Goal: Task Accomplishment & Management: Manage account settings

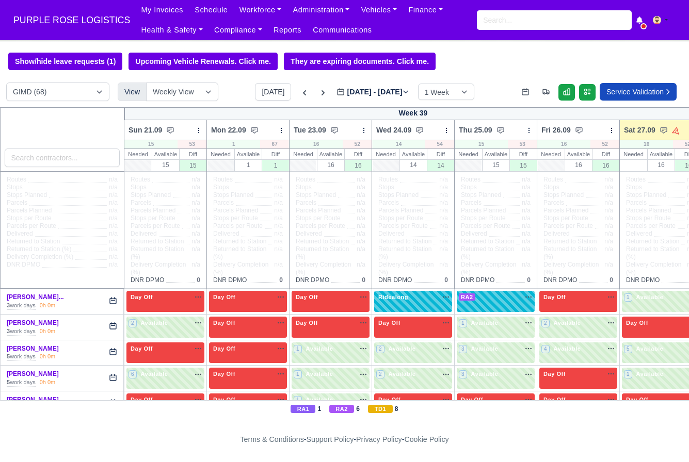
select select "5"
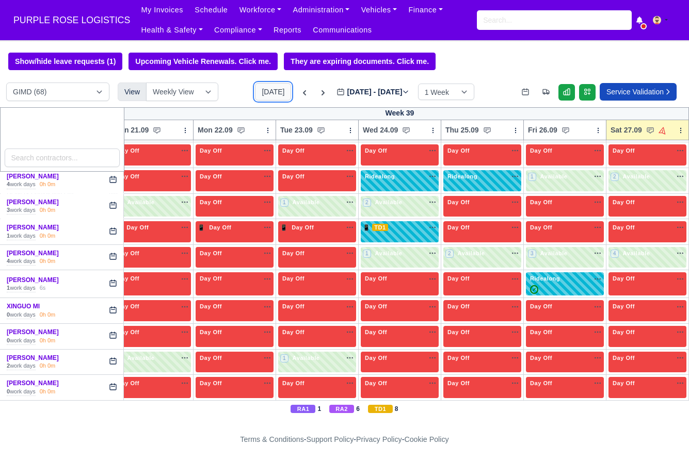
click at [255, 93] on button "[DATE]" at bounding box center [273, 92] width 36 height 18
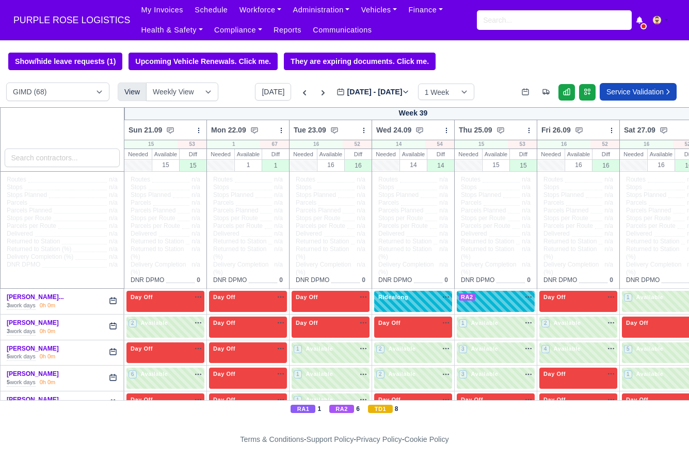
select select "5"
click at [267, 99] on button "[DATE]" at bounding box center [273, 92] width 36 height 18
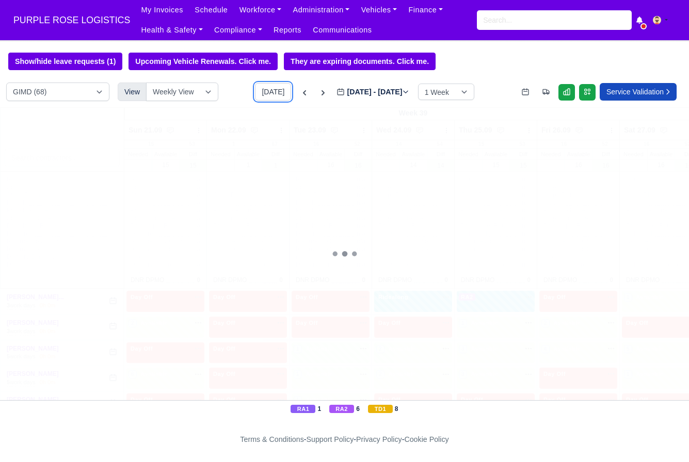
type input "[DATE]"
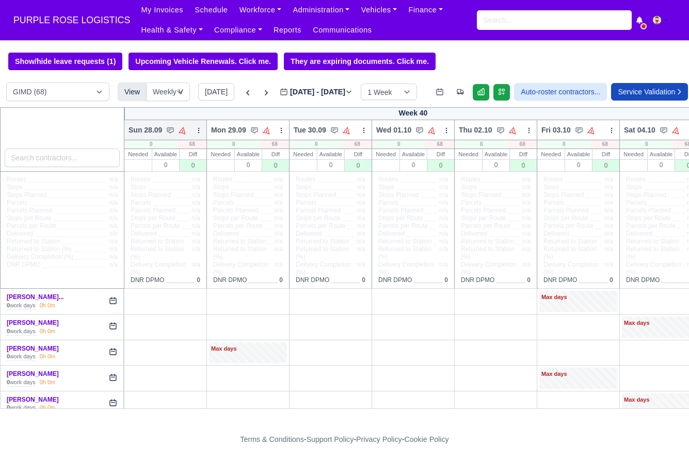
click at [196, 128] on icon at bounding box center [198, 130] width 7 height 7
click at [153, 161] on link "Bulk Status Change" at bounding box center [145, 167] width 116 height 19
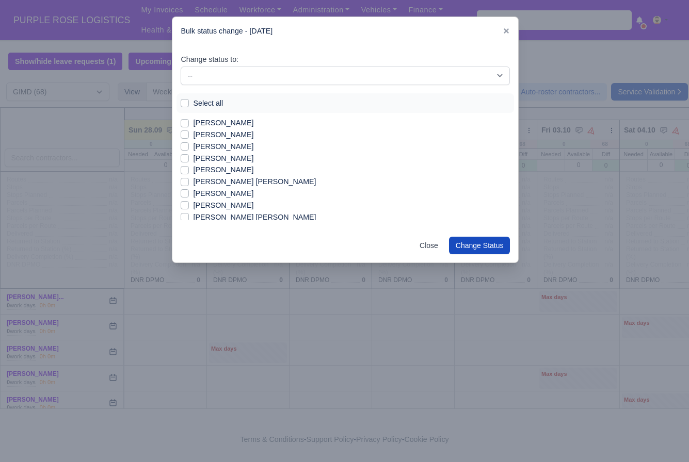
click at [193, 103] on label "Select all" at bounding box center [208, 104] width 30 height 12
click at [188, 103] on input "Select all" at bounding box center [185, 102] width 8 height 8
checkbox input "true"
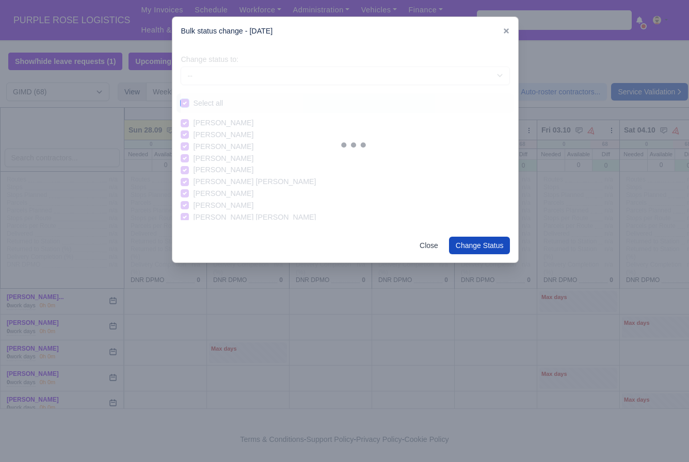
checkbox input "true"
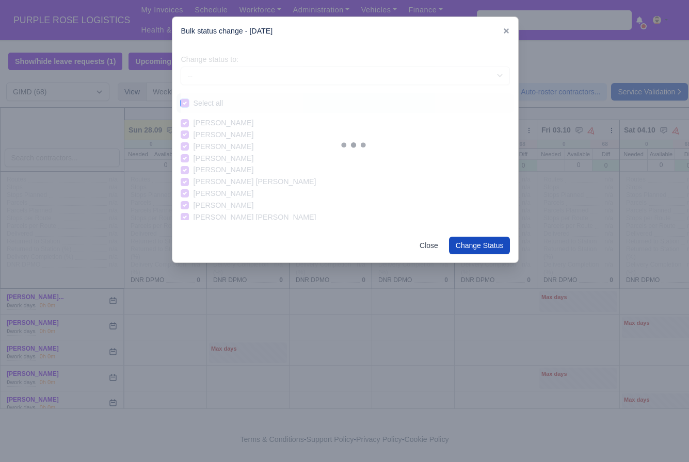
checkbox input "true"
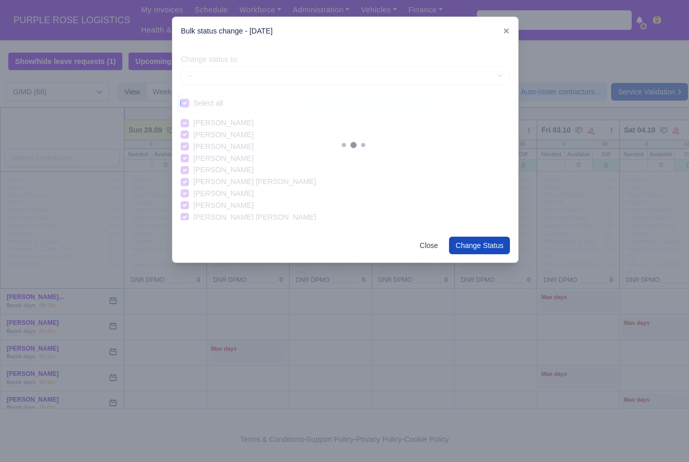
checkbox input "true"
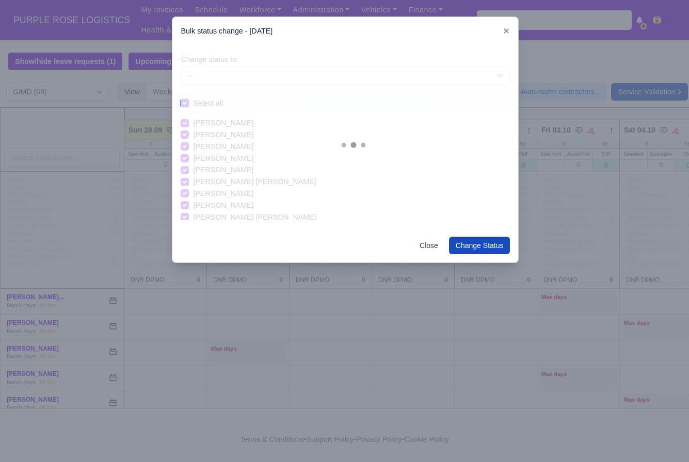
checkbox input "true"
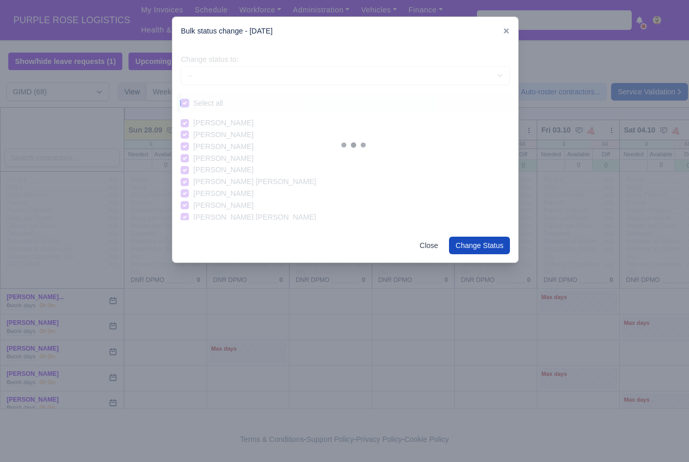
checkbox input "true"
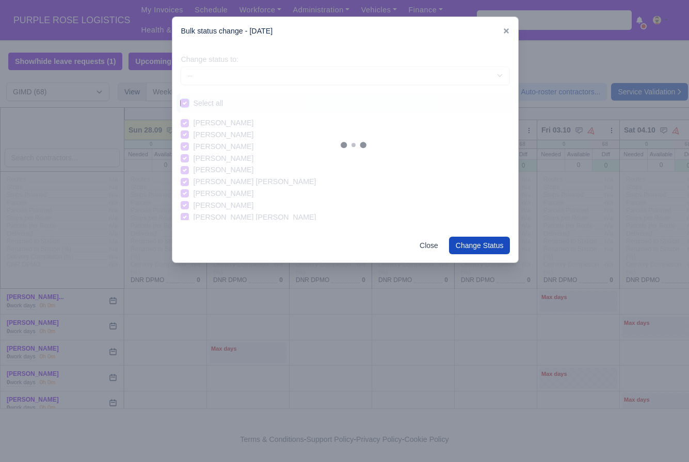
checkbox input "true"
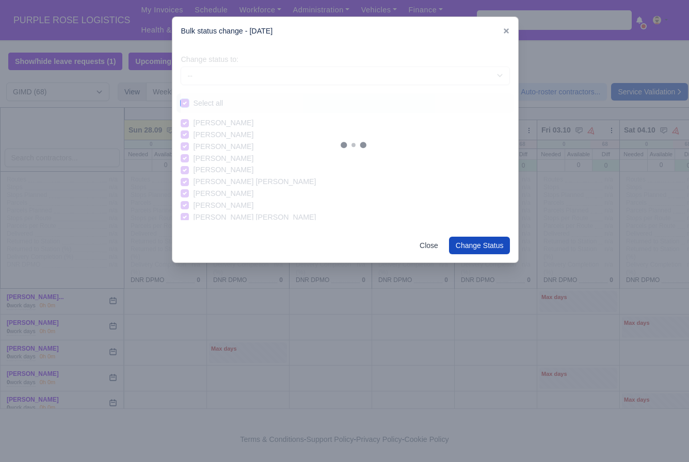
checkbox input "true"
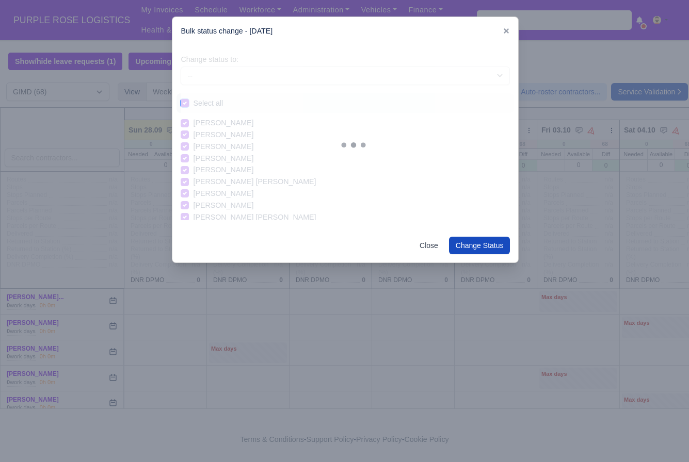
checkbox input "true"
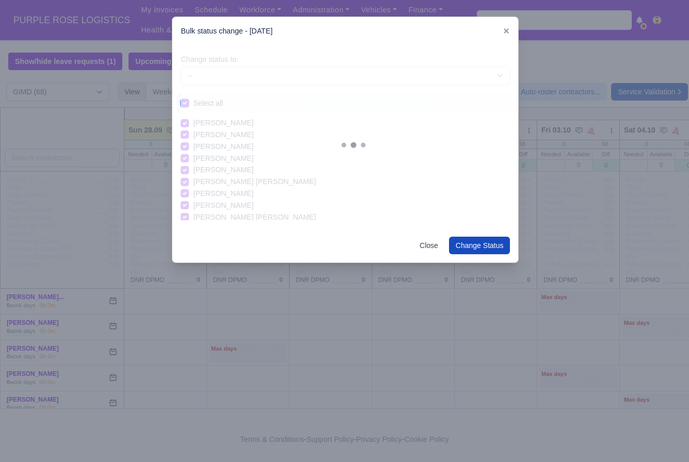
checkbox input "true"
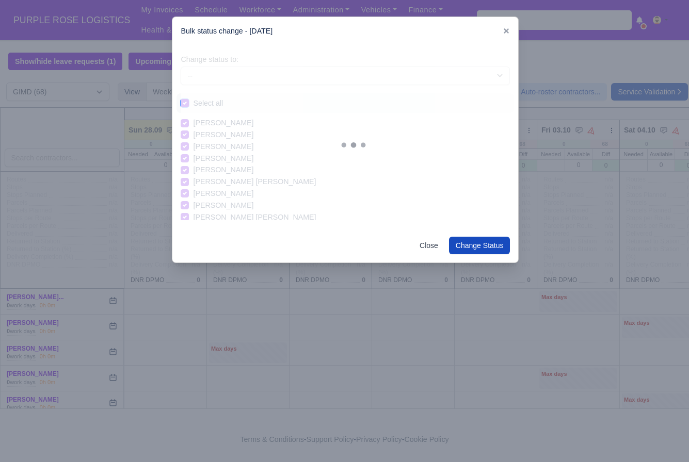
checkbox input "true"
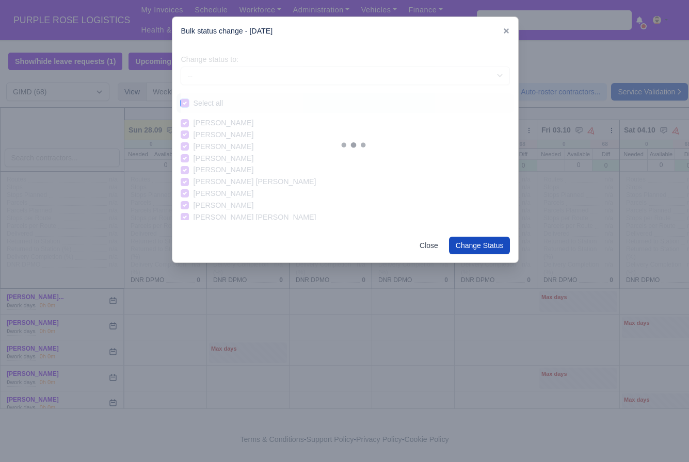
checkbox input "true"
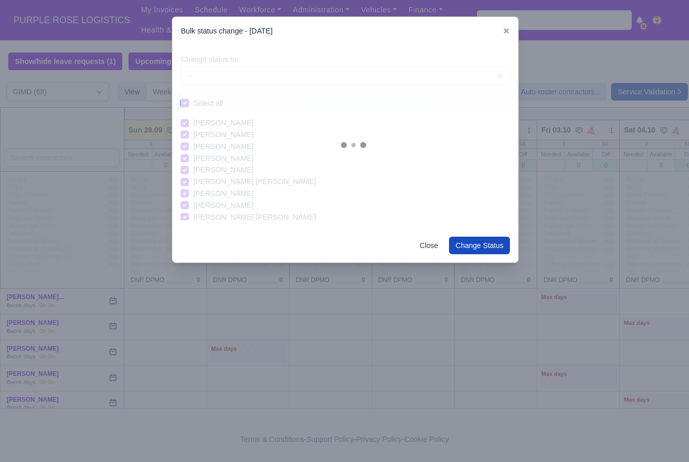
checkbox input "true"
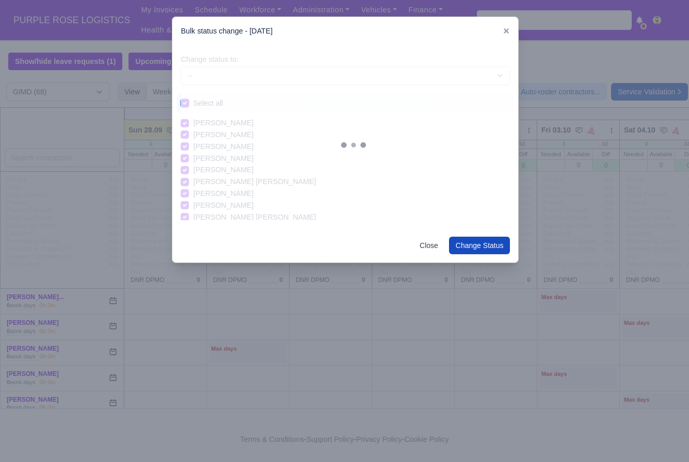
checkbox input "true"
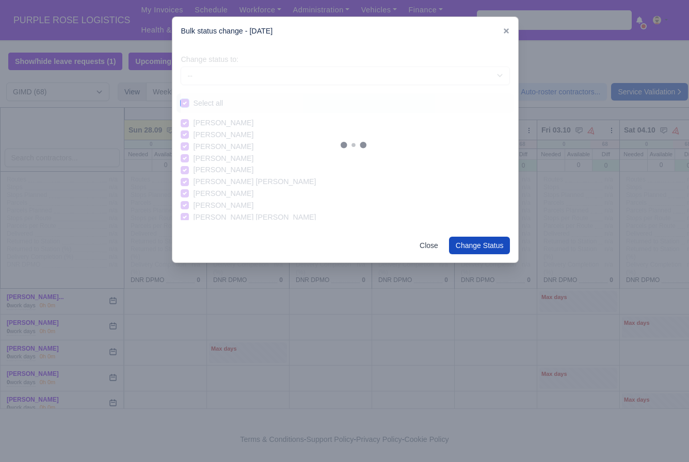
checkbox input "true"
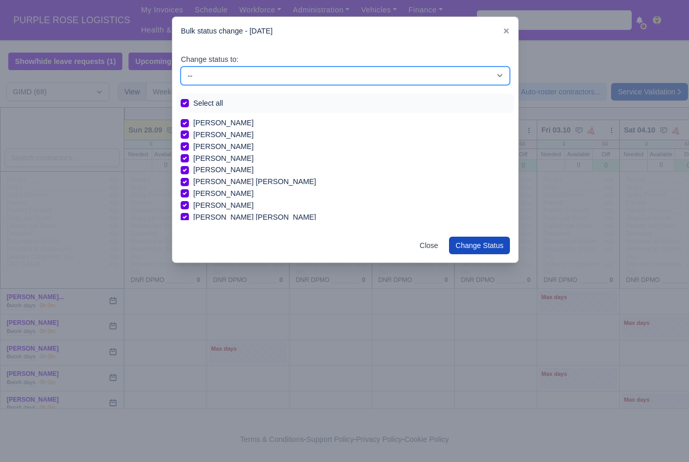
click at [229, 79] on select "-- Available Day Off Stand By Holiday In Office OSM Ridealong Nursery 1 Nursery…" at bounding box center [345, 76] width 329 height 19
select select "Day Off"
click at [181, 67] on select "-- Available Day Off Stand By Holiday In Office OSM Ridealong Nursery 1 Nursery…" at bounding box center [345, 76] width 329 height 19
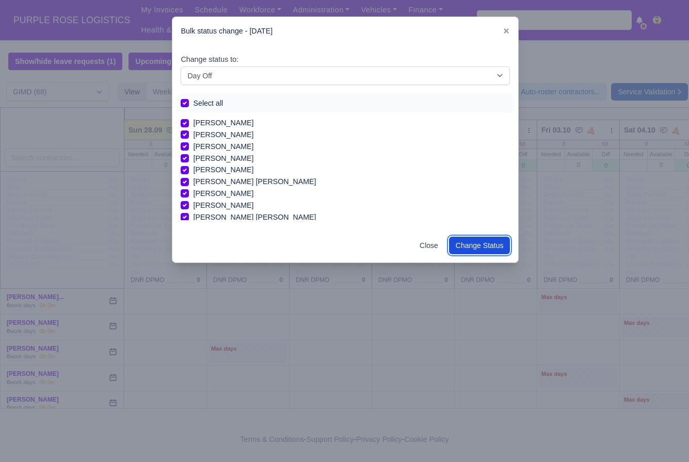
click at [480, 246] on button "Change Status" at bounding box center [479, 246] width 61 height 18
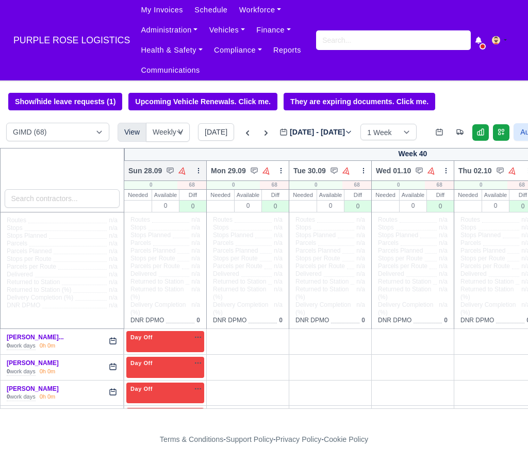
click at [196, 169] on icon at bounding box center [198, 170] width 7 height 7
click at [167, 207] on link "Bulk Status Change" at bounding box center [145, 208] width 116 height 19
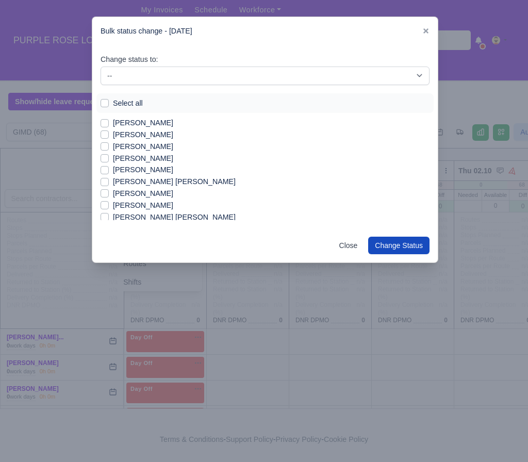
click at [121, 169] on label "[PERSON_NAME]" at bounding box center [143, 170] width 60 height 12
click at [109, 169] on input "[PERSON_NAME]" at bounding box center [105, 168] width 8 height 8
checkbox input "true"
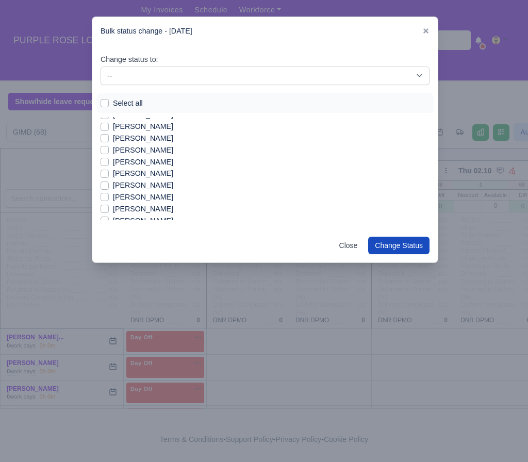
scroll to position [165, 0]
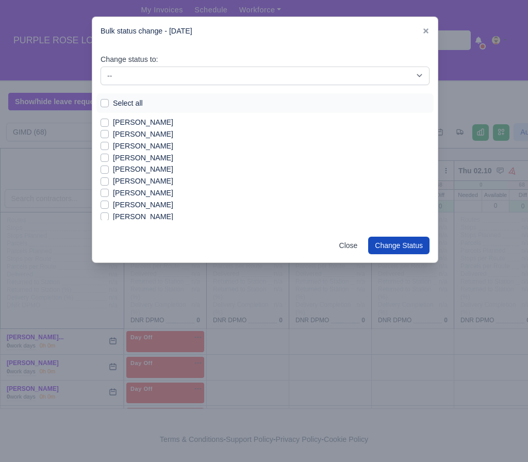
click at [128, 143] on label "[PERSON_NAME]" at bounding box center [143, 146] width 60 height 12
click at [109, 143] on input "[PERSON_NAME]" at bounding box center [105, 144] width 8 height 8
checkbox input "true"
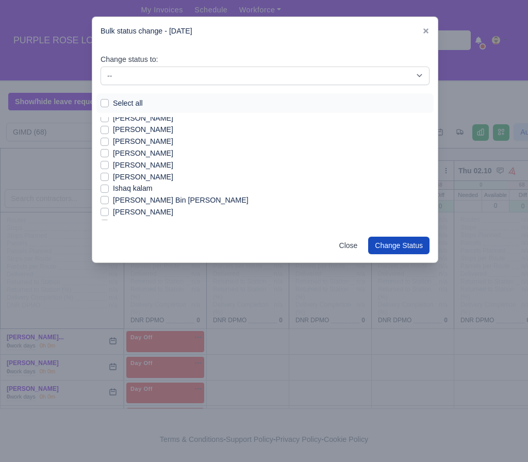
scroll to position [213, 0]
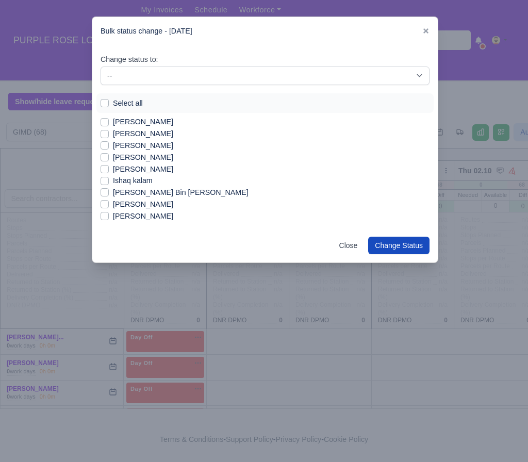
click at [133, 180] on label "Ishaq kalam" at bounding box center [133, 181] width 40 height 12
click at [109, 180] on input "Ishaq kalam" at bounding box center [105, 179] width 8 height 8
checkbox input "true"
click at [136, 195] on label "[PERSON_NAME] Bin [PERSON_NAME]" at bounding box center [181, 193] width 136 height 12
click at [109, 195] on input "[PERSON_NAME] Bin [PERSON_NAME]" at bounding box center [105, 191] width 8 height 8
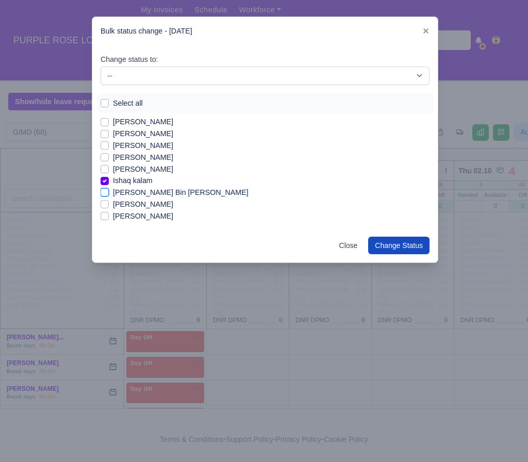
checkbox input "true"
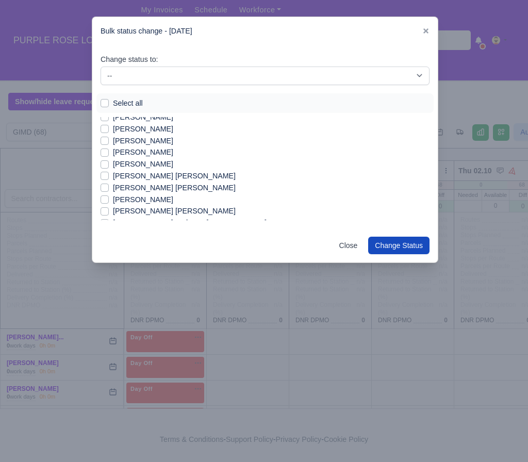
scroll to position [399, 0]
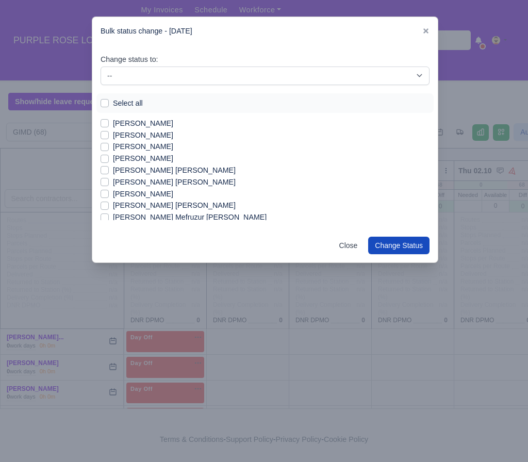
click at [145, 128] on label "[PERSON_NAME]" at bounding box center [143, 124] width 60 height 12
click at [109, 126] on input "[PERSON_NAME]" at bounding box center [105, 122] width 8 height 8
checkbox input "true"
click at [161, 206] on label "[PERSON_NAME] [PERSON_NAME]" at bounding box center [174, 206] width 123 height 12
click at [109, 206] on input "[PERSON_NAME] [PERSON_NAME]" at bounding box center [105, 204] width 8 height 8
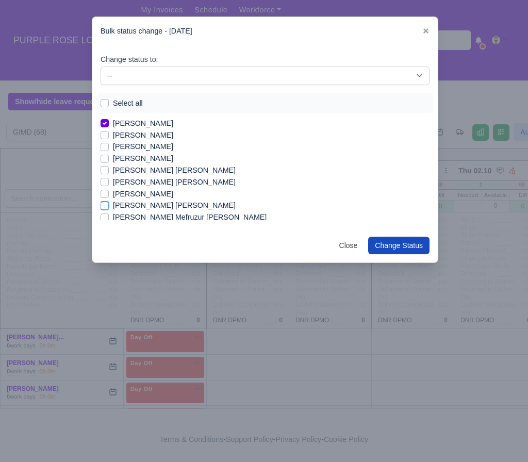
checkbox input "true"
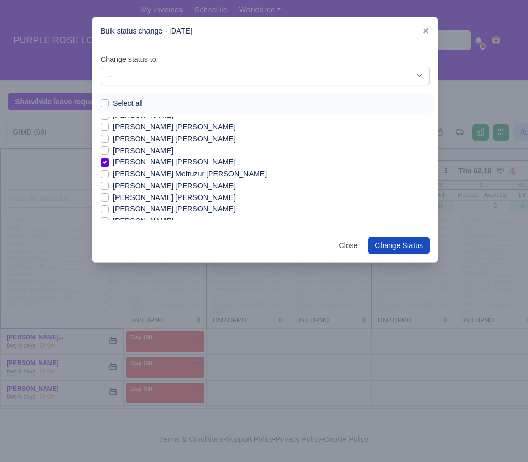
scroll to position [447, 0]
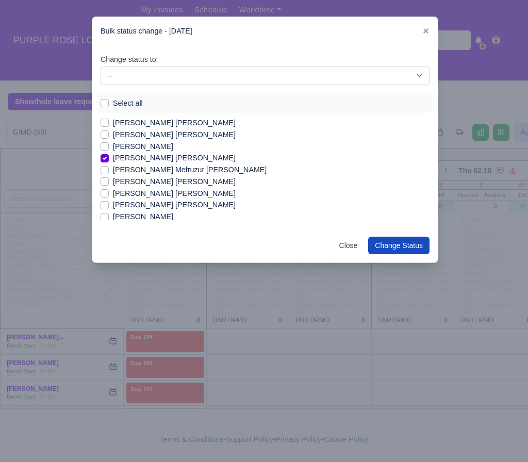
click at [173, 171] on label "[PERSON_NAME] Mefruzur [PERSON_NAME]" at bounding box center [190, 170] width 154 height 12
click at [109, 171] on input "[PERSON_NAME] Mefruzur [PERSON_NAME]" at bounding box center [105, 168] width 8 height 8
checkbox input "true"
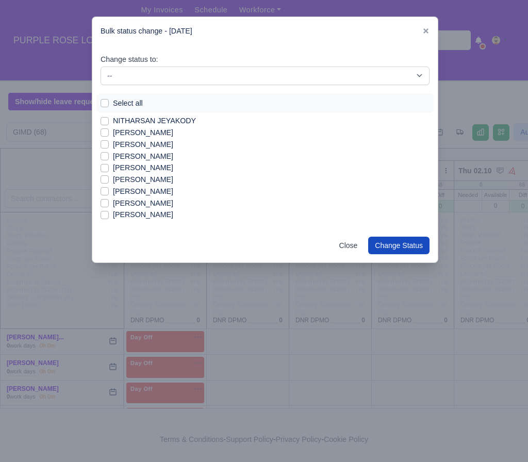
scroll to position [621, 0]
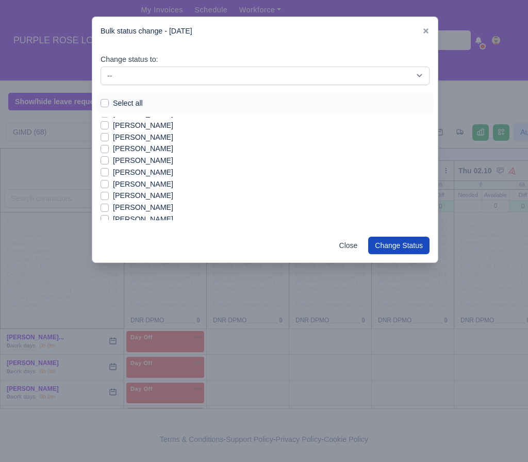
click at [152, 172] on label "[PERSON_NAME]" at bounding box center [143, 173] width 60 height 12
click at [109, 172] on input "[PERSON_NAME]" at bounding box center [105, 171] width 8 height 8
checkbox input "true"
click at [140, 163] on label "[PERSON_NAME]" at bounding box center [143, 160] width 60 height 12
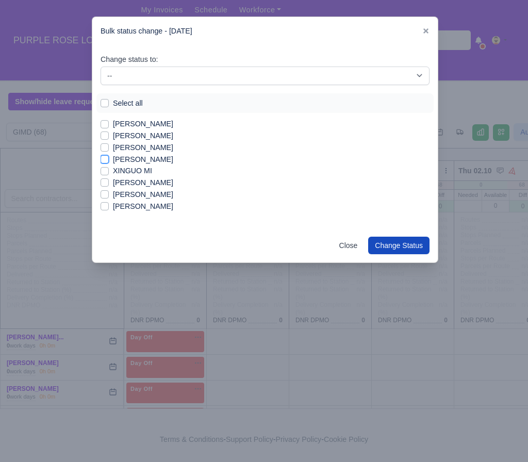
click at [109, 162] on input "[PERSON_NAME]" at bounding box center [105, 158] width 8 height 8
checkbox input "true"
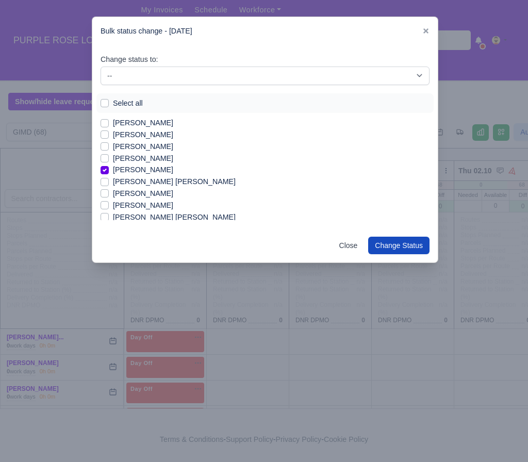
click at [139, 158] on label "[PERSON_NAME]" at bounding box center [143, 159] width 60 height 12
click at [109, 158] on input "[PERSON_NAME]" at bounding box center [105, 157] width 8 height 8
checkbox input "true"
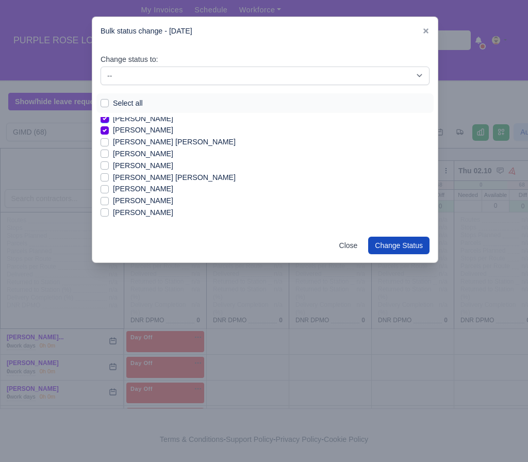
scroll to position [42, 0]
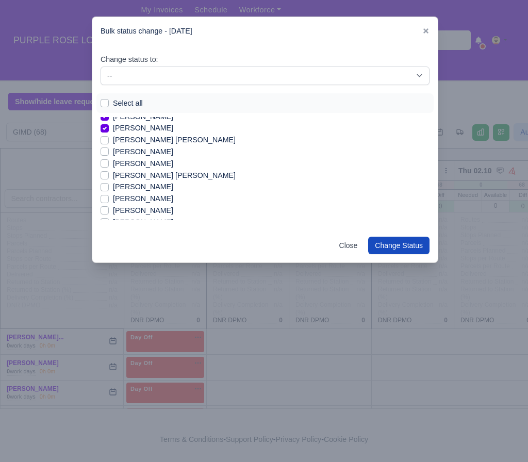
click at [145, 164] on label "[PERSON_NAME]" at bounding box center [143, 164] width 60 height 12
click at [109, 164] on input "[PERSON_NAME]" at bounding box center [105, 162] width 8 height 8
checkbox input "true"
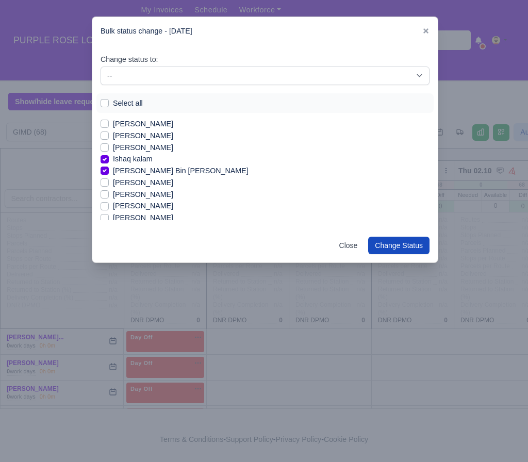
scroll to position [239, 0]
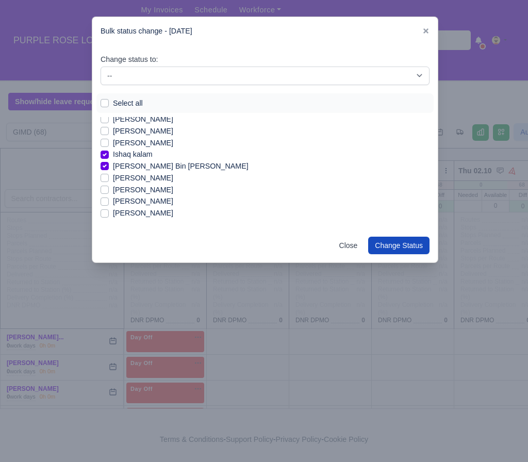
click at [140, 214] on label "[PERSON_NAME]" at bounding box center [143, 213] width 60 height 12
click at [109, 214] on input "[PERSON_NAME]" at bounding box center [105, 211] width 8 height 8
checkbox input "true"
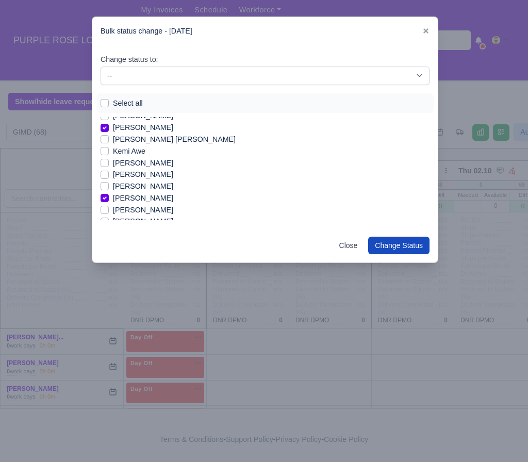
click at [142, 185] on label "[PERSON_NAME]" at bounding box center [143, 187] width 60 height 12
click at [109, 185] on input "[PERSON_NAME]" at bounding box center [105, 185] width 8 height 8
checkbox input "true"
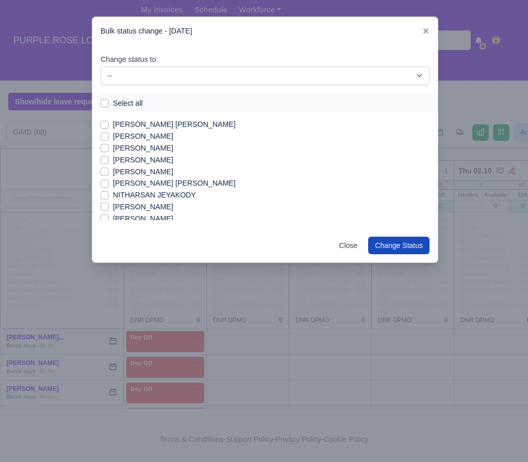
scroll to position [522, 0]
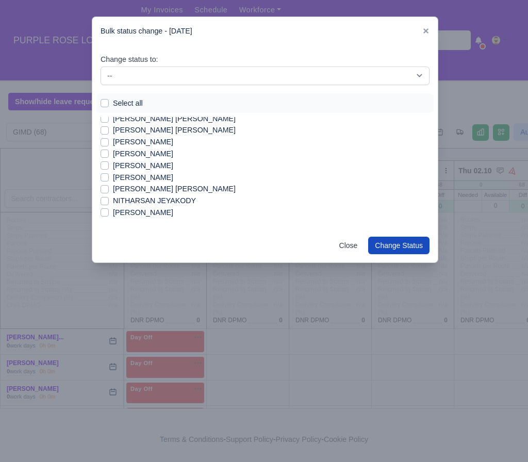
click at [138, 210] on label "[PERSON_NAME]" at bounding box center [143, 213] width 60 height 12
click at [109, 210] on input "[PERSON_NAME]" at bounding box center [105, 211] width 8 height 8
checkbox input "true"
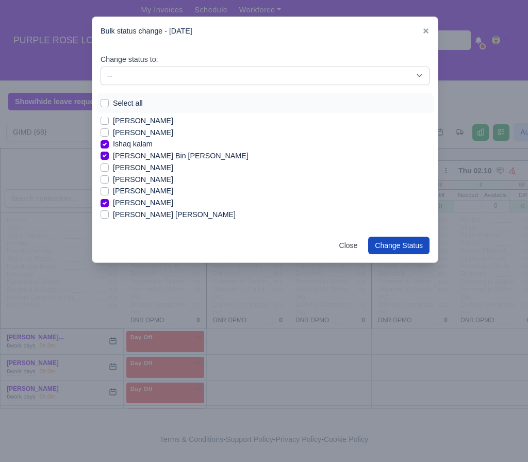
scroll to position [250, 0]
click at [157, 168] on label "[PERSON_NAME]" at bounding box center [143, 167] width 60 height 12
click at [109, 168] on input "[PERSON_NAME]" at bounding box center [105, 165] width 8 height 8
checkbox input "true"
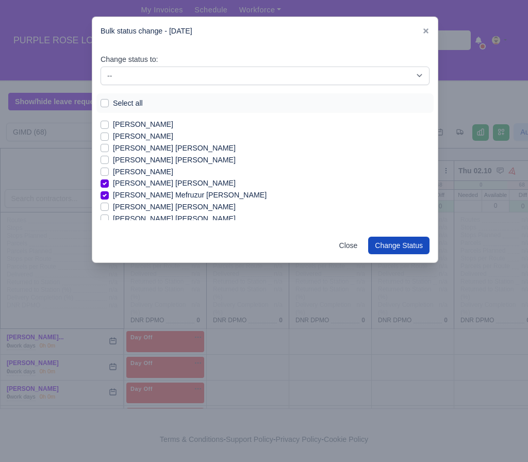
scroll to position [430, 0]
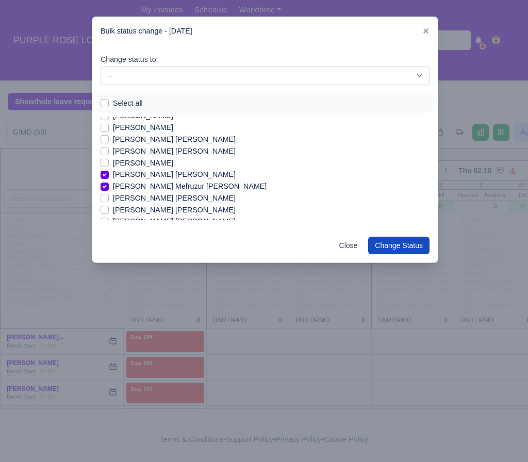
click at [182, 212] on label "[PERSON_NAME] [PERSON_NAME]" at bounding box center [174, 210] width 123 height 12
click at [109, 212] on input "[PERSON_NAME] [PERSON_NAME]" at bounding box center [105, 208] width 8 height 8
checkbox input "true"
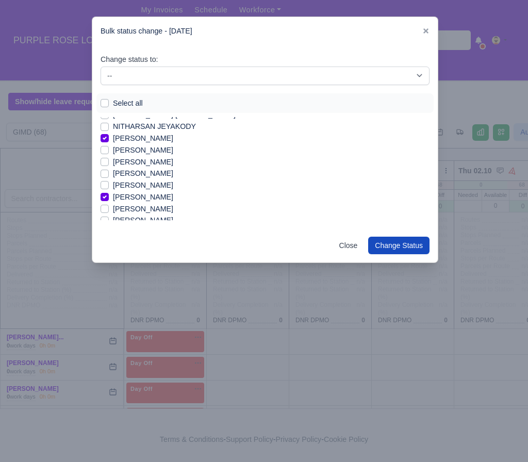
scroll to position [599, 0]
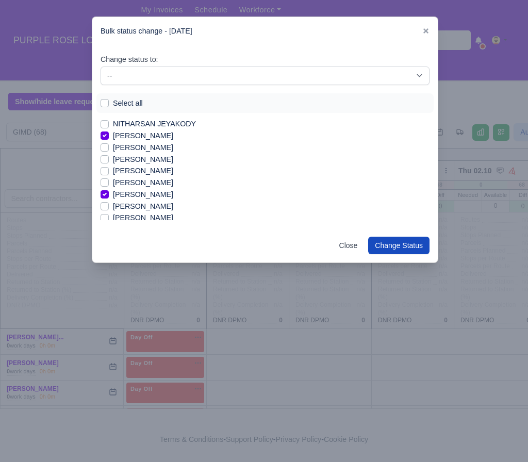
click at [131, 171] on label "[PERSON_NAME]" at bounding box center [143, 171] width 60 height 12
click at [109, 171] on input "[PERSON_NAME]" at bounding box center [105, 169] width 8 height 8
checkbox input "true"
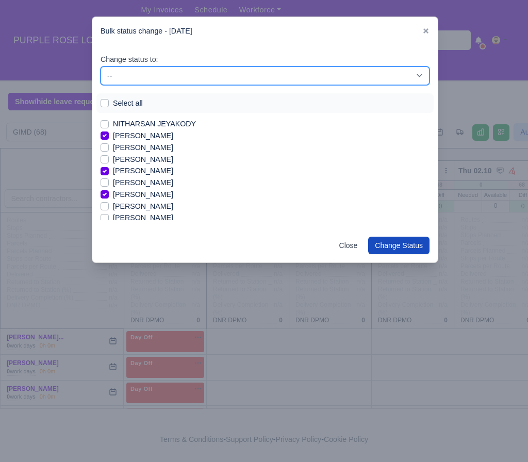
click at [228, 74] on select "-- Available Day Off Stand By Holiday In Office OSM Ridealong Nursery 1 Nursery…" at bounding box center [265, 76] width 329 height 19
select select "Available"
click at [101, 67] on select "-- Available Day Off Stand By Holiday In Office OSM Ridealong Nursery 1 Nursery…" at bounding box center [265, 76] width 329 height 19
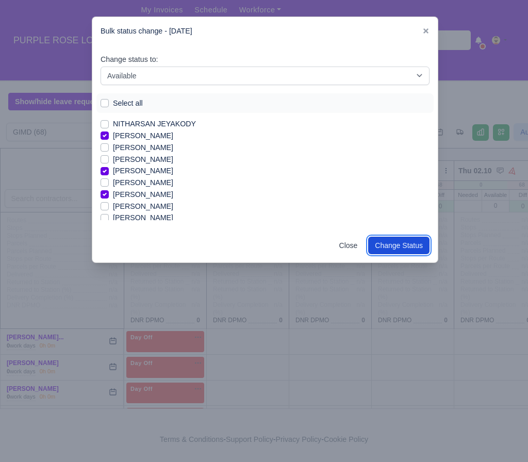
click at [407, 241] on button "Change Status" at bounding box center [398, 246] width 61 height 18
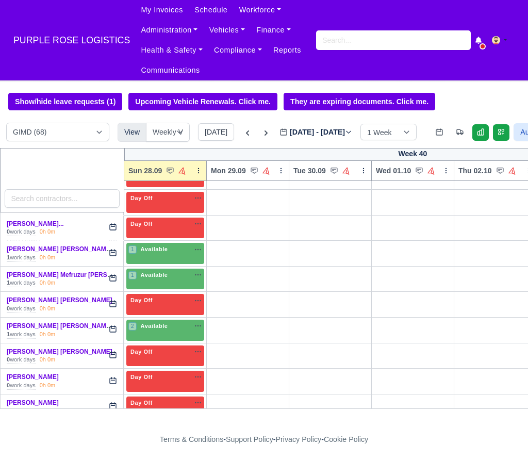
scroll to position [1133, 0]
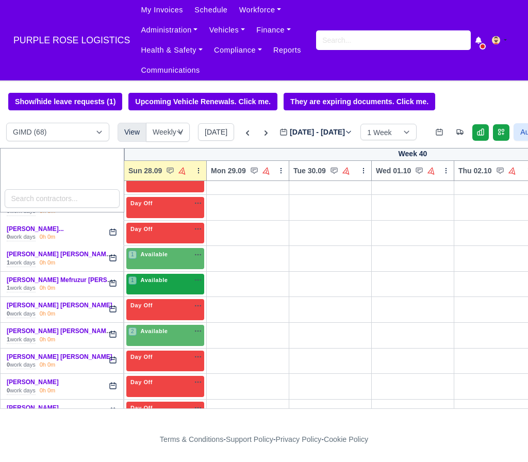
click at [175, 285] on div "1 Available na" at bounding box center [165, 280] width 74 height 9
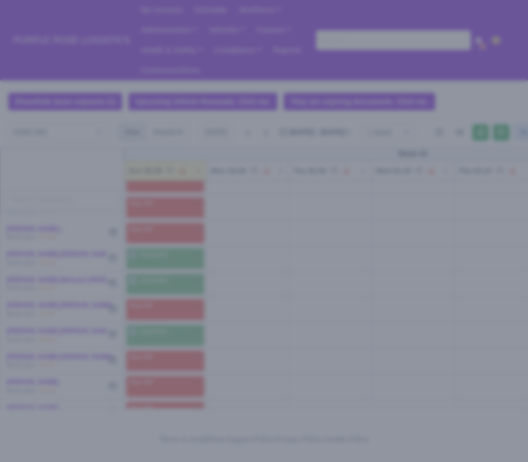
click at [263, 312] on div at bounding box center [264, 231] width 528 height 462
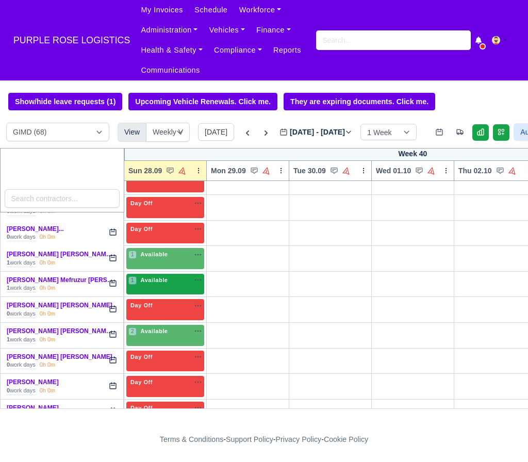
click at [155, 284] on span "Available" at bounding box center [154, 280] width 31 height 7
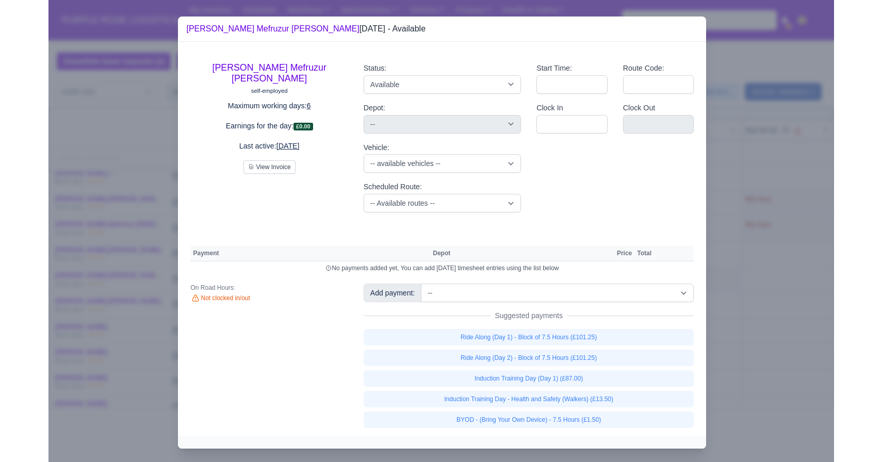
scroll to position [1110, 0]
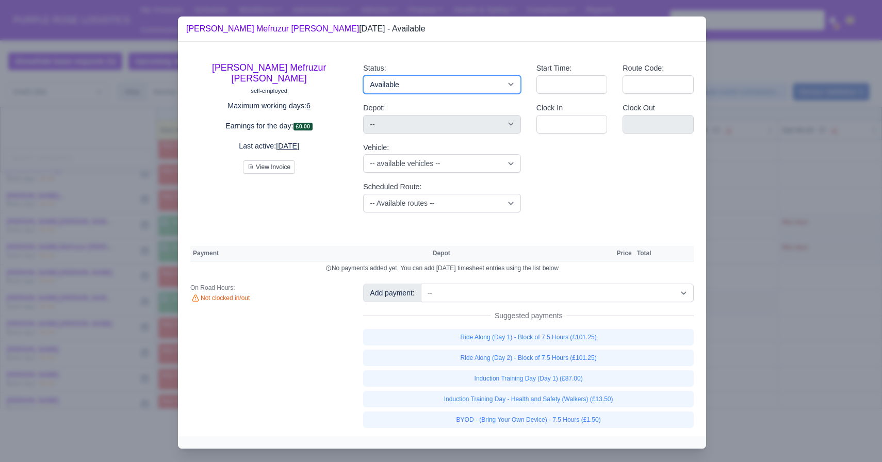
click at [448, 81] on select "Available Day Off Stand By Holiday Other Depot In Office OSM Ridealong Nursery …" at bounding box center [441, 84] width 157 height 19
select select "Day Off"
click at [363, 75] on select "Available Day Off Stand By Holiday Other Depot In Office OSM Ridealong Nursery …" at bounding box center [441, 84] width 157 height 19
select select "na"
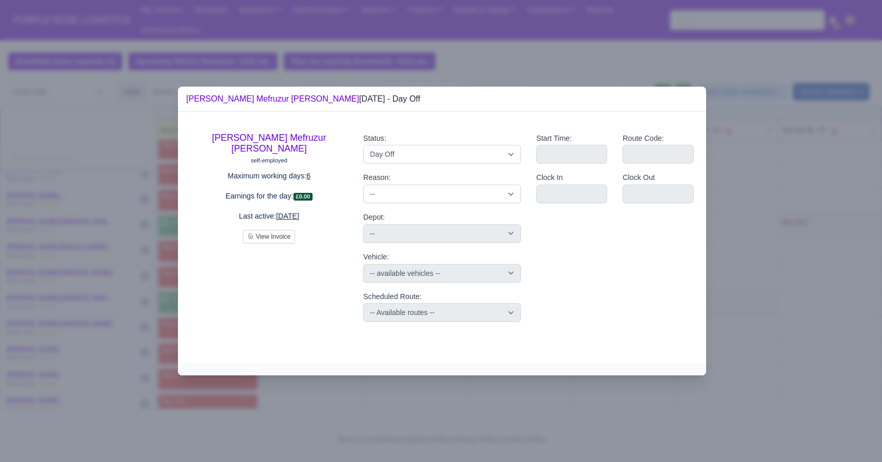
click at [148, 238] on div at bounding box center [441, 231] width 882 height 462
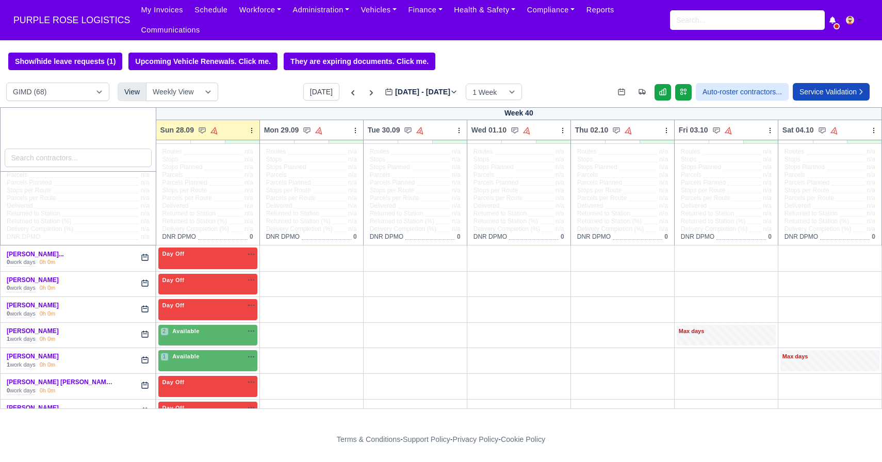
scroll to position [29, 0]
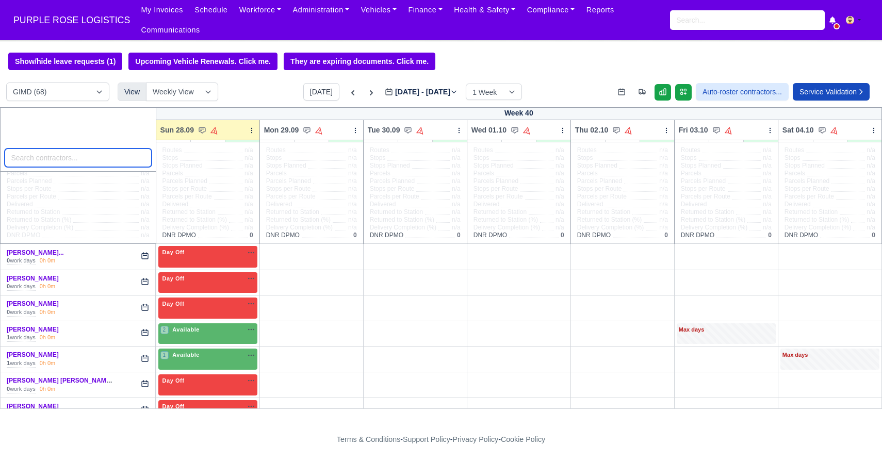
click at [54, 162] on input "search" at bounding box center [78, 158] width 147 height 19
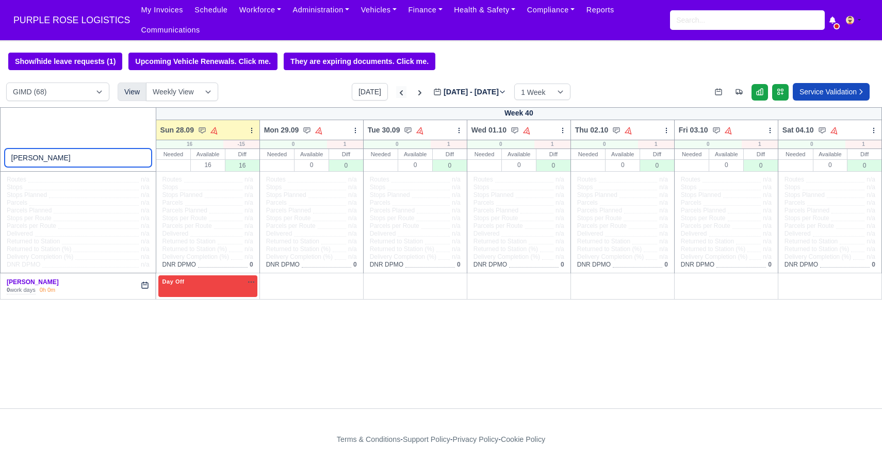
type input "[PERSON_NAME]"
click at [396, 88] on icon at bounding box center [401, 93] width 10 height 10
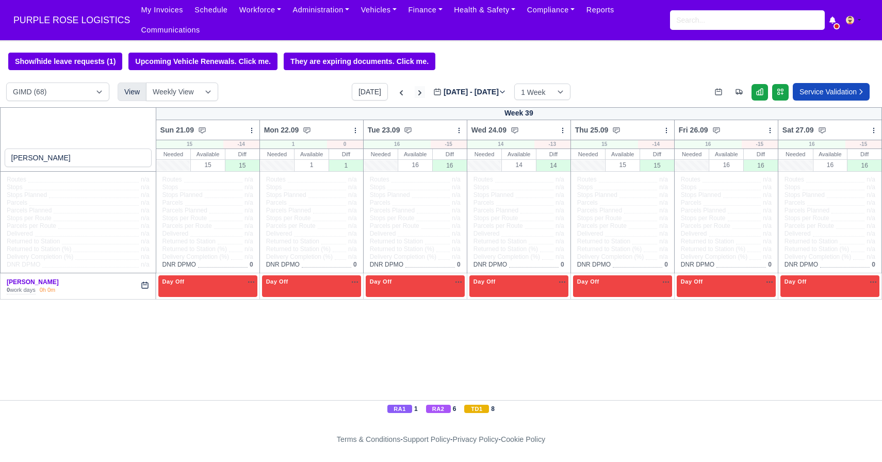
click at [418, 92] on icon at bounding box center [419, 92] width 3 height 5
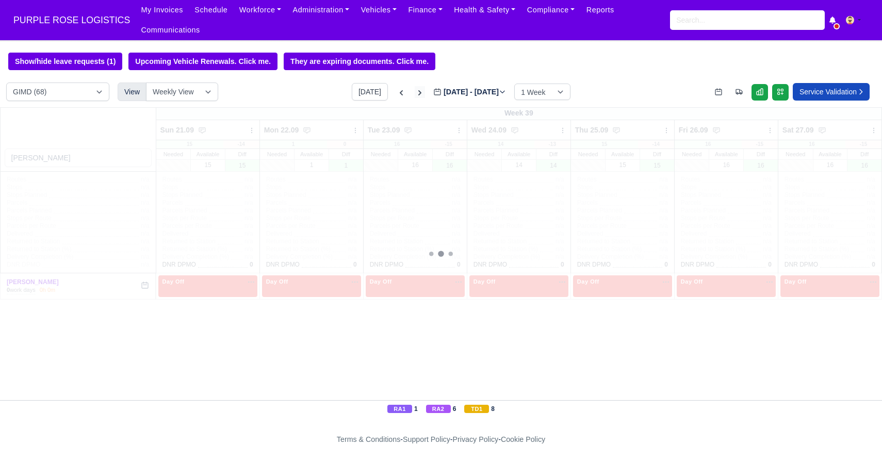
type input "[DATE]"
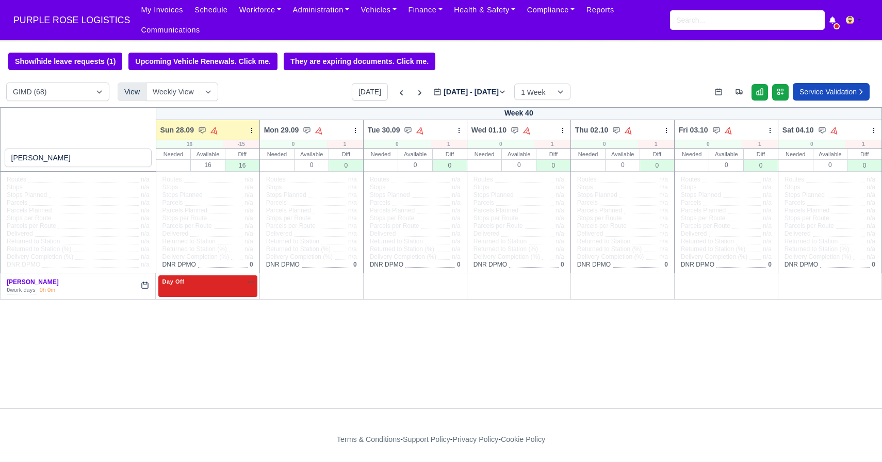
click at [217, 290] on div "Day Off Available" at bounding box center [207, 286] width 99 height 21
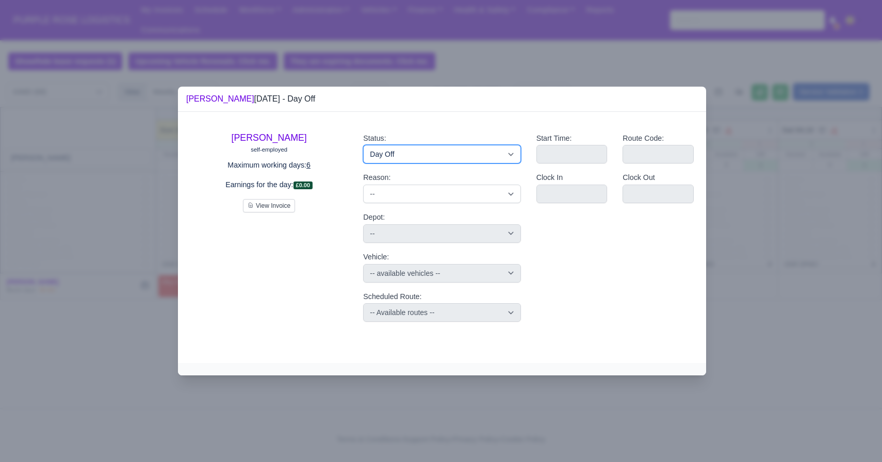
click at [406, 146] on select "Available Day Off Stand By Holiday Other Depot In Office OSM Ridealong Nursery …" at bounding box center [441, 154] width 157 height 19
select select "Ridealong"
click at [363, 145] on select "Available Day Off Stand By Holiday Other Depot In Office OSM Ridealong Nursery …" at bounding box center [441, 154] width 157 height 19
select select
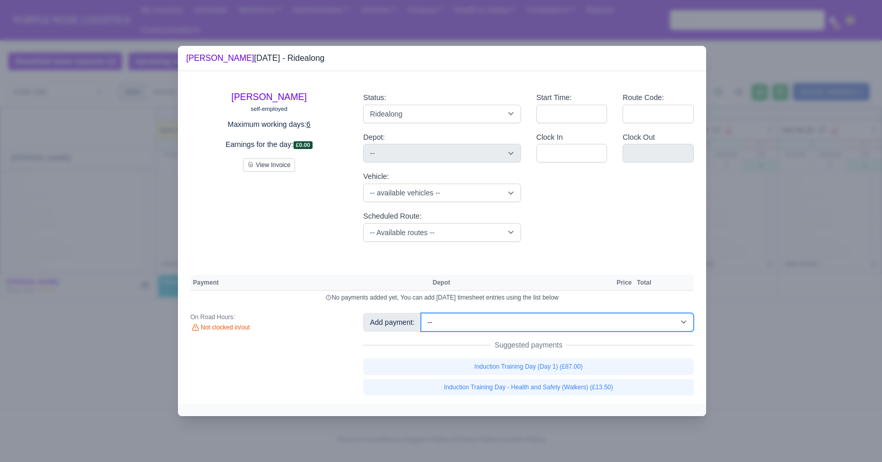
click at [508, 331] on select "-- Additional Hour Support (£14.50) Additional Hour Support (Walkers) (£13.50) …" at bounding box center [557, 322] width 273 height 19
click at [422, 313] on select "-- Additional Hour Support (£14.50) Additional Hour Support (Walkers) (£13.50) …" at bounding box center [557, 322] width 273 height 19
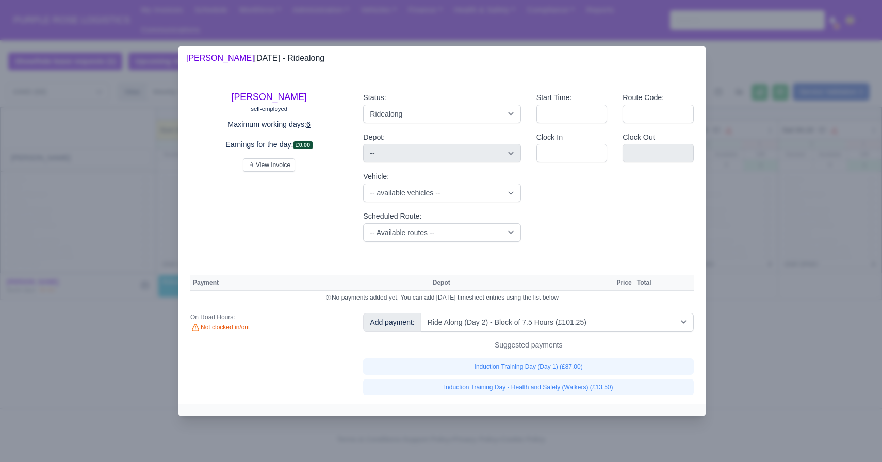
select select "5"
select select
select select "5"
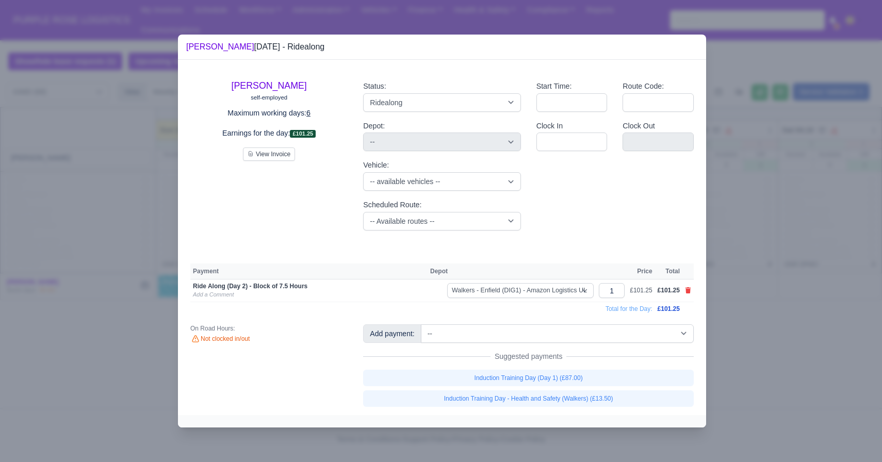
click at [688, 324] on div at bounding box center [441, 231] width 882 height 462
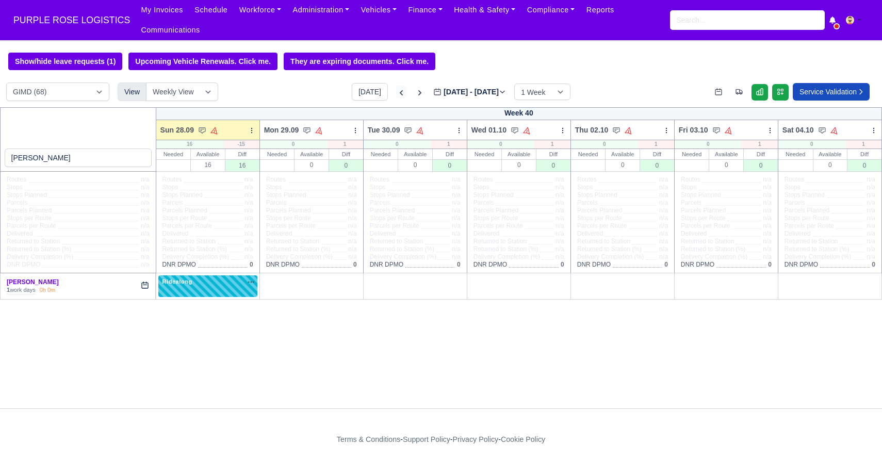
click at [396, 95] on icon at bounding box center [401, 93] width 10 height 10
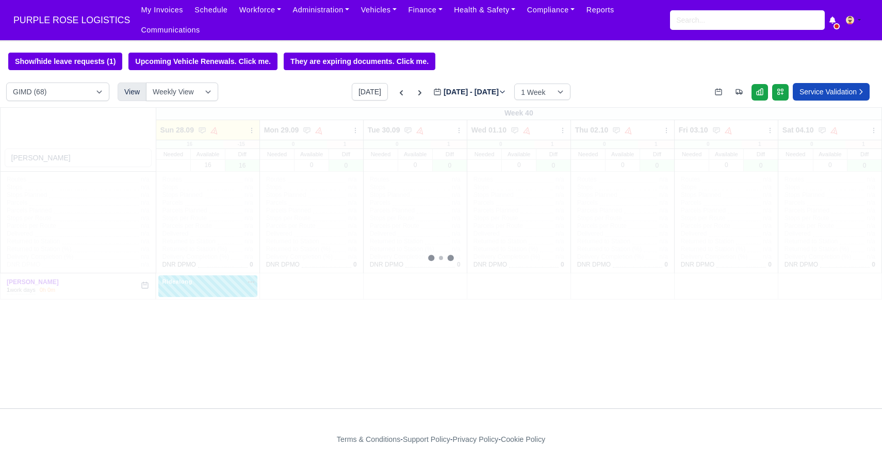
type input "[DATE]"
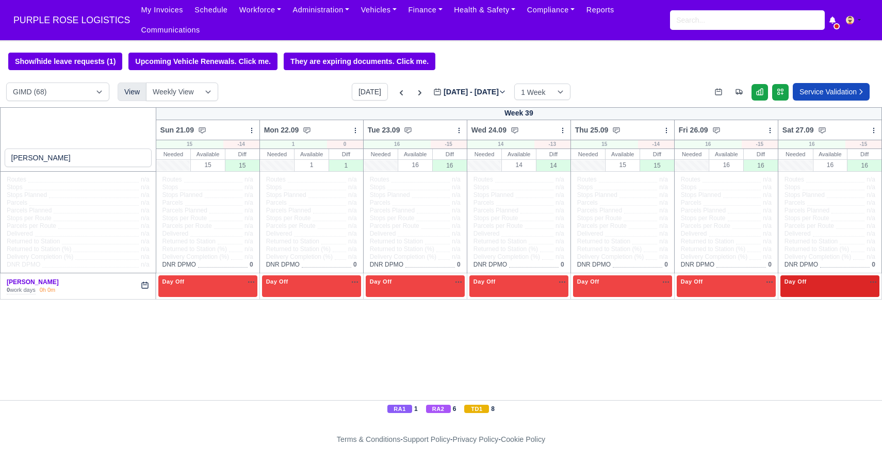
click at [688, 292] on div "Day Off Available" at bounding box center [830, 286] width 99 height 21
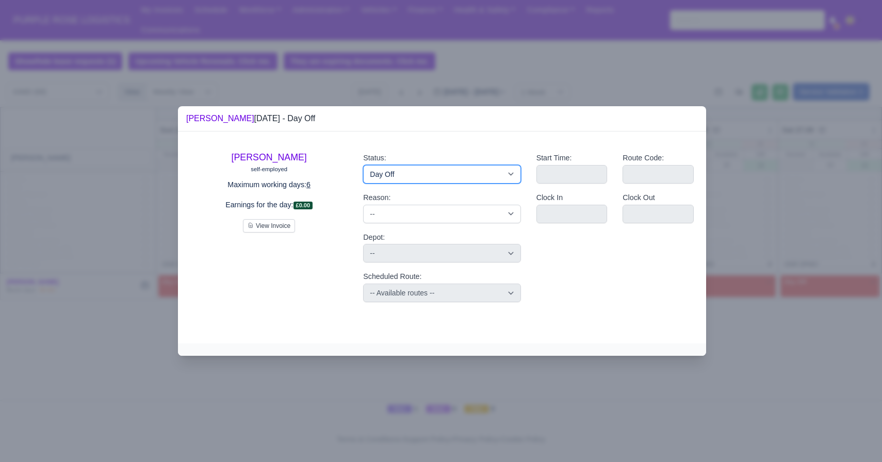
click at [394, 173] on select "Available Day Off Stand By Holiday Other Depot In Office OSM Ridealong Nursery …" at bounding box center [441, 174] width 157 height 19
select select "Ridealong"
click at [363, 165] on select "Available Day Off Stand By Holiday Other Depot In Office OSM Ridealong Nursery …" at bounding box center [441, 174] width 157 height 19
select select
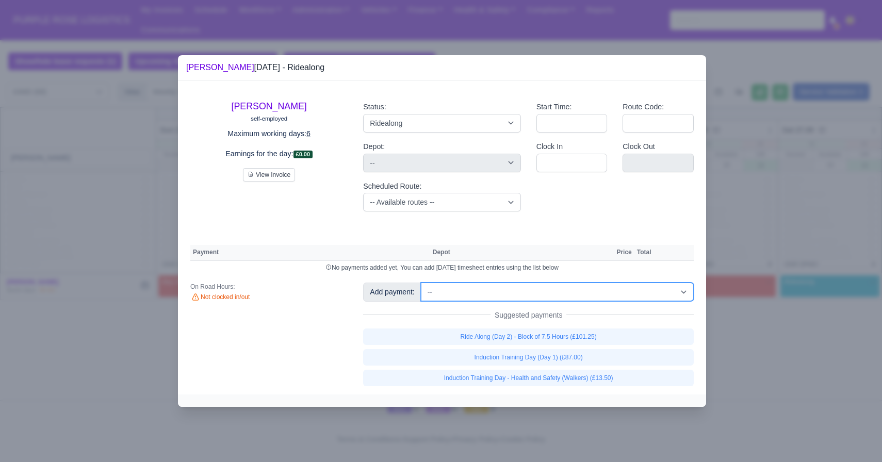
click at [444, 291] on select "-- Additional Hour Support (£14.50) Additional Hour Support (Walkers) (£13.50) …" at bounding box center [557, 292] width 273 height 19
click at [422, 283] on select "-- Additional Hour Support (£14.50) Additional Hour Support (Walkers) (£13.50) …" at bounding box center [557, 292] width 273 height 19
select select "5"
select select
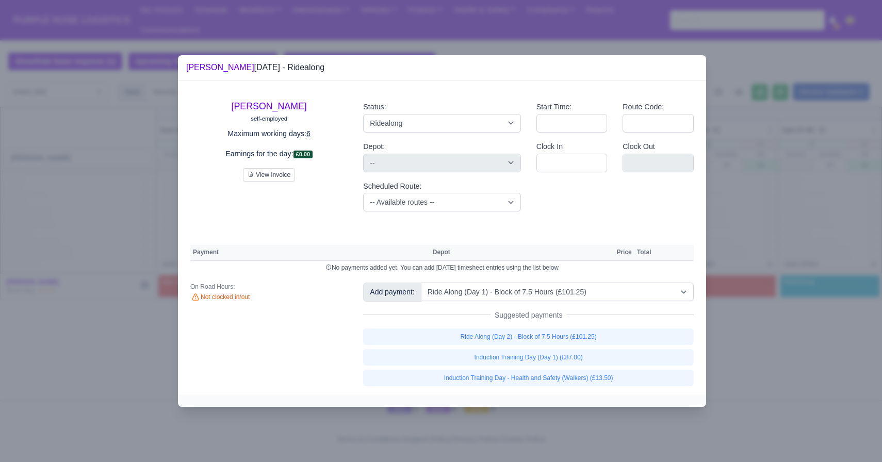
select select "5"
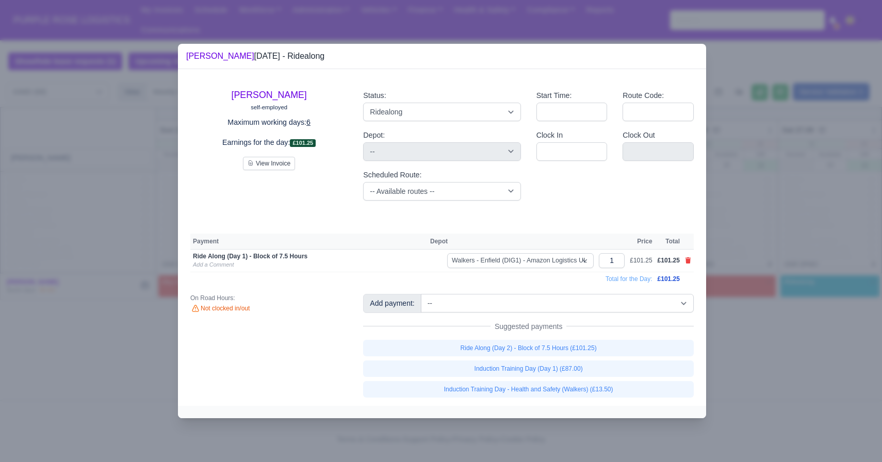
click at [688, 267] on div at bounding box center [441, 231] width 882 height 462
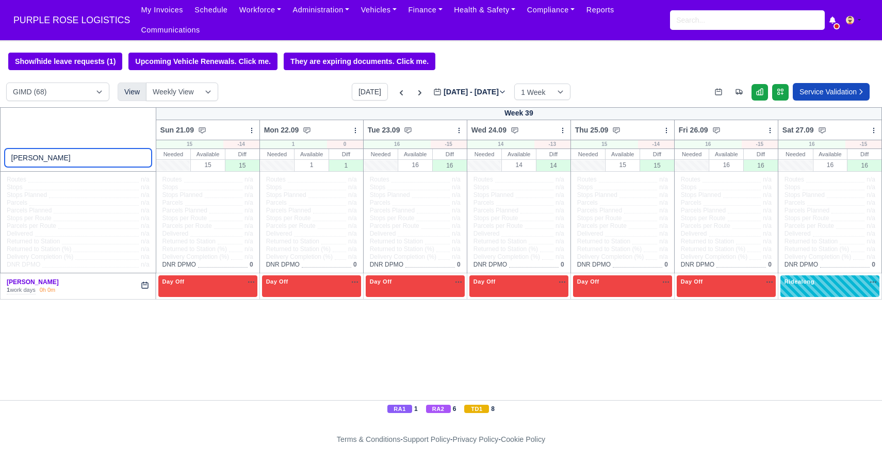
click at [50, 155] on input "[PERSON_NAME]" at bounding box center [78, 158] width 147 height 19
type input "a"
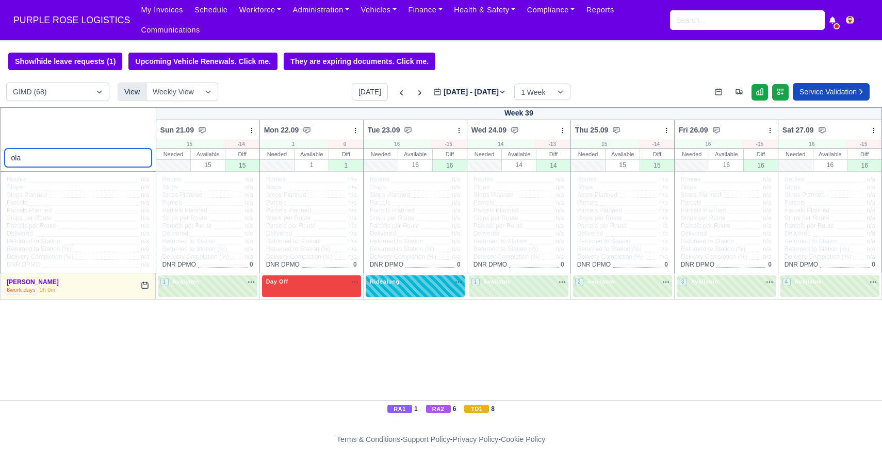
type input "ol"
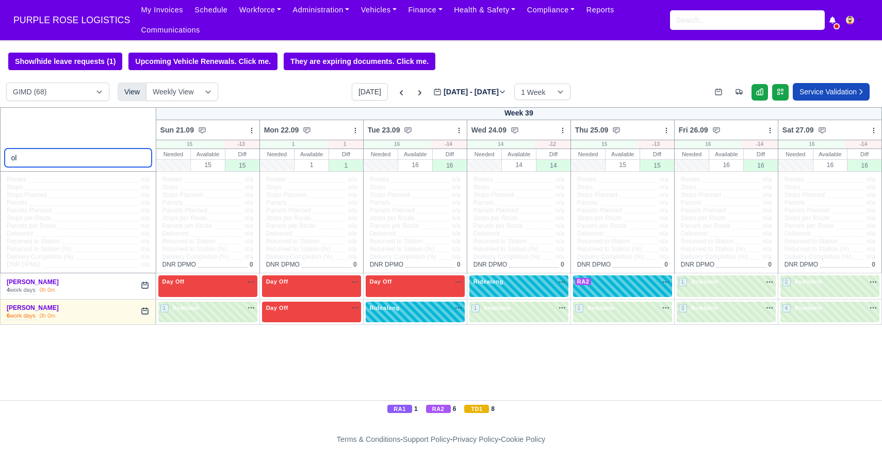
click at [142, 159] on input "ol" at bounding box center [78, 158] width 147 height 19
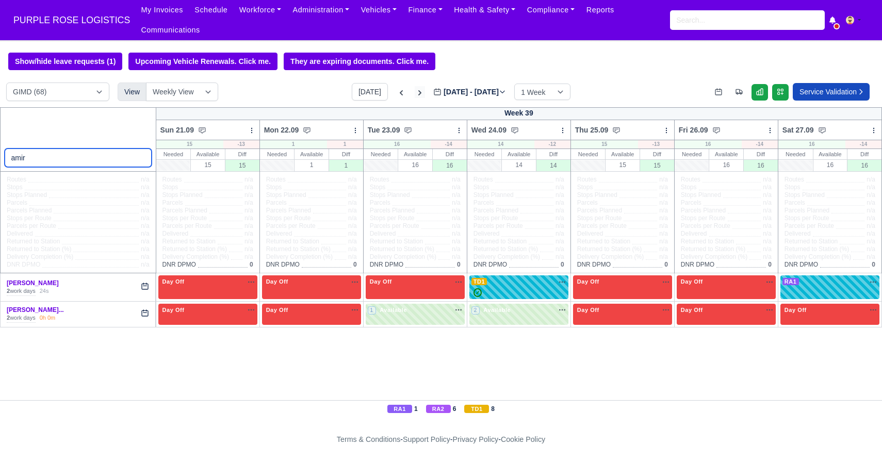
type input "amir"
click at [415, 91] on icon at bounding box center [420, 93] width 10 height 10
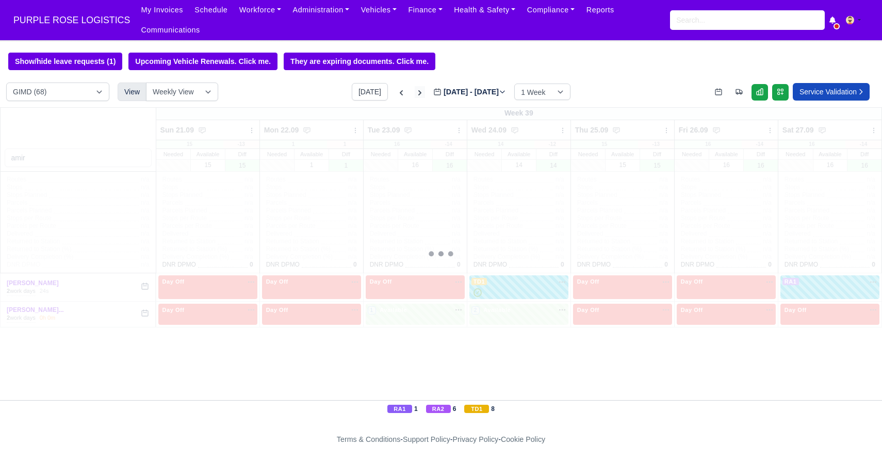
type input "[DATE]"
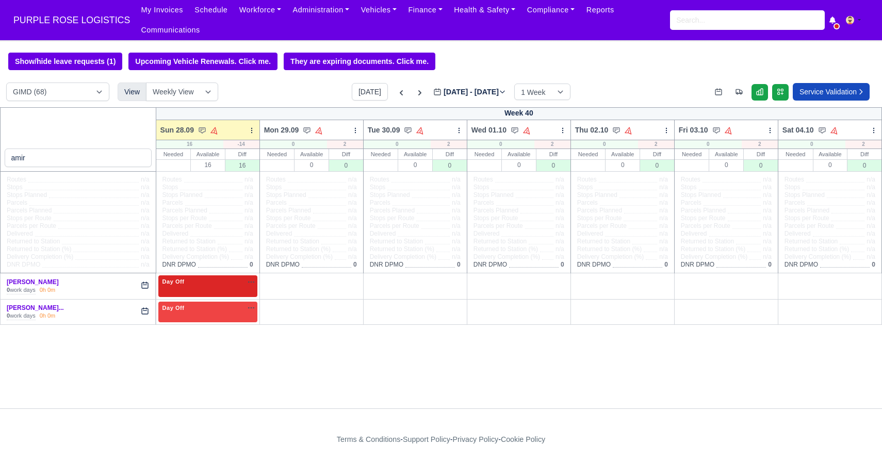
click at [225, 287] on div "Day Off Available" at bounding box center [207, 286] width 99 height 21
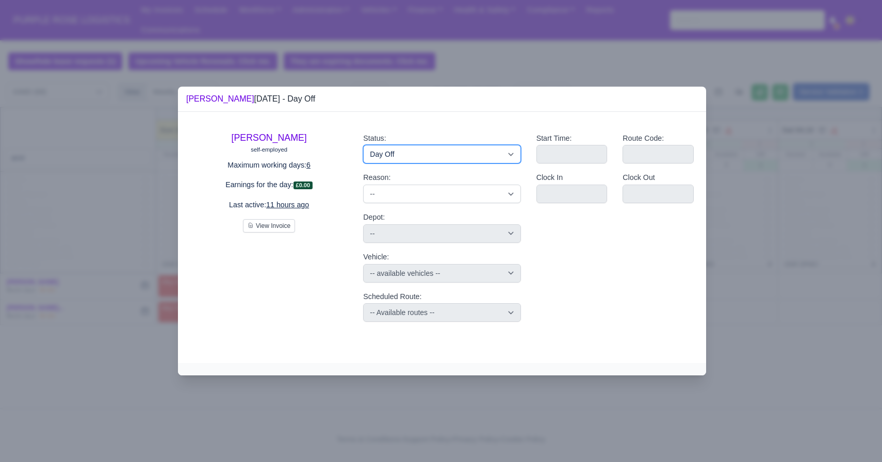
click at [410, 157] on select "Available Day Off Stand By Holiday Other Depot In Office OSM Ridealong Nursery …" at bounding box center [441, 154] width 157 height 19
select select "Ridealong"
click at [363, 145] on select "Available Day Off Stand By Holiday Other Depot In Office OSM Ridealong Nursery …" at bounding box center [441, 154] width 157 height 19
select select
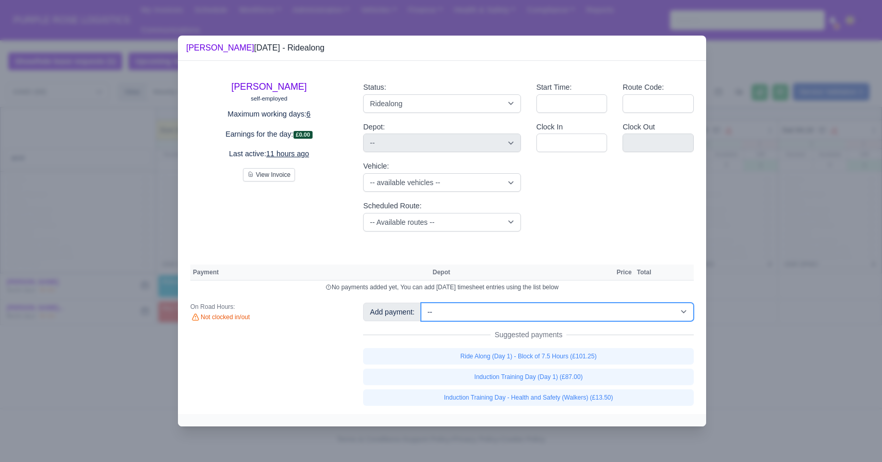
click at [455, 310] on select "-- Additional Hour Support (£14.50) Additional Hour Support (Walkers) (£13.50) …" at bounding box center [557, 312] width 273 height 19
click at [422, 303] on select "-- Additional Hour Support (£14.50) Additional Hour Support (Walkers) (£13.50) …" at bounding box center [557, 312] width 273 height 19
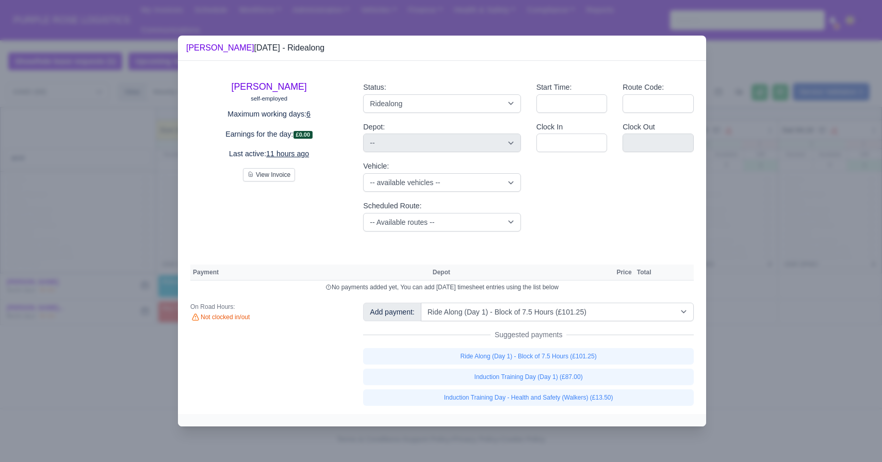
select select "5"
select select
select select "5"
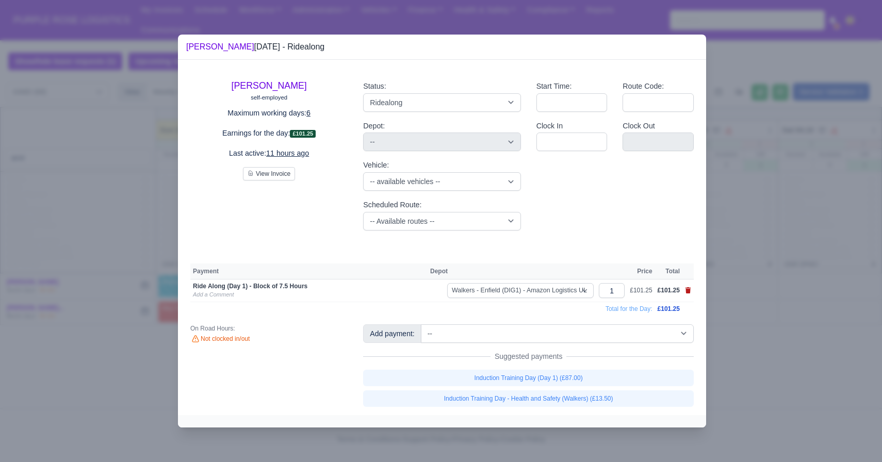
click at [687, 288] on icon at bounding box center [689, 290] width 6 height 6
select select
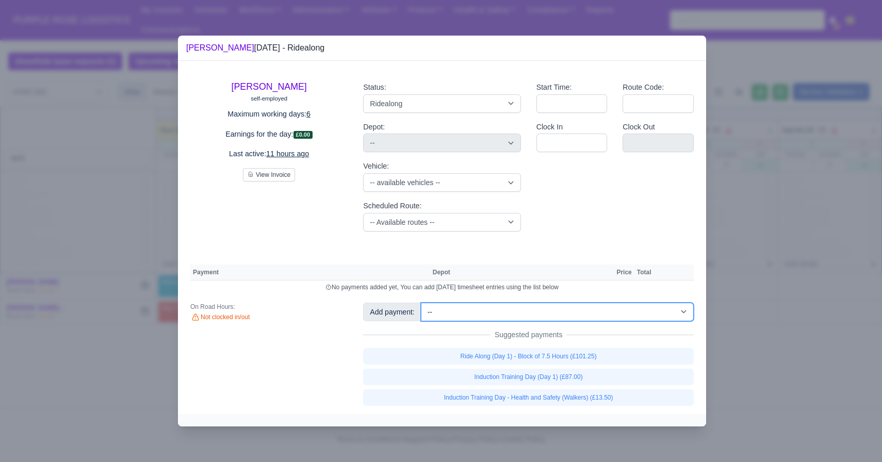
click at [532, 315] on select "-- Additional Hour Support (£14.50) Additional Hour Support (Walkers) (£13.50) …" at bounding box center [557, 312] width 273 height 19
select select "102"
click at [422, 303] on select "-- Additional Hour Support (£14.50) Additional Hour Support (Walkers) (£13.50) …" at bounding box center [557, 312] width 273 height 19
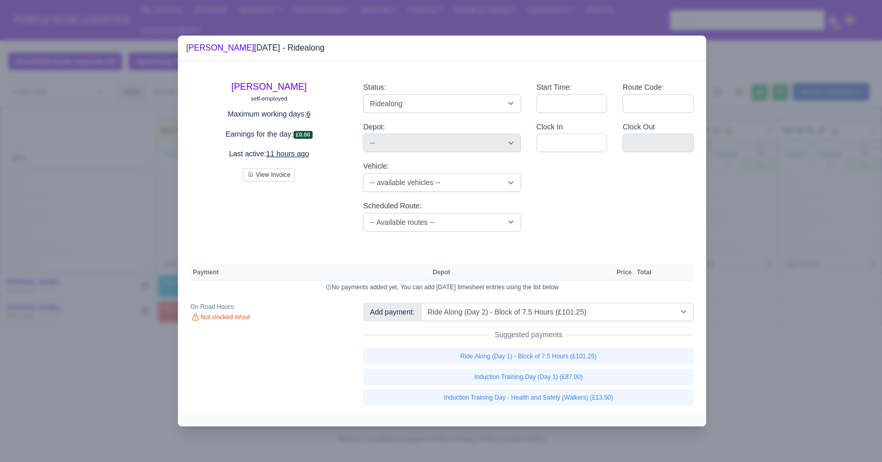
select select
select select "5"
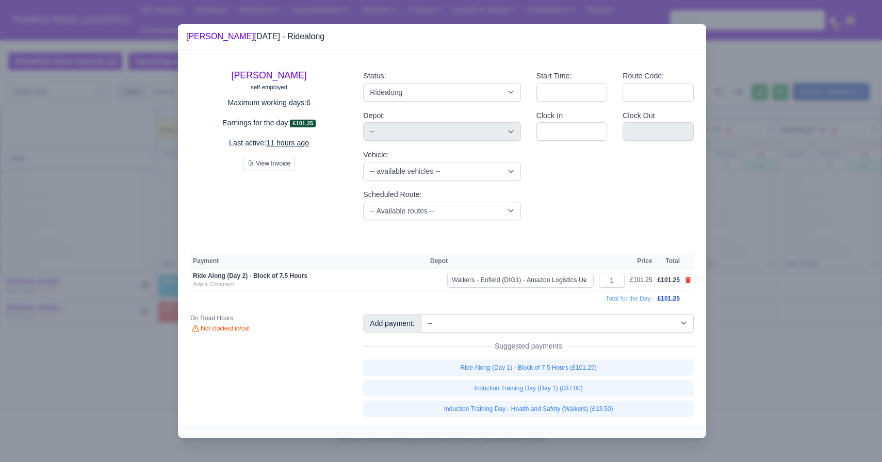
click at [688, 341] on div at bounding box center [441, 231] width 882 height 462
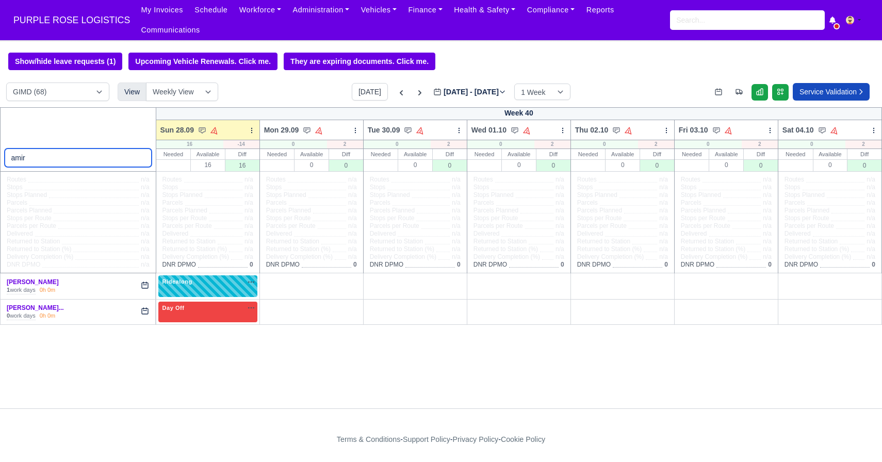
click at [141, 157] on input "amir" at bounding box center [78, 158] width 147 height 19
click at [138, 157] on input "search" at bounding box center [78, 158] width 147 height 19
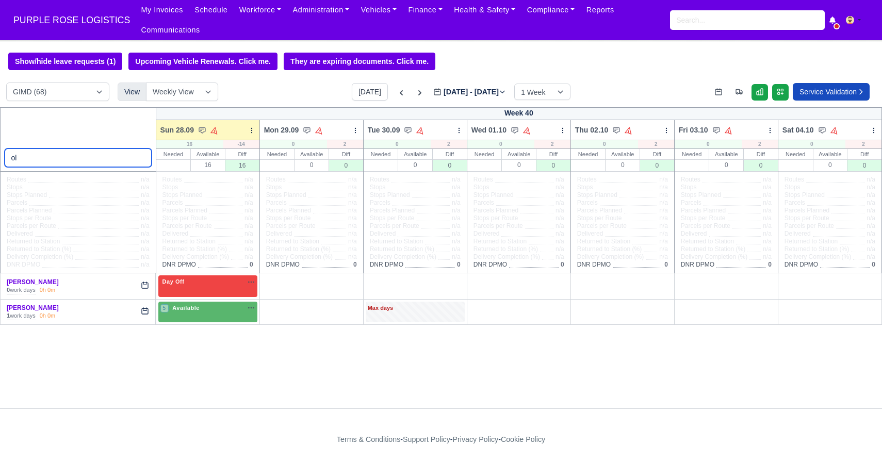
type input "o"
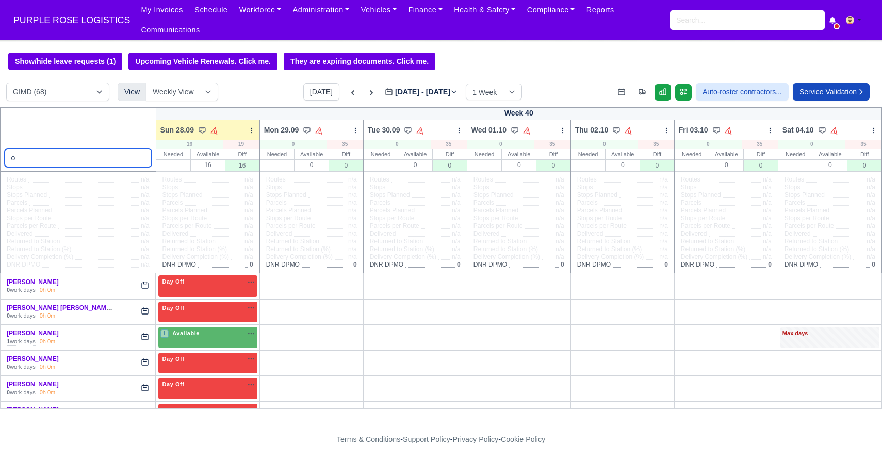
click at [140, 157] on input "o" at bounding box center [78, 158] width 147 height 19
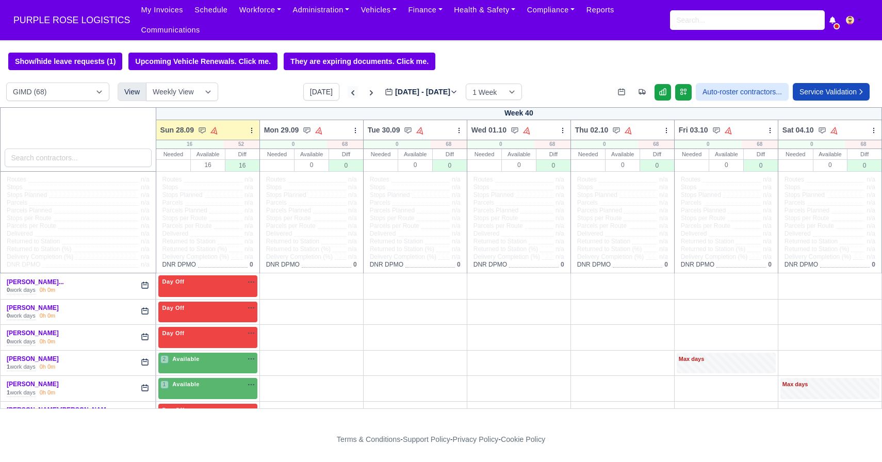
click at [348, 91] on icon at bounding box center [353, 93] width 10 height 10
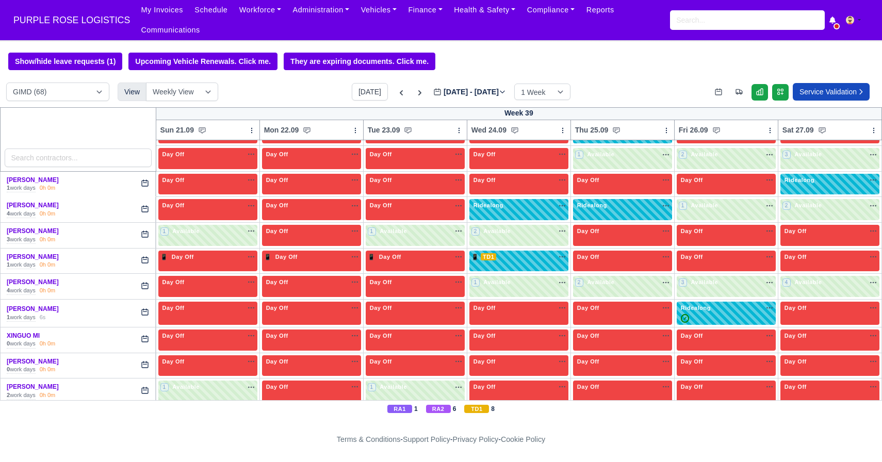
scroll to position [1624, 0]
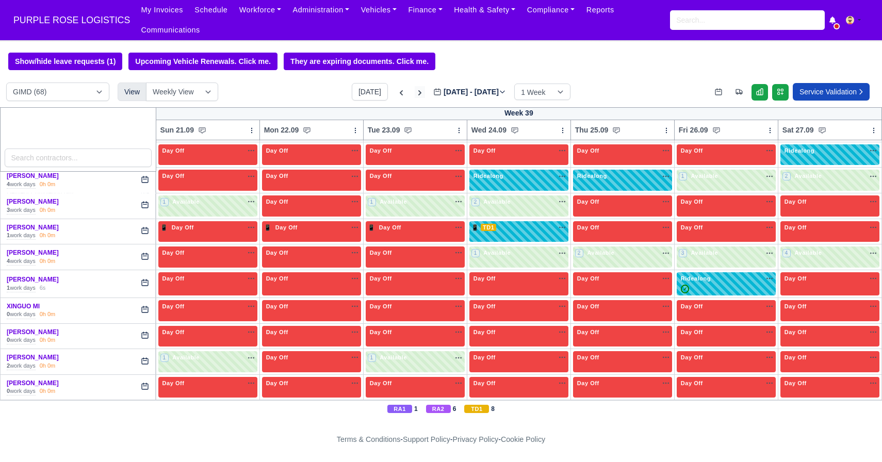
click at [415, 98] on icon at bounding box center [420, 93] width 10 height 10
type input "[DATE]"
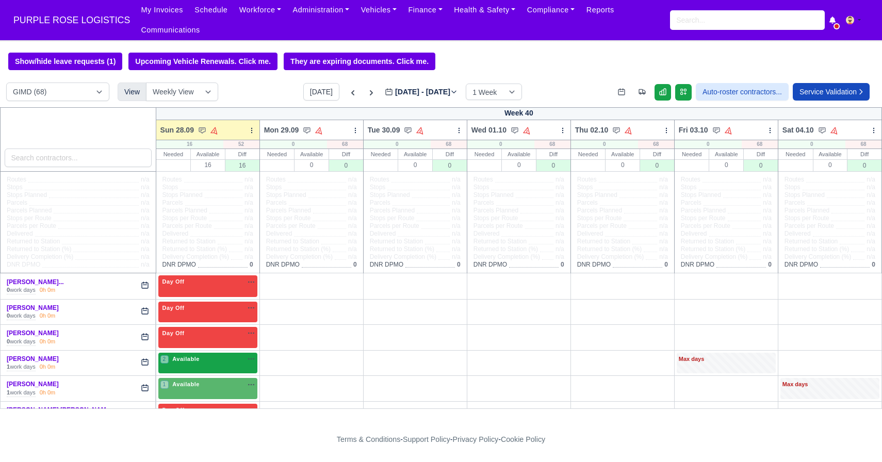
click at [214, 362] on div "2 Available na" at bounding box center [207, 359] width 95 height 9
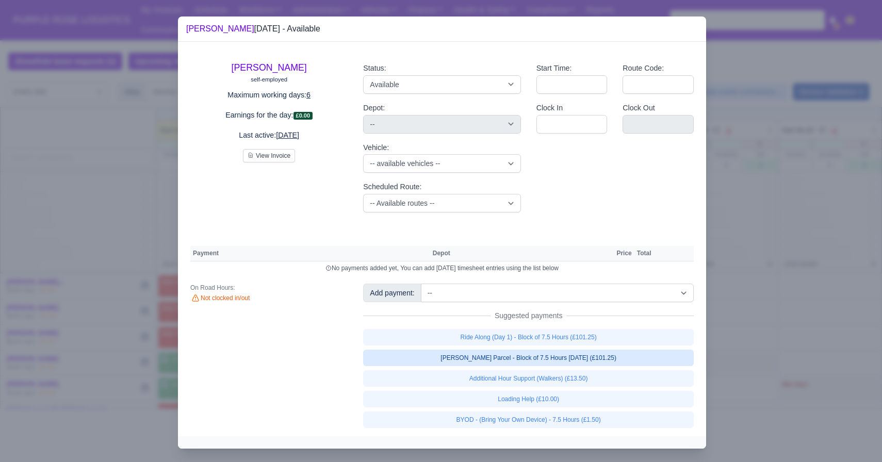
click at [475, 357] on link "[PERSON_NAME] Parcel - Block of 7.5 Hours [DATE] (£101.25)" at bounding box center [528, 358] width 331 height 17
select select "5"
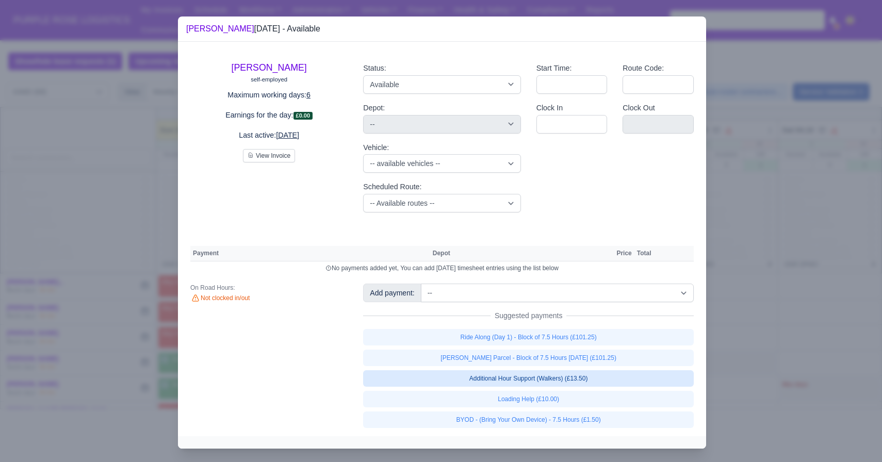
select select "5"
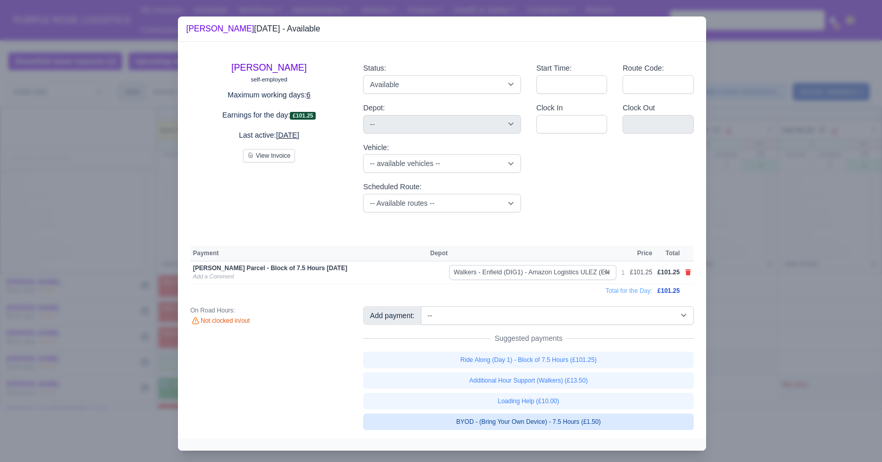
click at [517, 416] on link "BYOD - (Bring Your Own Device) - 7.5 Hours (£1.50)" at bounding box center [528, 422] width 331 height 17
select select "5"
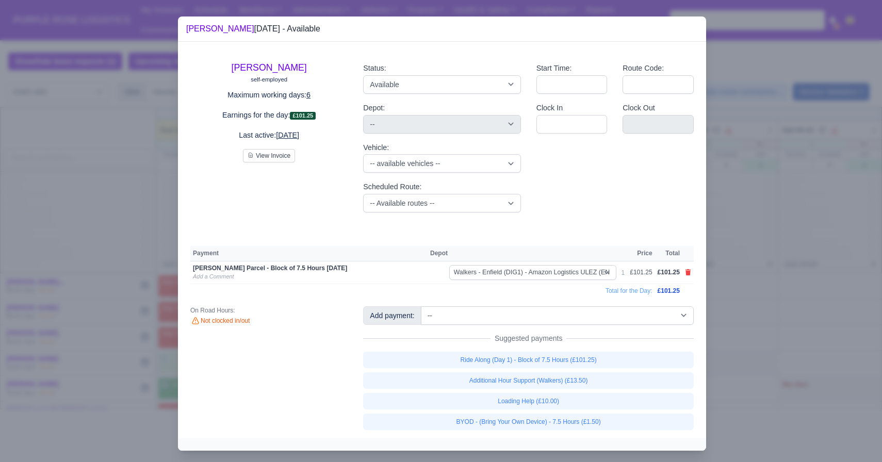
select select "5"
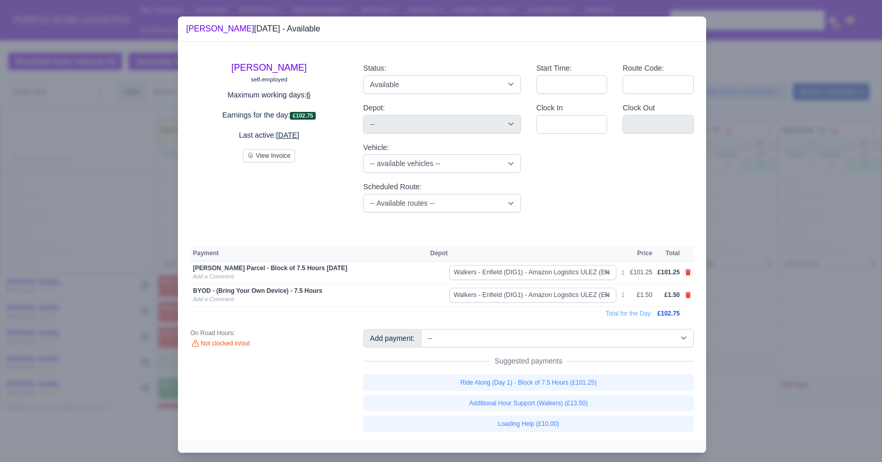
click at [688, 331] on div at bounding box center [441, 231] width 882 height 462
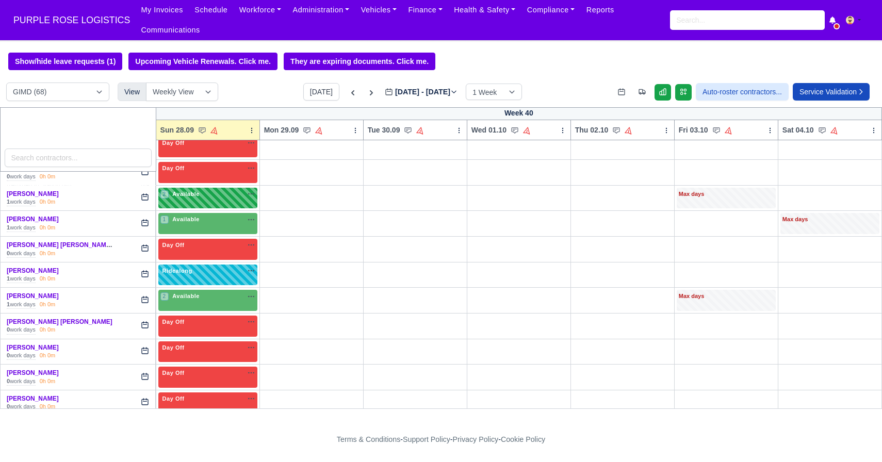
scroll to position [174, 0]
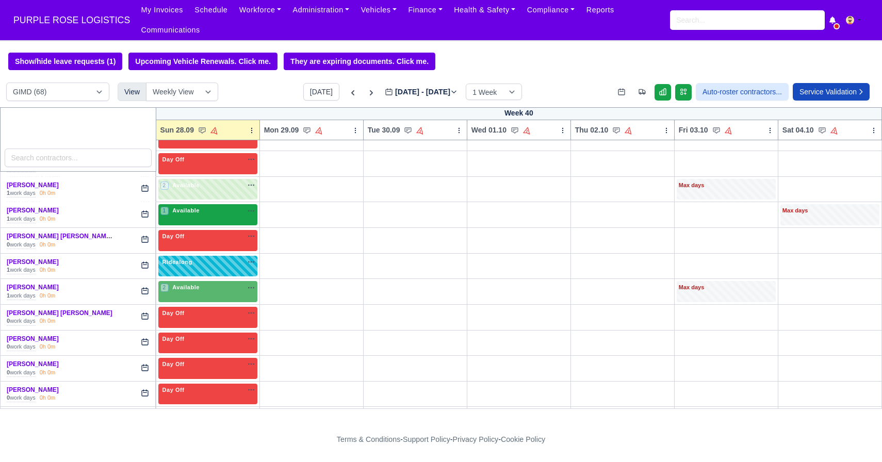
click at [209, 214] on div "1 Available na" at bounding box center [207, 210] width 95 height 9
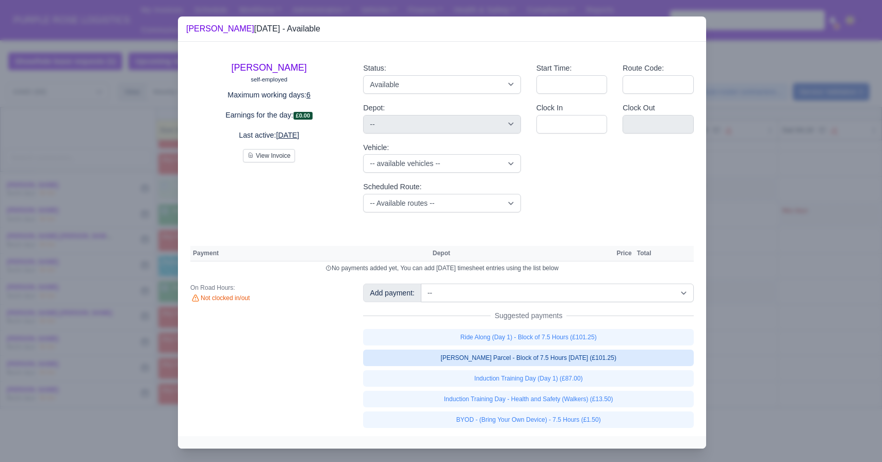
click at [563, 359] on link "[PERSON_NAME] Parcel - Block of 7.5 Hours [DATE] (£101.25)" at bounding box center [528, 358] width 331 height 17
select select "5"
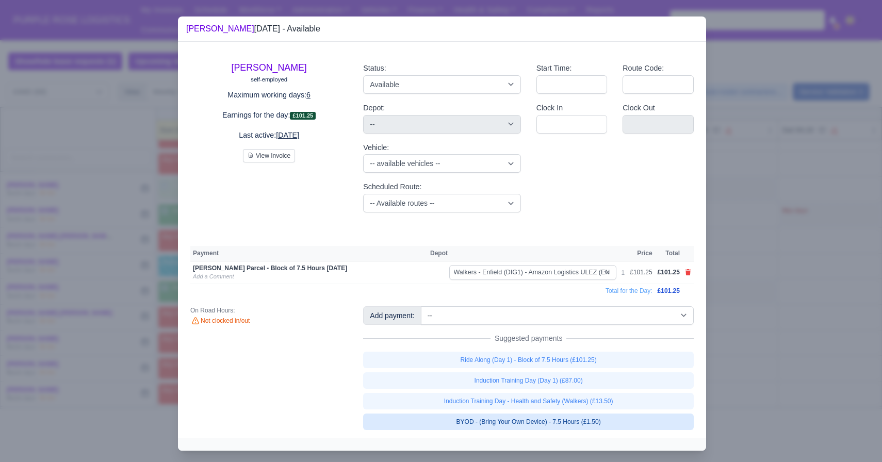
click at [521, 421] on link "BYOD - (Bring Your Own Device) - 7.5 Hours (£1.50)" at bounding box center [528, 422] width 331 height 17
select select "5"
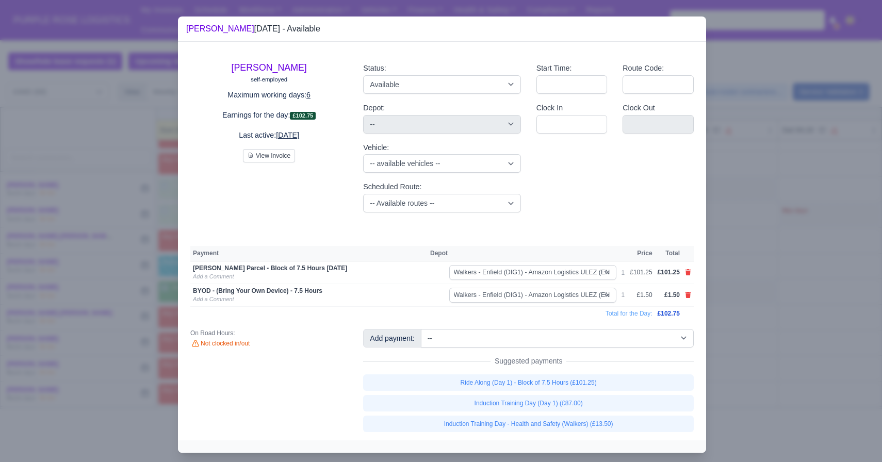
click at [688, 311] on div at bounding box center [441, 231] width 882 height 462
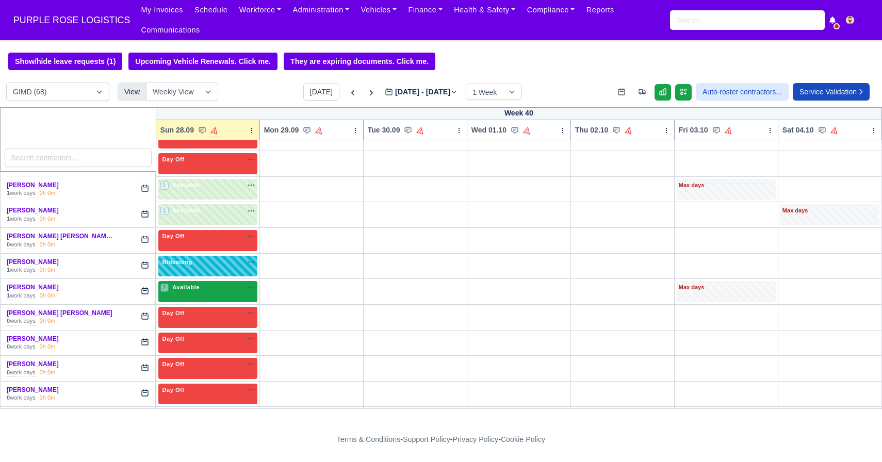
click at [211, 291] on div "2 Available na" at bounding box center [207, 287] width 95 height 9
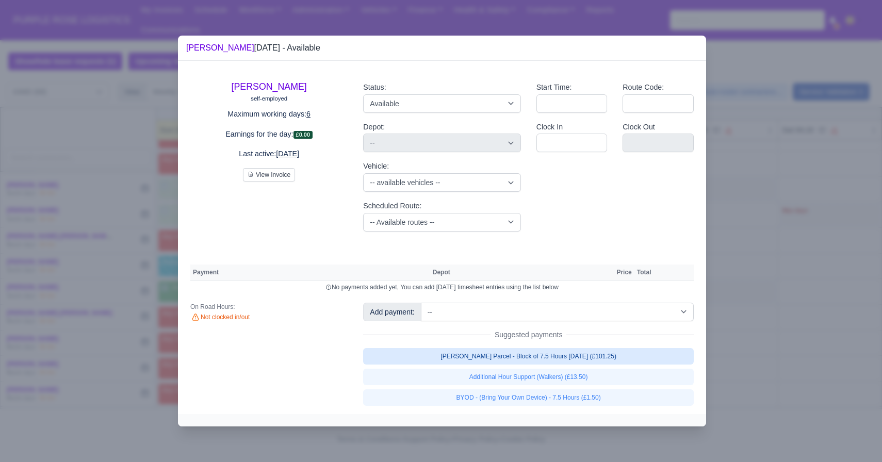
click at [560, 355] on link "[PERSON_NAME] Parcel - Block of 7.5 Hours [DATE] (£101.25)" at bounding box center [528, 356] width 331 height 17
select select "5"
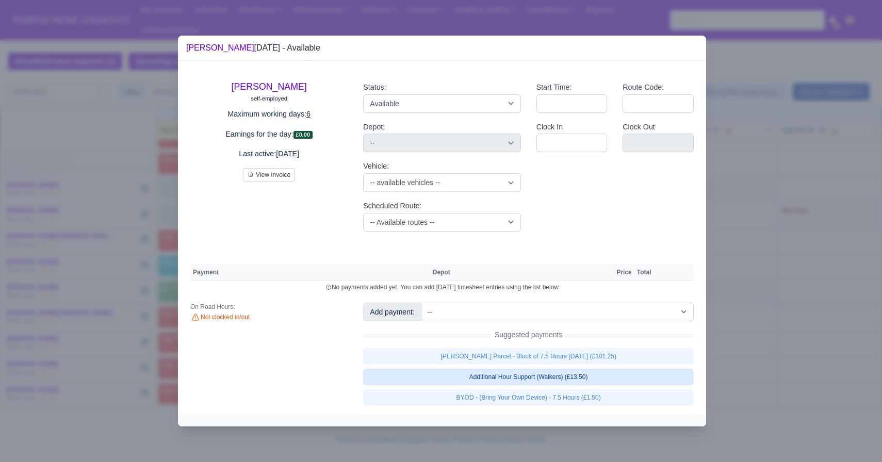
select select "5"
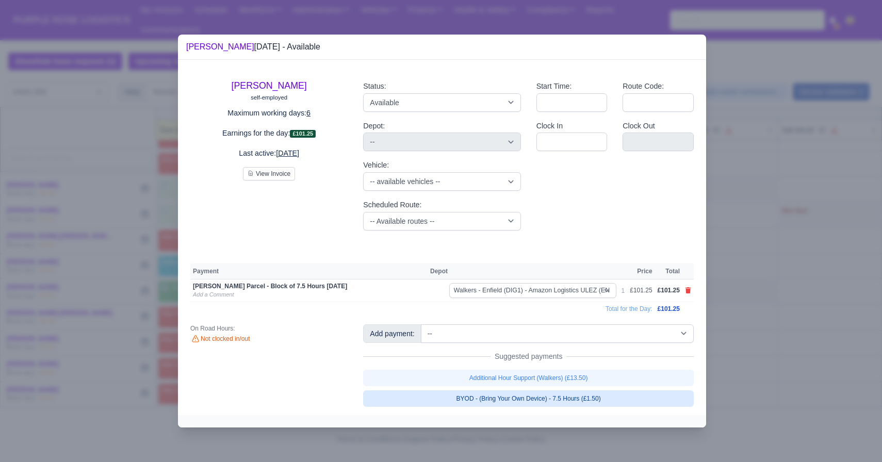
click at [526, 393] on link "BYOD - (Bring Your Own Device) - 7.5 Hours (£1.50)" at bounding box center [528, 399] width 331 height 17
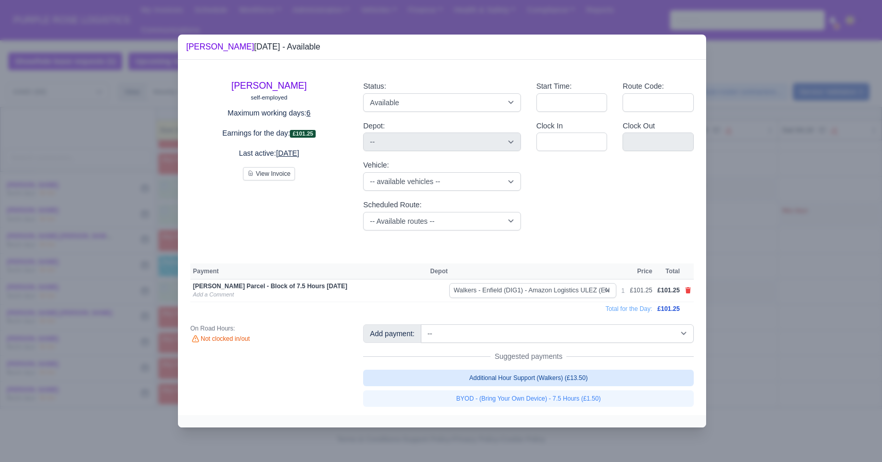
select select "5"
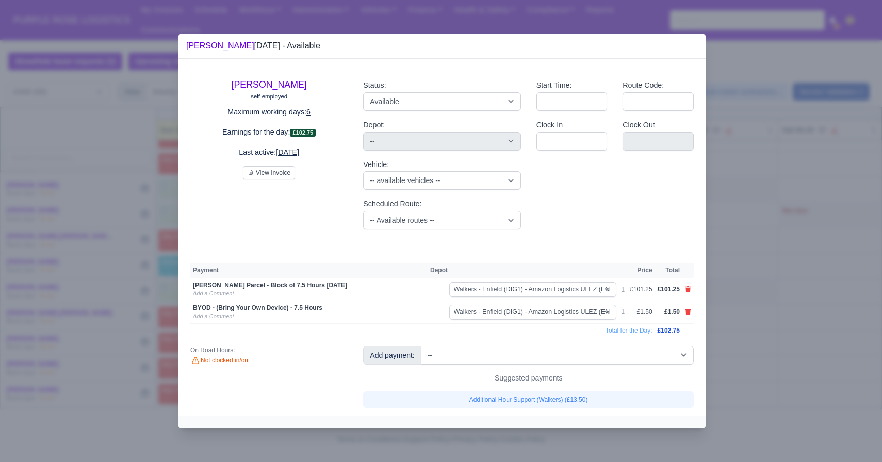
click at [688, 261] on div at bounding box center [441, 231] width 882 height 462
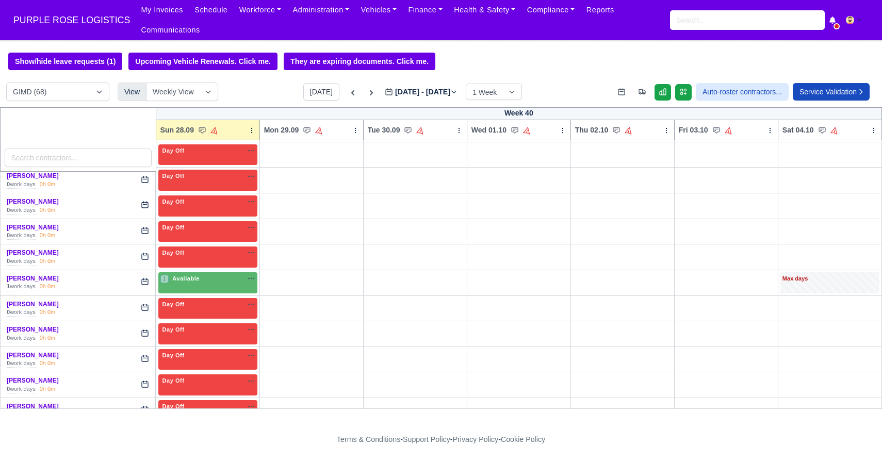
scroll to position [418, 0]
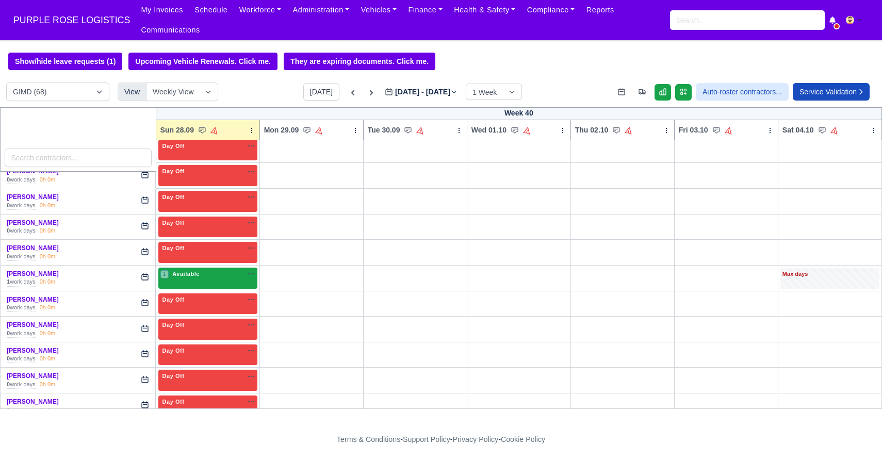
click at [207, 278] on div "1 Available na" at bounding box center [207, 274] width 95 height 9
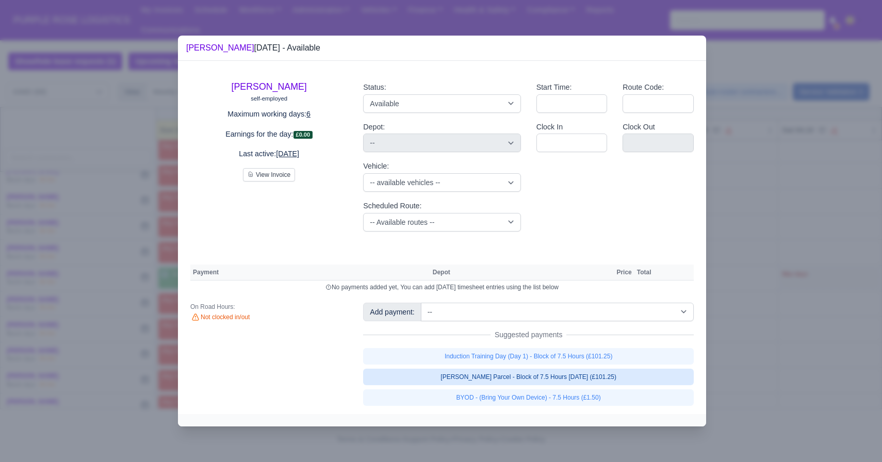
click at [515, 376] on link "[PERSON_NAME] Parcel - Block of 7.5 Hours [DATE] (£101.25)" at bounding box center [528, 377] width 331 height 17
select select "5"
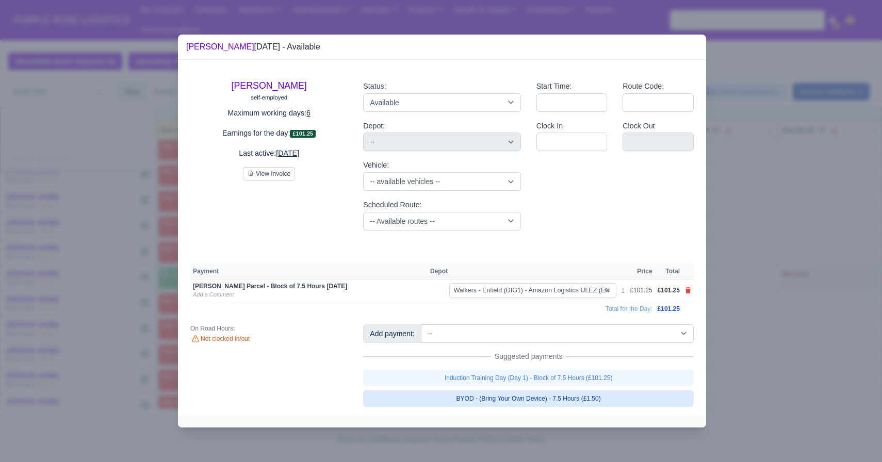
click at [504, 396] on link "BYOD - (Bring Your Own Device) - 7.5 Hours (£1.50)" at bounding box center [528, 399] width 331 height 17
select select "5"
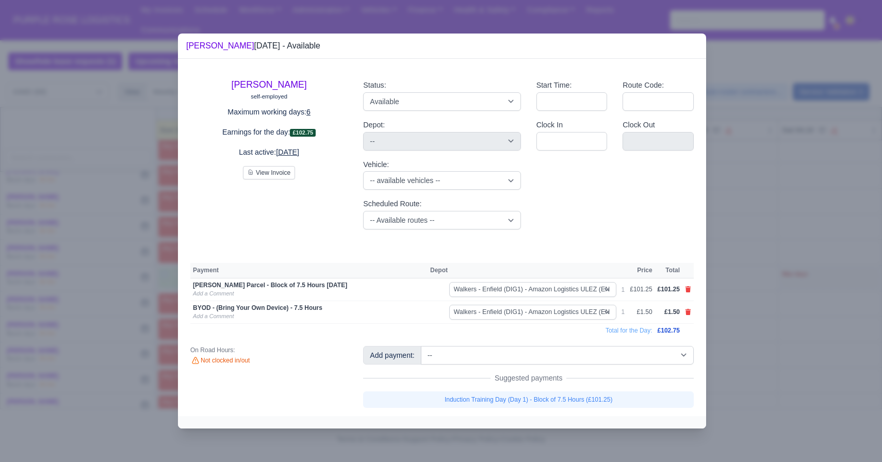
click at [688, 315] on div at bounding box center [441, 231] width 882 height 462
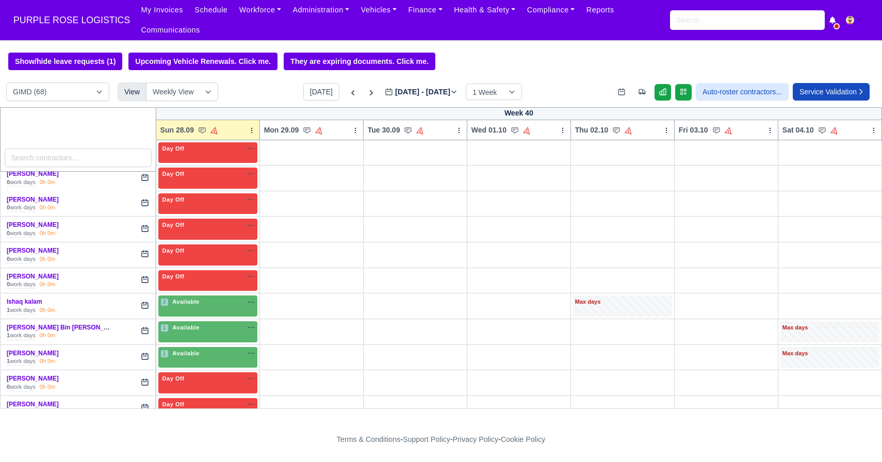
scroll to position [572, 0]
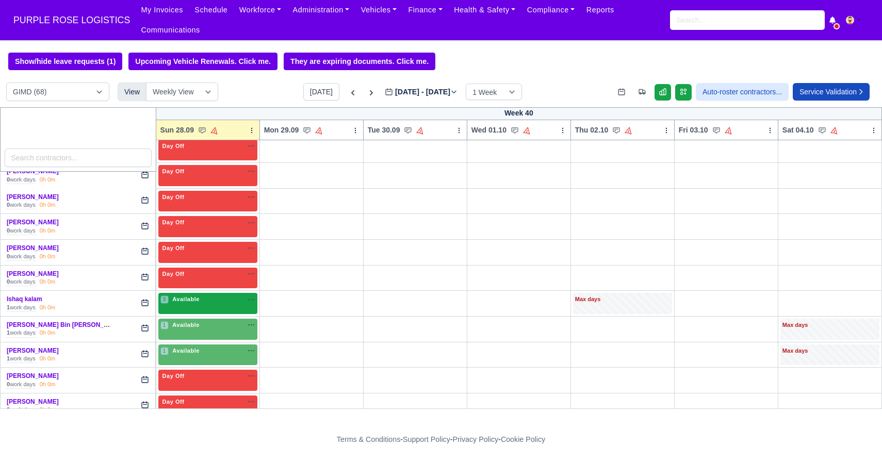
click at [199, 303] on span "Available" at bounding box center [185, 299] width 31 height 7
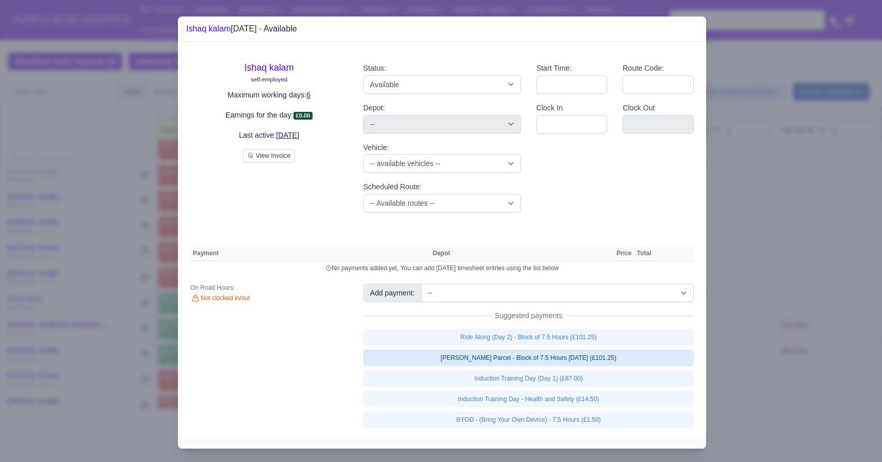
click at [530, 360] on link "[PERSON_NAME] Parcel - Block of 7.5 Hours [DATE] (£101.25)" at bounding box center [528, 358] width 331 height 17
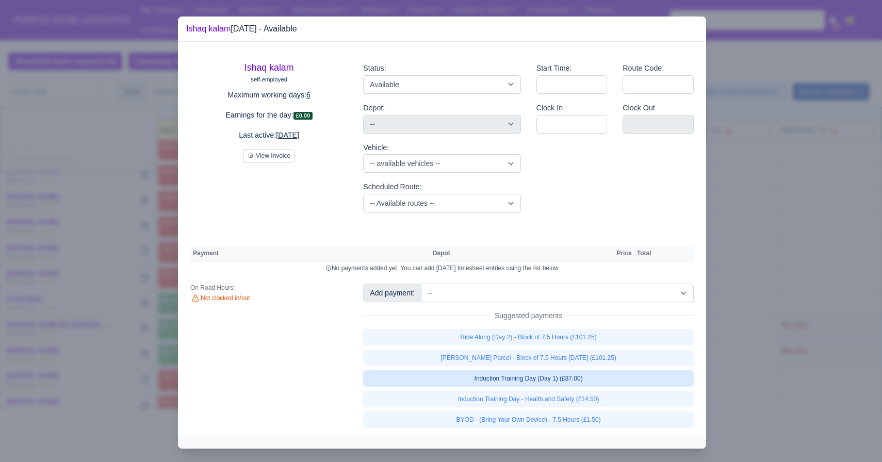
select select "5"
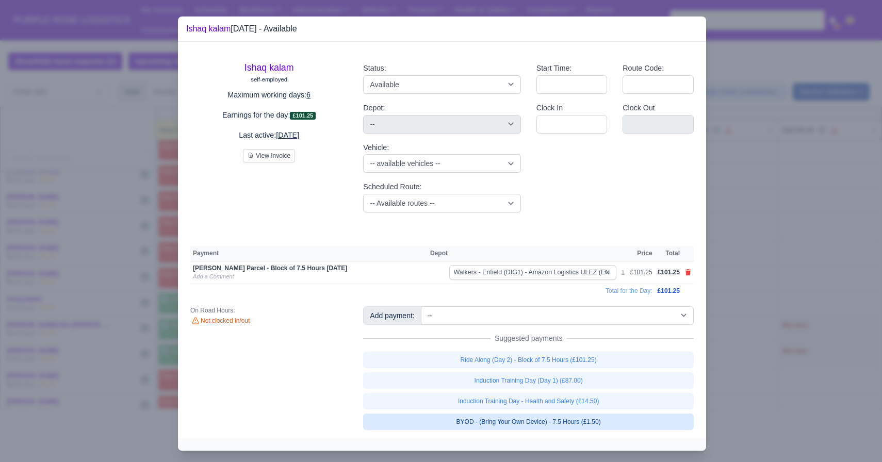
click at [490, 425] on link "BYOD - (Bring Your Own Device) - 7.5 Hours (£1.50)" at bounding box center [528, 422] width 331 height 17
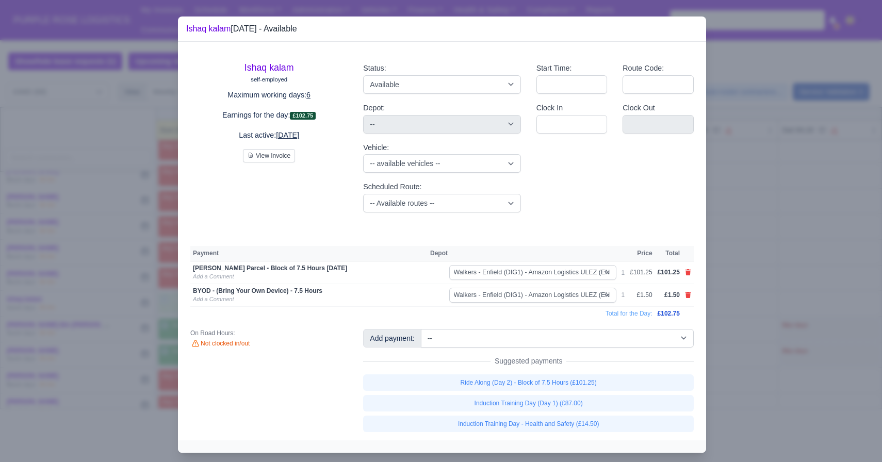
click at [688, 317] on div at bounding box center [441, 231] width 882 height 462
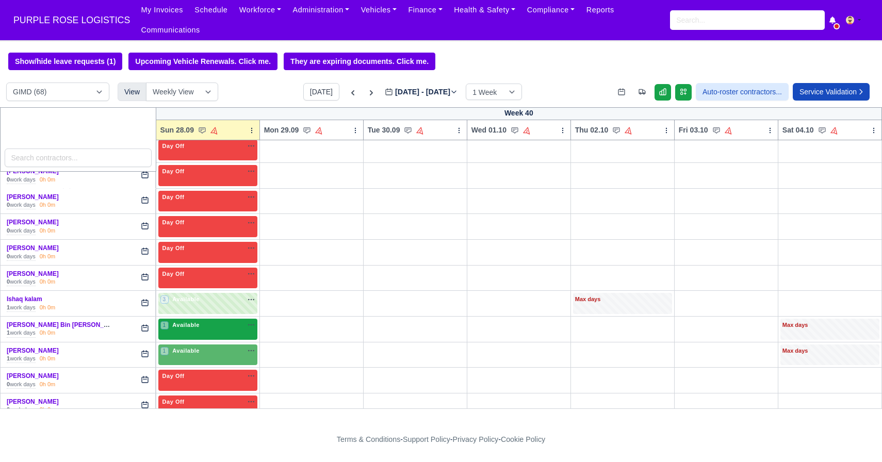
click at [185, 330] on div "1 Available na" at bounding box center [207, 326] width 95 height 11
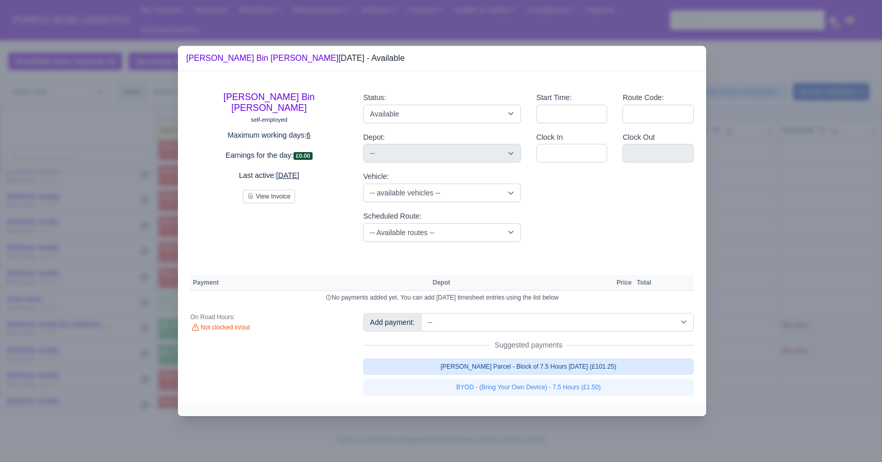
click at [393, 362] on link "[PERSON_NAME] Parcel - Block of 7.5 Hours [DATE] (£101.25)" at bounding box center [528, 367] width 331 height 17
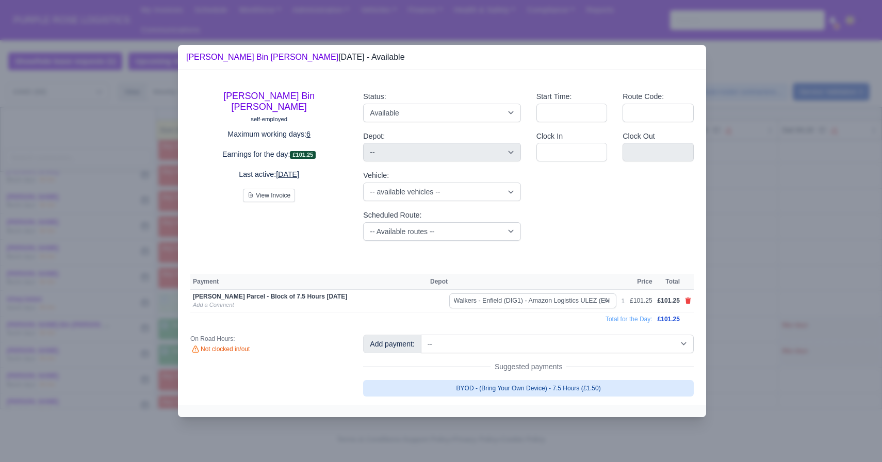
click at [390, 389] on link "BYOD - (Bring Your Own Device) - 7.5 Hours (£1.50)" at bounding box center [528, 388] width 331 height 17
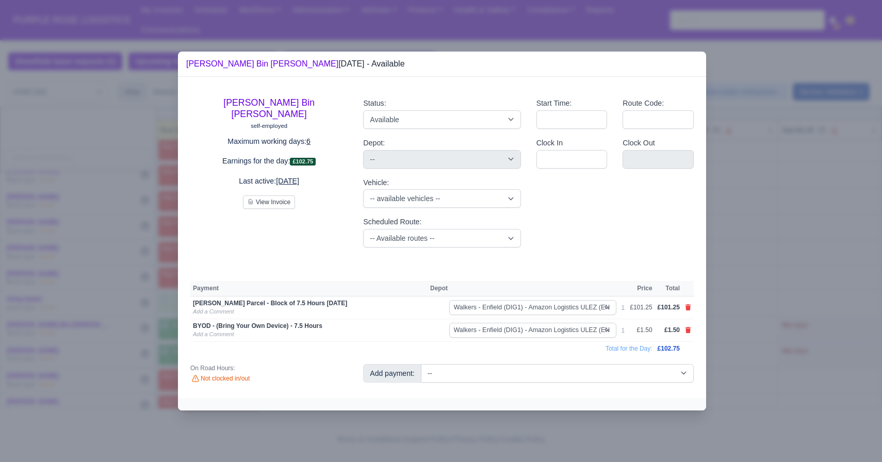
click at [142, 334] on div at bounding box center [441, 231] width 882 height 462
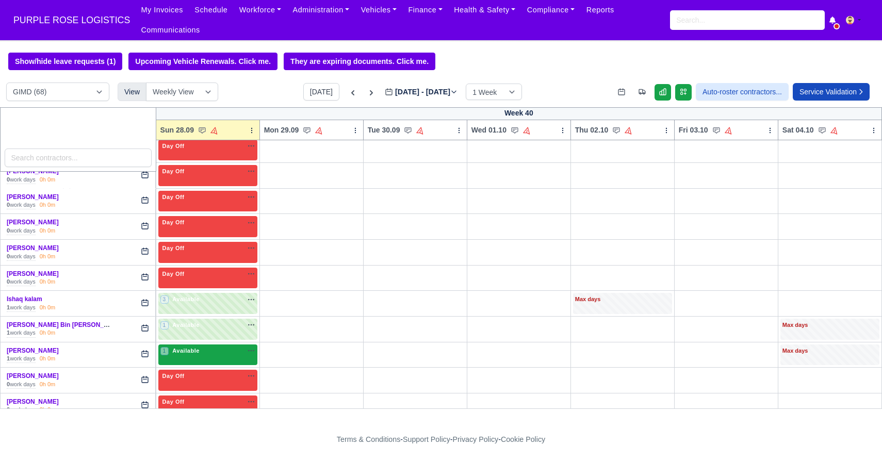
click at [208, 355] on div "1 Available na" at bounding box center [207, 351] width 95 height 9
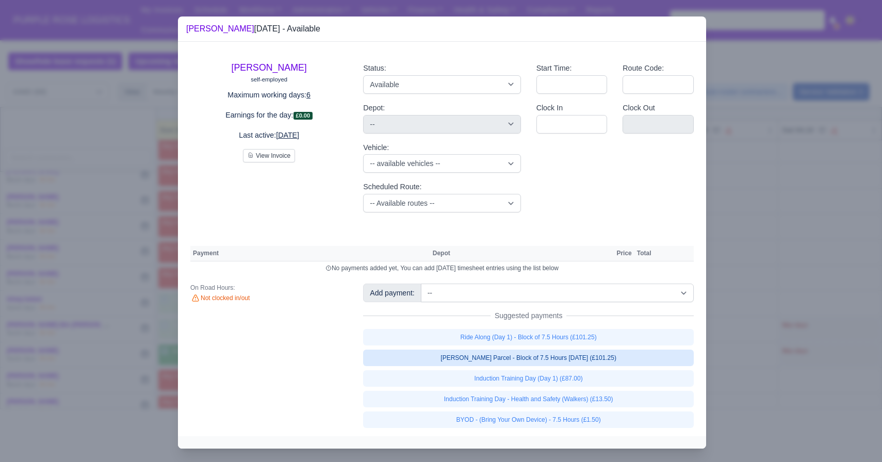
click at [415, 355] on link "[PERSON_NAME] Parcel - Block of 7.5 Hours [DATE] (£101.25)" at bounding box center [528, 358] width 331 height 17
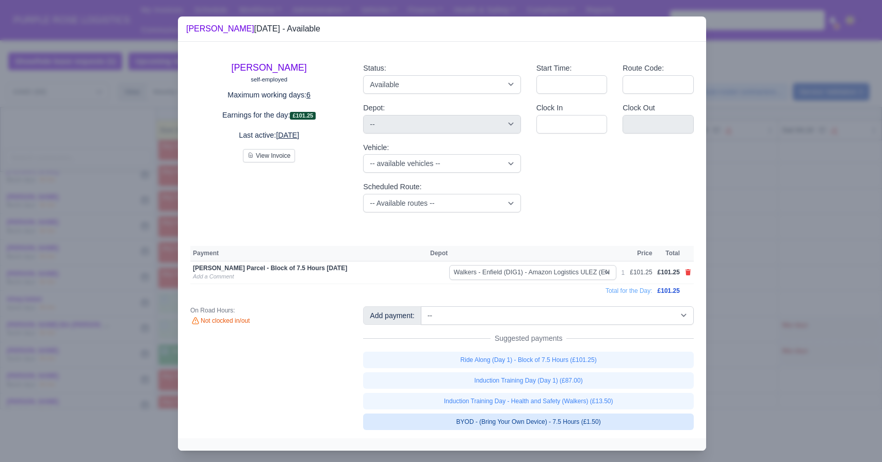
click at [403, 414] on link "BYOD - (Bring Your Own Device) - 7.5 Hours (£1.50)" at bounding box center [528, 422] width 331 height 17
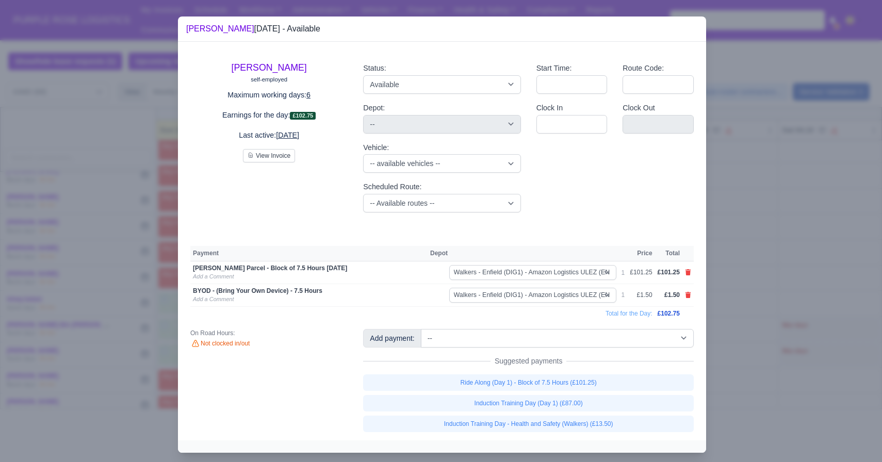
click at [137, 357] on div at bounding box center [441, 231] width 882 height 462
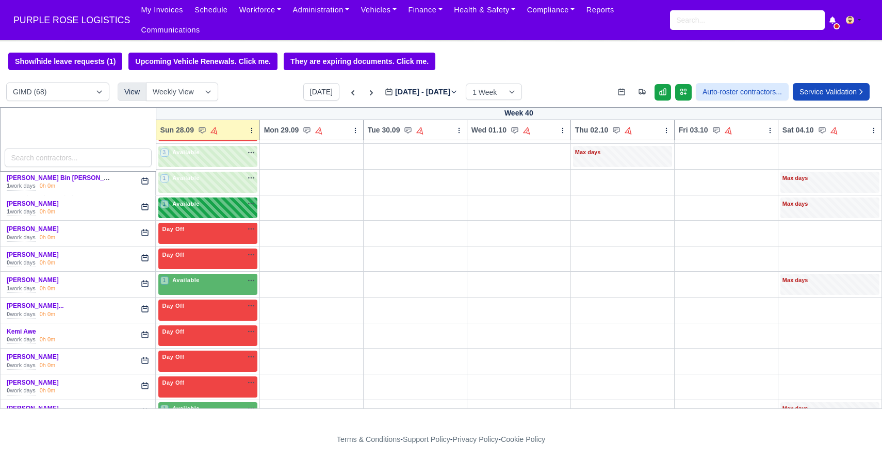
scroll to position [720, 0]
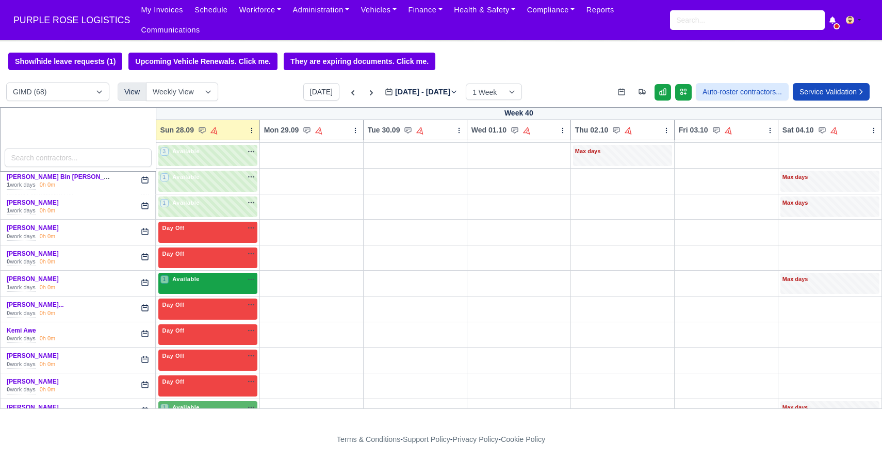
click at [205, 287] on div "1 Available" at bounding box center [207, 283] width 99 height 21
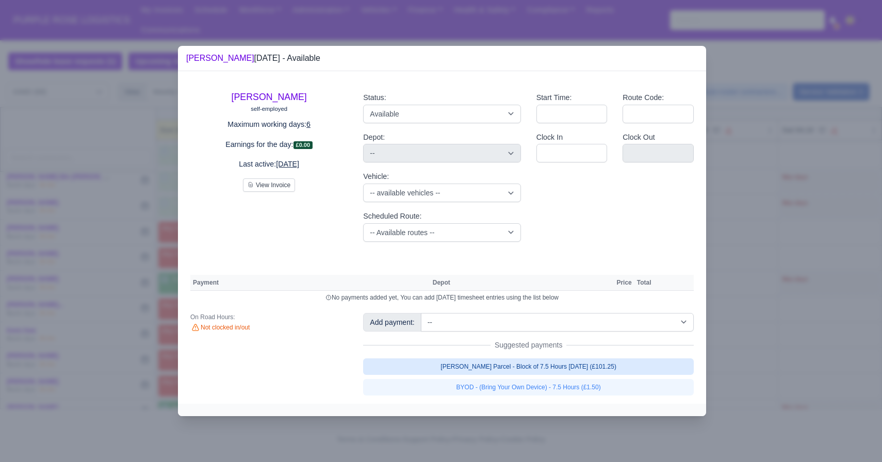
click at [386, 362] on link "[PERSON_NAME] Parcel - Block of 7.5 Hours [DATE] (£101.25)" at bounding box center [528, 367] width 331 height 17
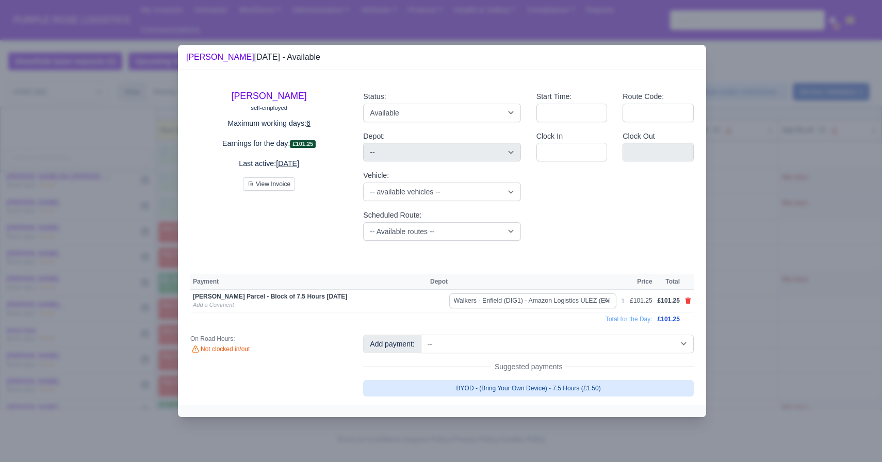
click at [380, 384] on link "BYOD - (Bring Your Own Device) - 7.5 Hours (£1.50)" at bounding box center [528, 388] width 331 height 17
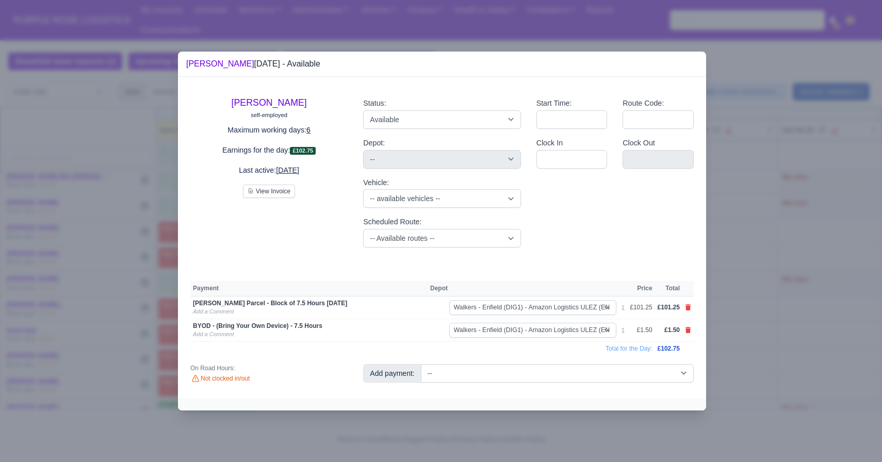
click at [101, 327] on div at bounding box center [441, 231] width 882 height 462
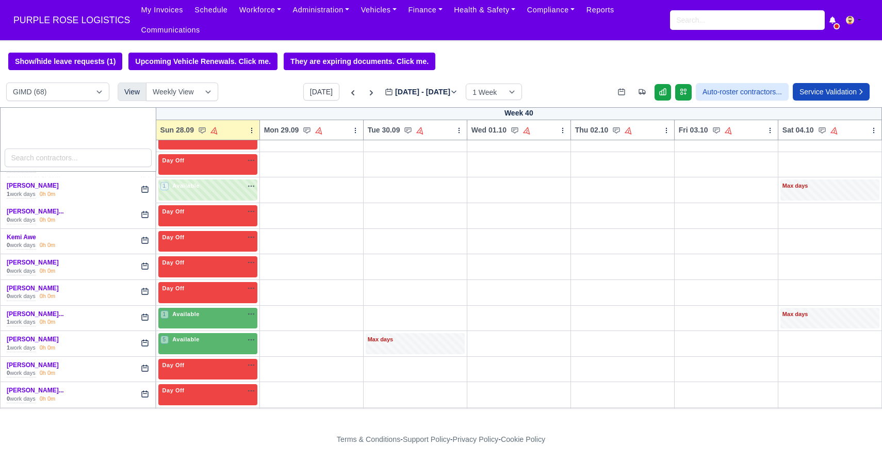
scroll to position [824, 0]
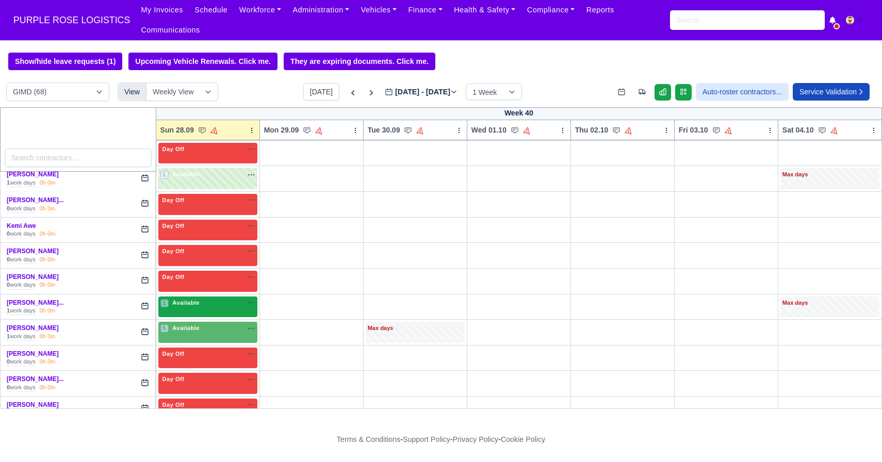
click at [196, 304] on span "Available" at bounding box center [185, 302] width 31 height 7
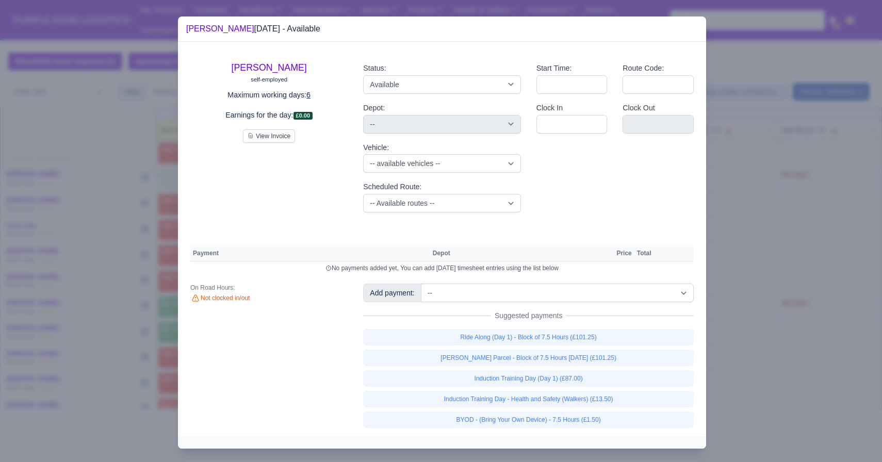
click at [98, 349] on div at bounding box center [441, 231] width 882 height 462
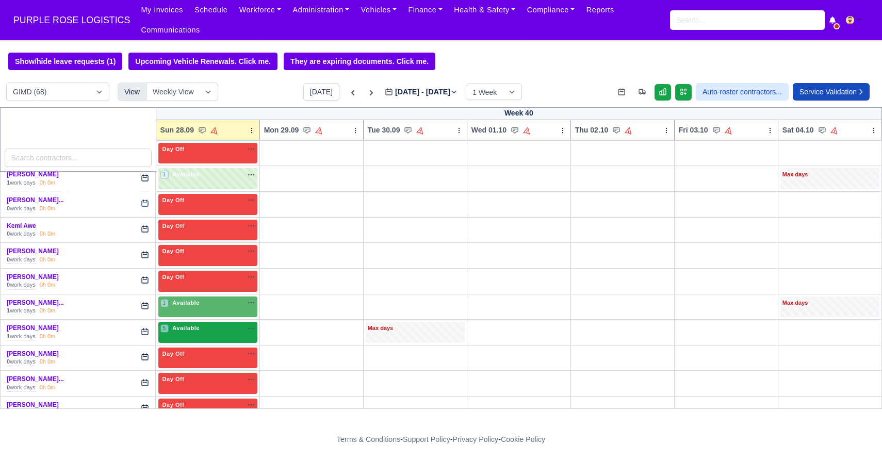
click at [170, 335] on div "5 Available" at bounding box center [207, 332] width 99 height 21
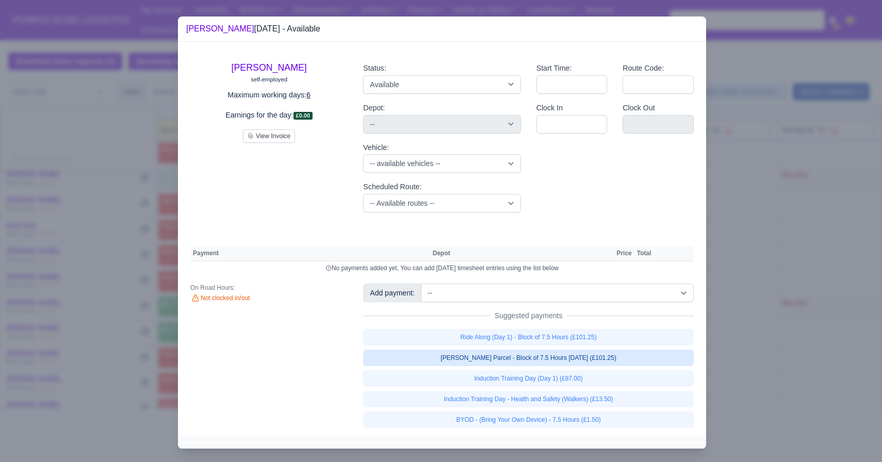
click at [490, 361] on link "[PERSON_NAME] Parcel - Block of 7.5 Hours [DATE] (£101.25)" at bounding box center [528, 358] width 331 height 17
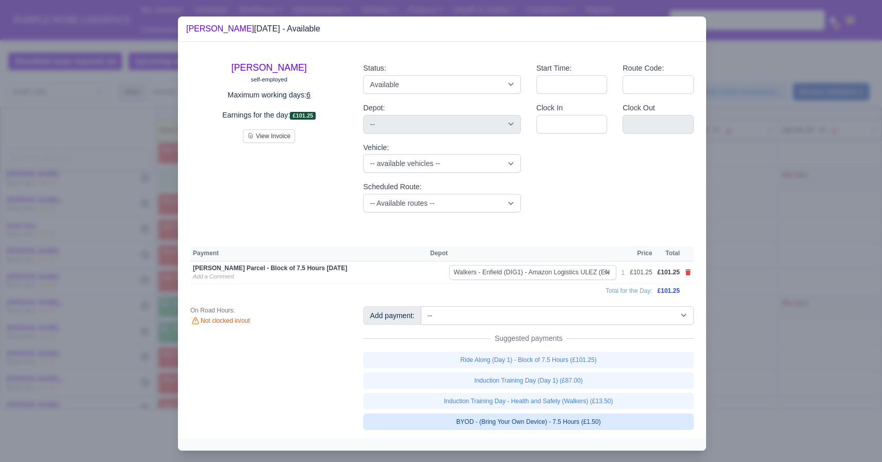
click at [455, 427] on link "BYOD - (Bring Your Own Device) - 7.5 Hours (£1.50)" at bounding box center [528, 422] width 331 height 17
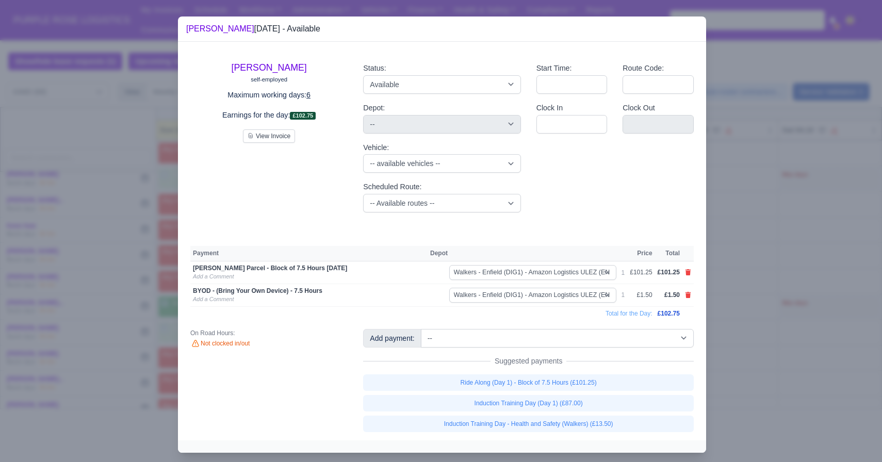
click at [114, 341] on div at bounding box center [441, 231] width 882 height 462
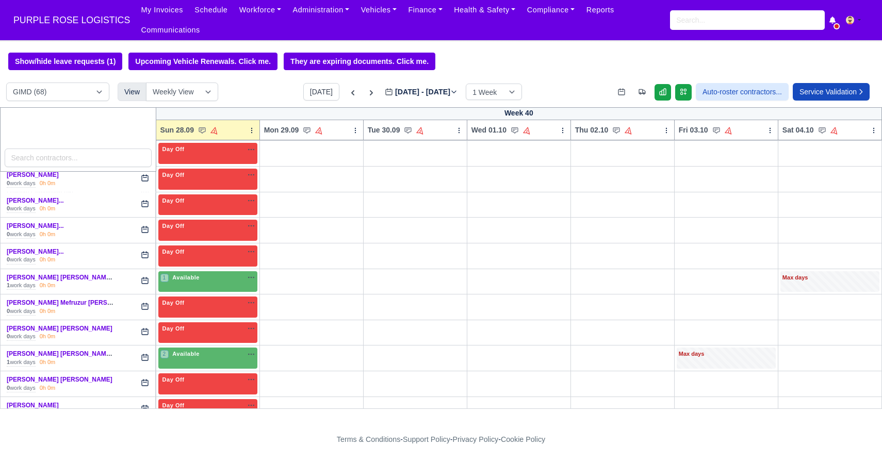
scroll to position [1055, 0]
click at [191, 274] on span "Available" at bounding box center [185, 276] width 31 height 7
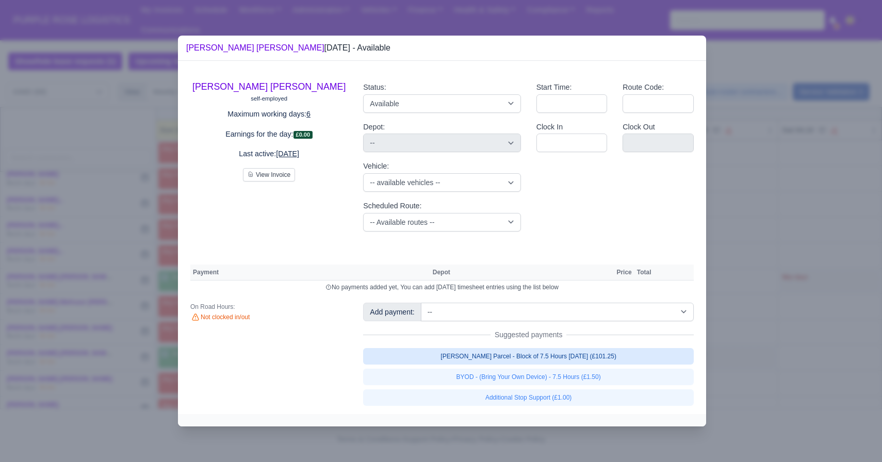
click at [442, 360] on link "[PERSON_NAME] Parcel - Block of 7.5 Hours [DATE] (£101.25)" at bounding box center [528, 356] width 331 height 17
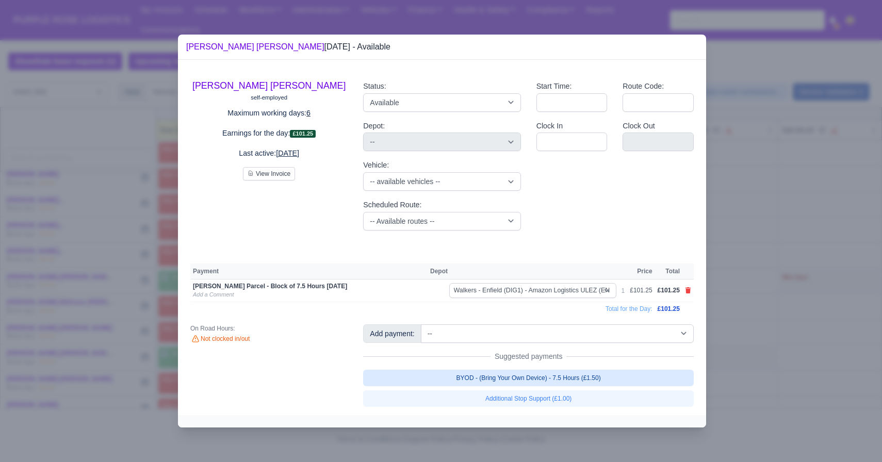
click at [432, 378] on link "BYOD - (Bring Your Own Device) - 7.5 Hours (£1.50)" at bounding box center [528, 378] width 331 height 17
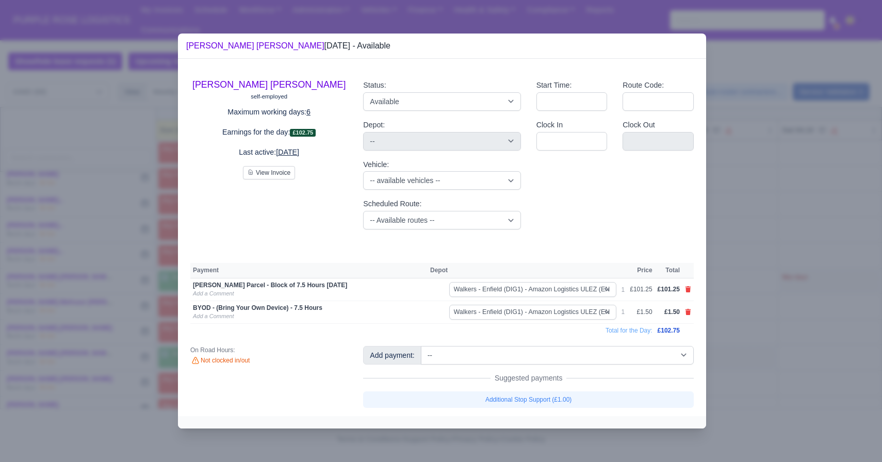
click at [114, 261] on div at bounding box center [441, 231] width 882 height 462
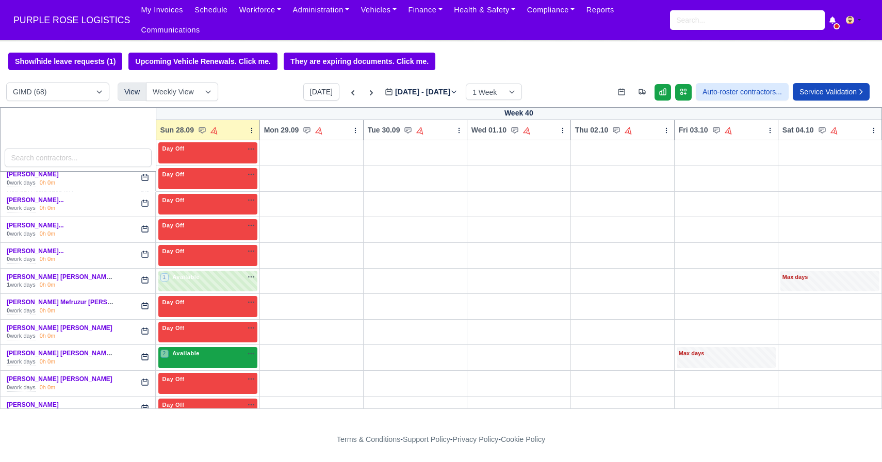
click at [213, 362] on div "2 Available" at bounding box center [207, 357] width 99 height 21
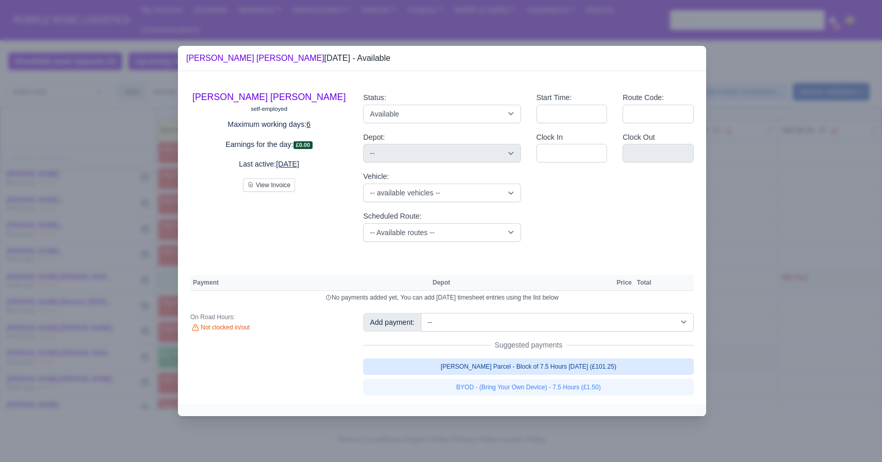
click at [398, 366] on link "[PERSON_NAME] Parcel - Block of 7.5 Hours [DATE] (£101.25)" at bounding box center [528, 367] width 331 height 17
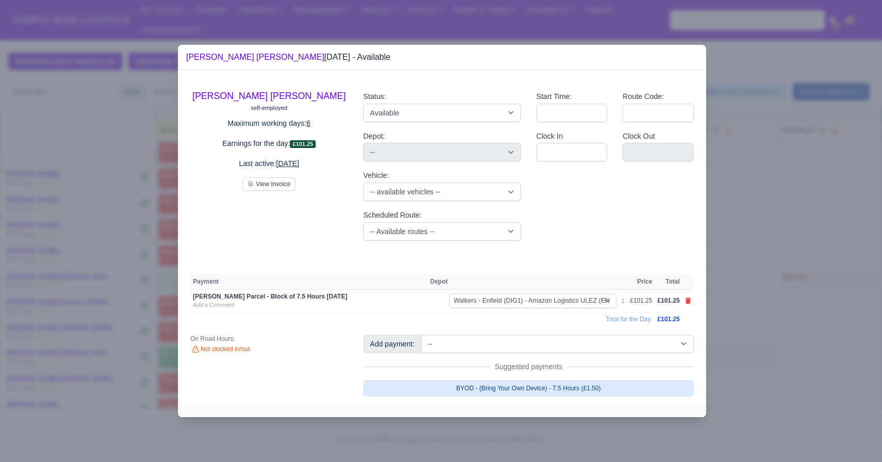
click at [398, 388] on link "BYOD - (Bring Your Own Device) - 7.5 Hours (£1.50)" at bounding box center [528, 388] width 331 height 17
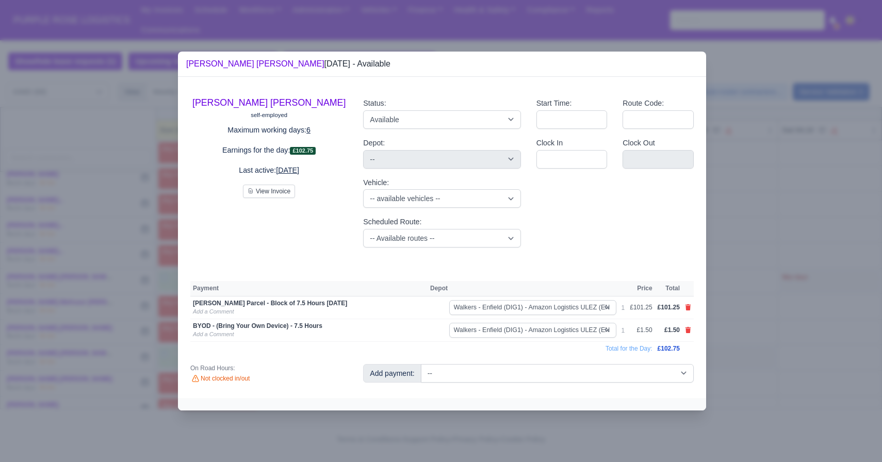
click at [112, 351] on div at bounding box center [441, 231] width 882 height 462
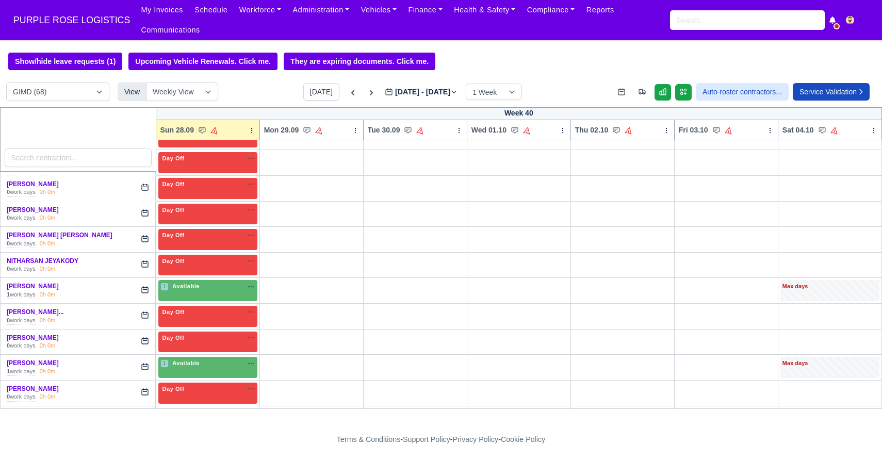
scroll to position [1359, 0]
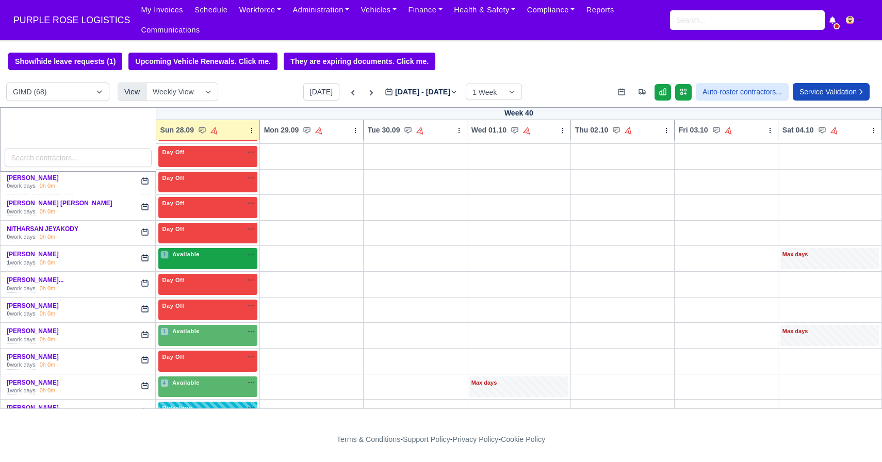
click at [186, 254] on span "Available" at bounding box center [185, 254] width 31 height 7
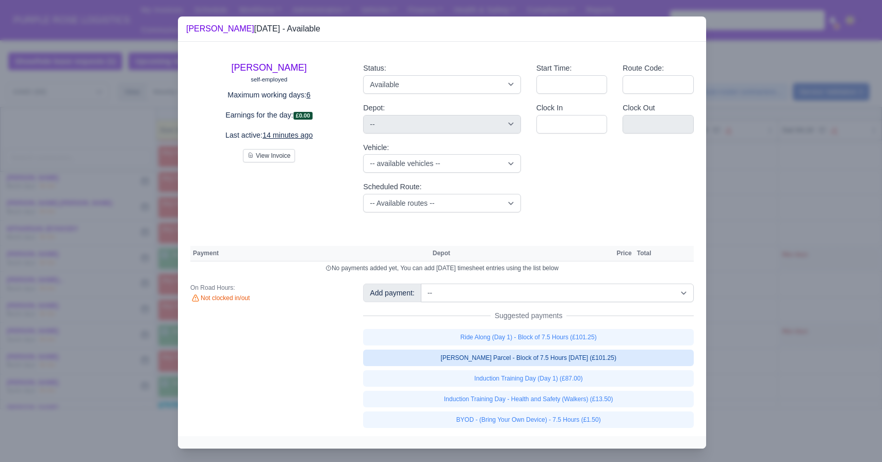
click at [438, 357] on link "[PERSON_NAME] Parcel - Block of 7.5 Hours [DATE] (£101.25)" at bounding box center [528, 358] width 331 height 17
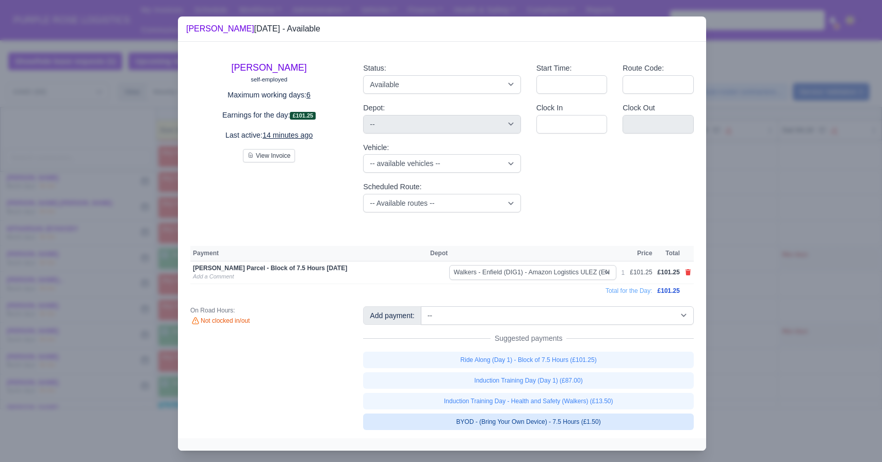
click at [426, 429] on link "BYOD - (Bring Your Own Device) - 7.5 Hours (£1.50)" at bounding box center [528, 422] width 331 height 17
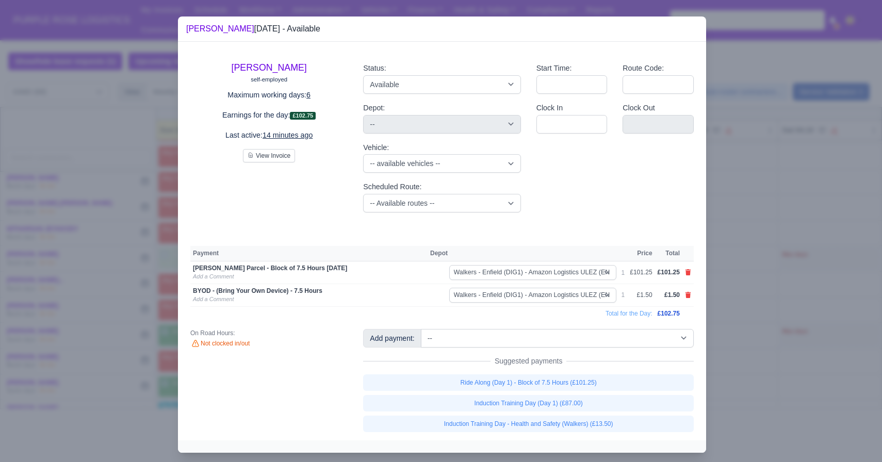
click at [106, 332] on div at bounding box center [441, 231] width 882 height 462
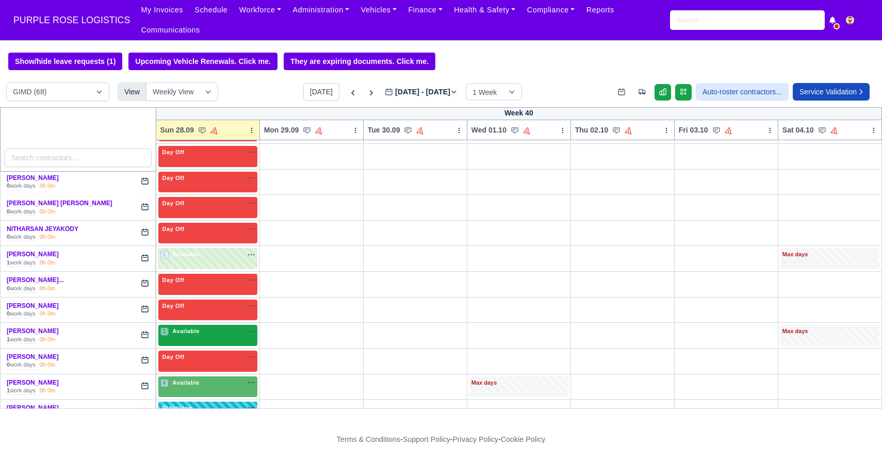
click at [209, 334] on div "1 Available na" at bounding box center [207, 331] width 95 height 9
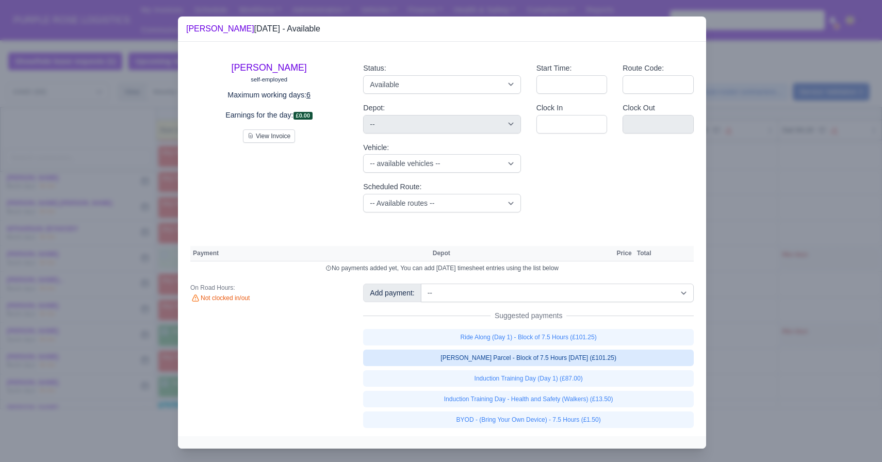
click at [486, 366] on link "[PERSON_NAME] Parcel - Block of 7.5 Hours [DATE] (£101.25)" at bounding box center [528, 358] width 331 height 17
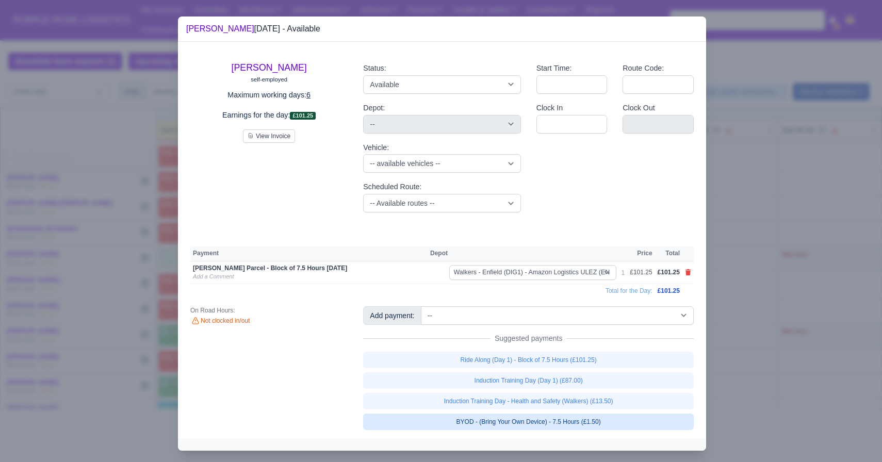
click at [442, 423] on link "BYOD - (Bring Your Own Device) - 7.5 Hours (£1.50)" at bounding box center [528, 422] width 331 height 17
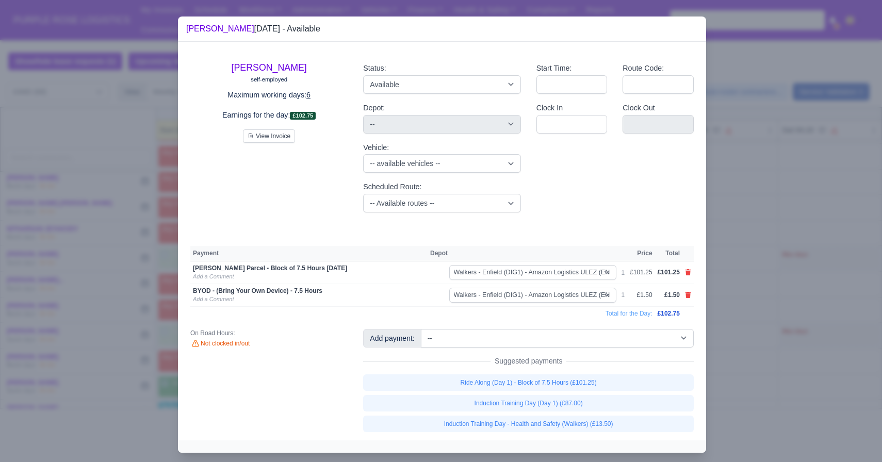
click at [129, 338] on div at bounding box center [441, 231] width 882 height 462
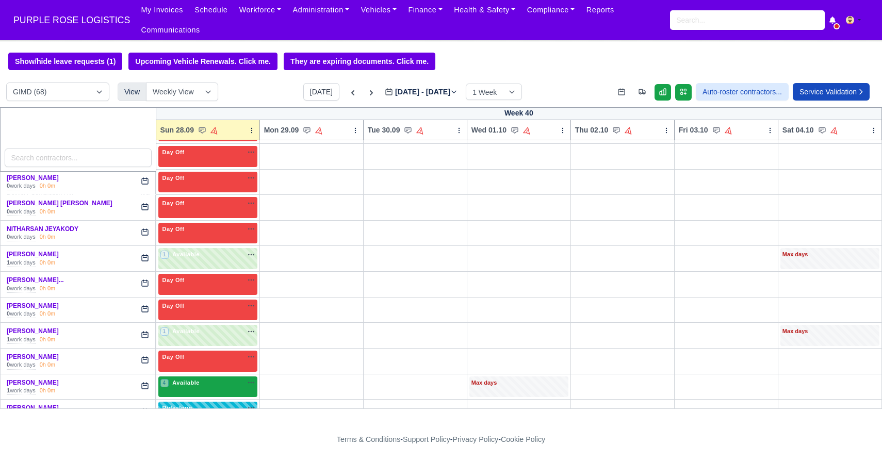
click at [191, 384] on span "Available" at bounding box center [185, 382] width 31 height 7
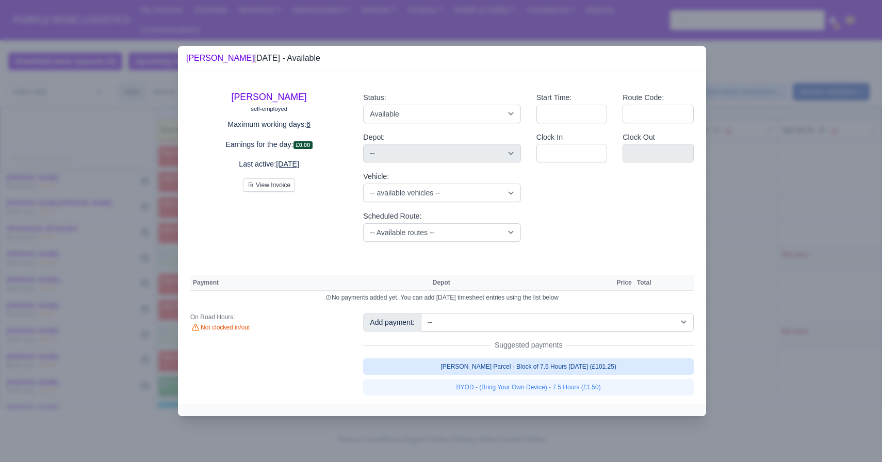
click at [435, 369] on link "[PERSON_NAME] Parcel - Block of 7.5 Hours [DATE] (£101.25)" at bounding box center [528, 367] width 331 height 17
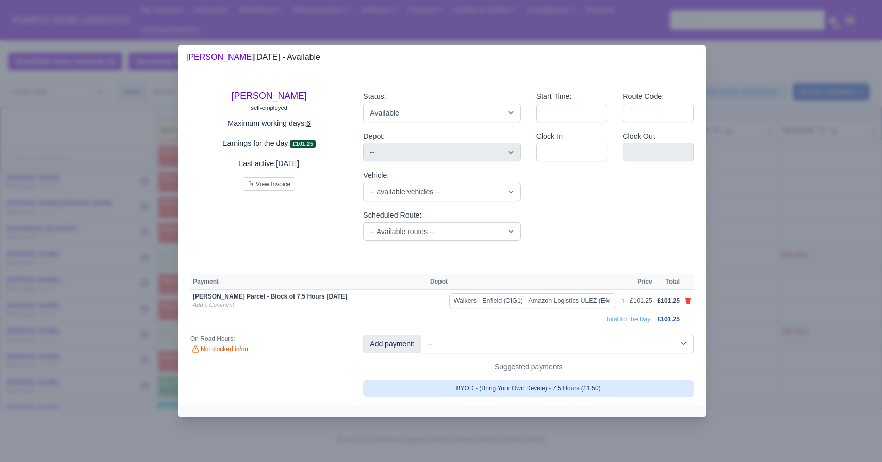
click at [423, 383] on link "BYOD - (Bring Your Own Device) - 7.5 Hours (£1.50)" at bounding box center [528, 388] width 331 height 17
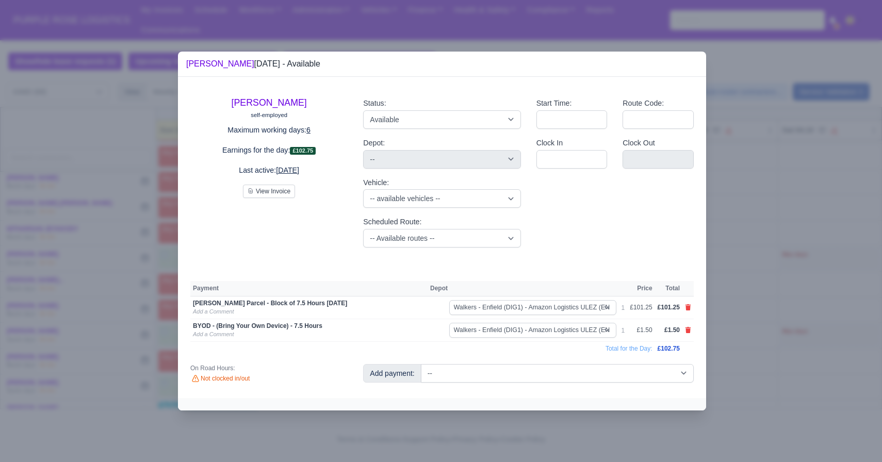
click at [137, 321] on div at bounding box center [441, 231] width 882 height 462
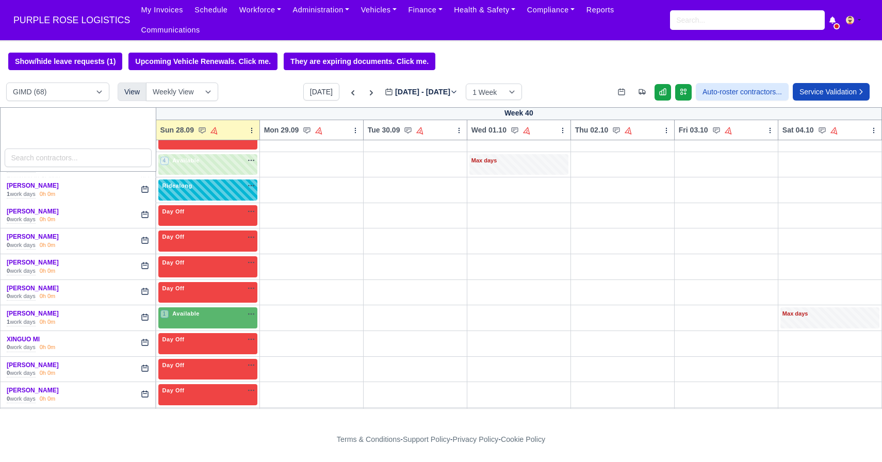
scroll to position [1606, 0]
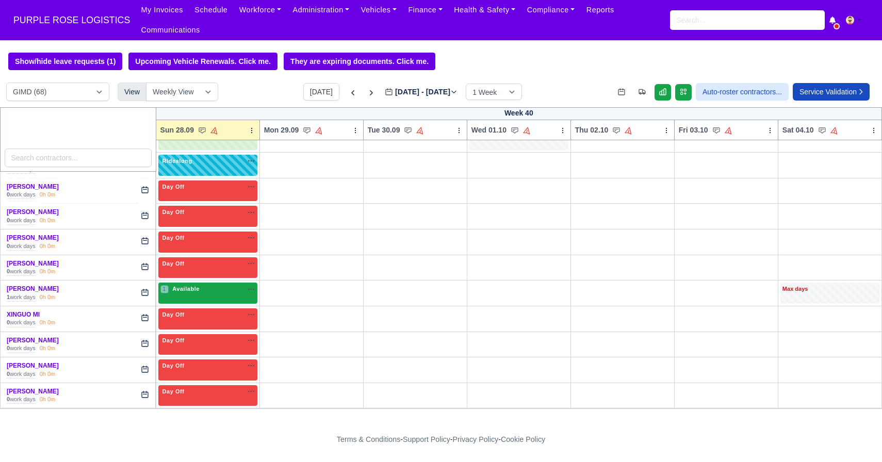
click at [191, 293] on div "1 Available" at bounding box center [180, 289] width 41 height 9
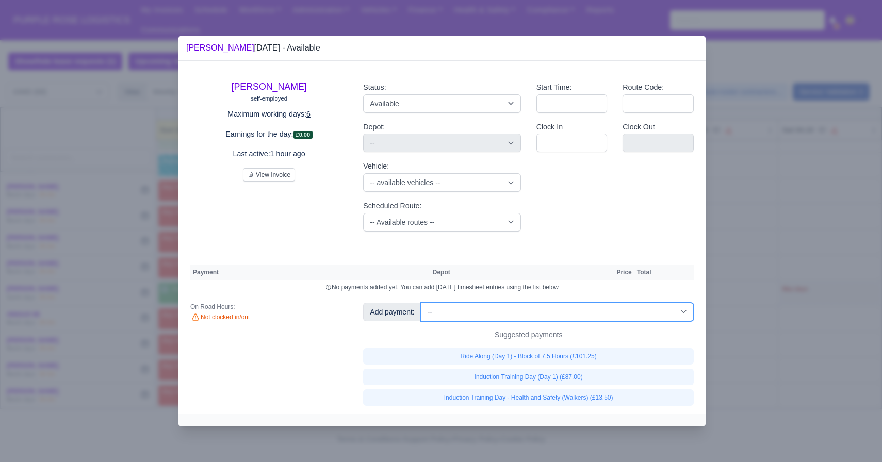
click at [510, 306] on select "-- Additional Hour Support (£14.50) Additional Hour Support (Walkers) (£13.50) …" at bounding box center [557, 312] width 273 height 19
click at [422, 303] on select "-- Additional Hour Support (£14.50) Additional Hour Support (Walkers) (£13.50) …" at bounding box center [557, 312] width 273 height 19
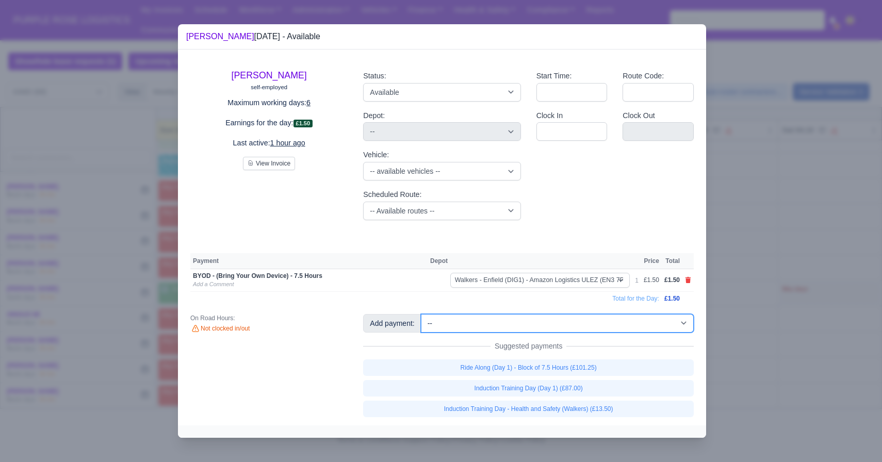
click at [496, 321] on select "-- Additional Hour Support (£14.50) Additional Hour Support (Walkers) (£13.50) …" at bounding box center [557, 323] width 273 height 19
click at [422, 314] on select "-- Additional Hour Support (£14.50) Additional Hour Support (Walkers) (£13.50) …" at bounding box center [557, 323] width 273 height 19
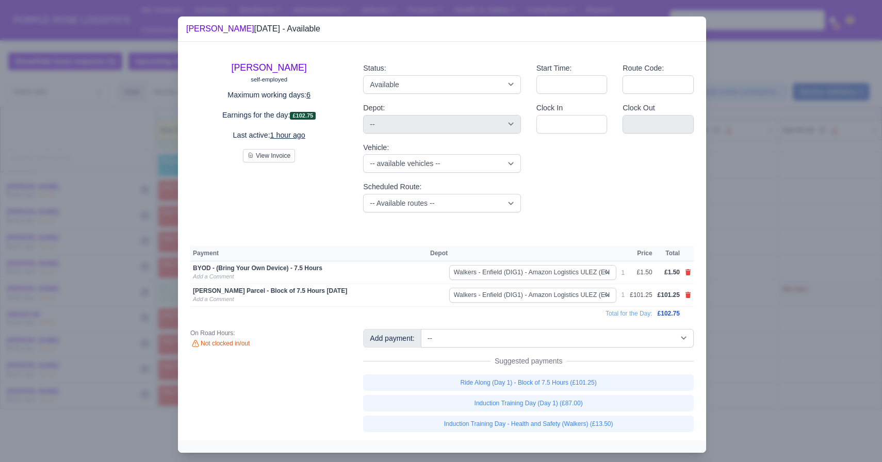
click at [688, 317] on div at bounding box center [441, 231] width 882 height 462
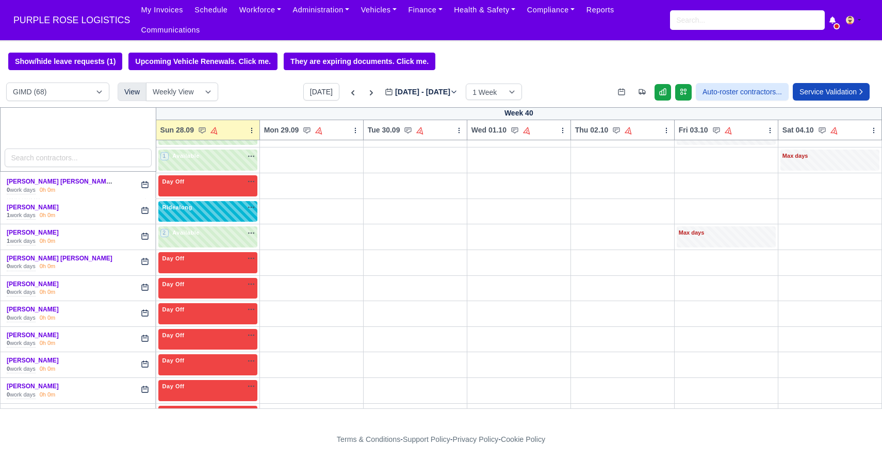
scroll to position [0, 0]
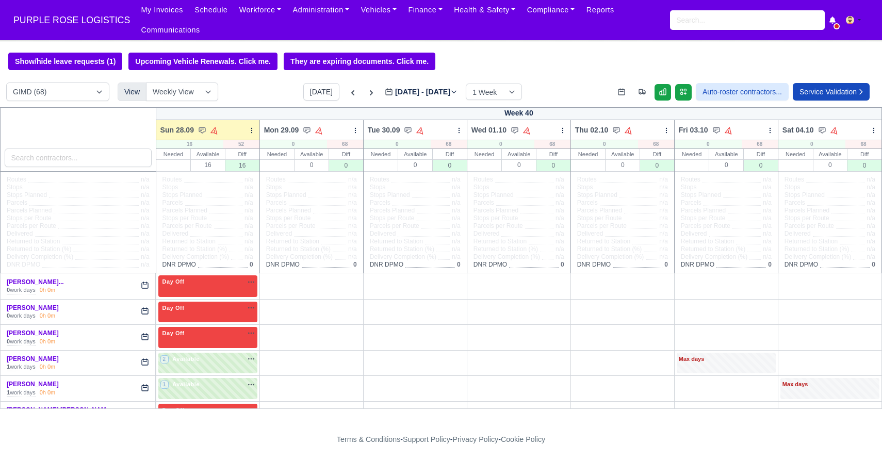
click at [72, 172] on div at bounding box center [78, 139] width 156 height 64
click at [73, 163] on input "search" at bounding box center [78, 158] width 147 height 19
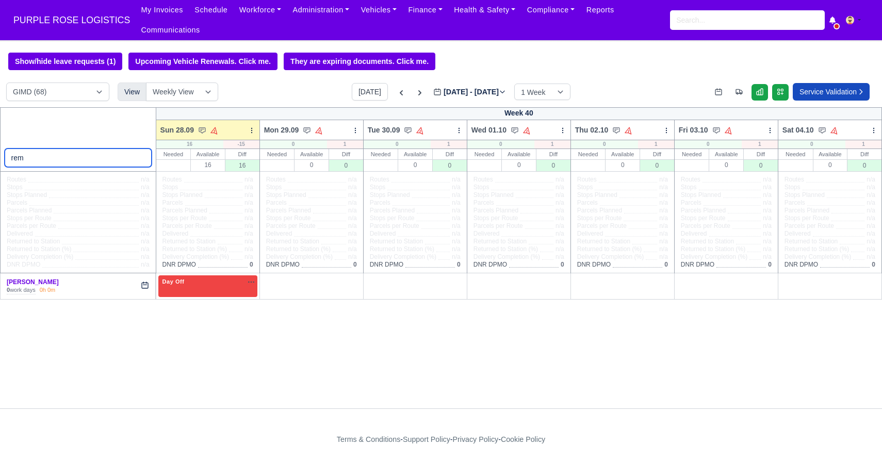
click at [144, 164] on input "rem" at bounding box center [78, 158] width 147 height 19
click at [143, 161] on input "rem" at bounding box center [78, 158] width 147 height 19
click at [142, 160] on input "rem" at bounding box center [78, 158] width 147 height 19
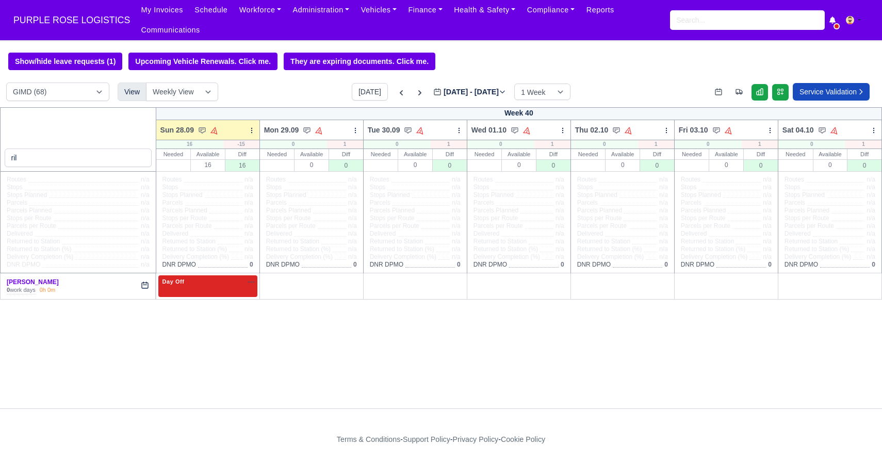
click at [201, 286] on div "Day Off Available" at bounding box center [207, 282] width 95 height 9
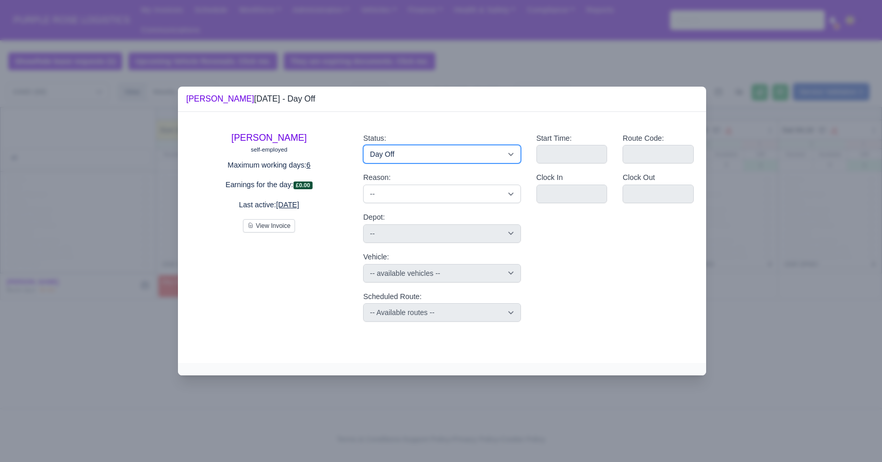
click at [437, 158] on select "Available Day Off Stand By Holiday Other Depot In Office OSM Ridealong Nursery …" at bounding box center [441, 154] width 157 height 19
click at [363, 145] on select "Available Day Off Stand By Holiday Other Depot In Office OSM Ridealong Nursery …" at bounding box center [441, 154] width 157 height 19
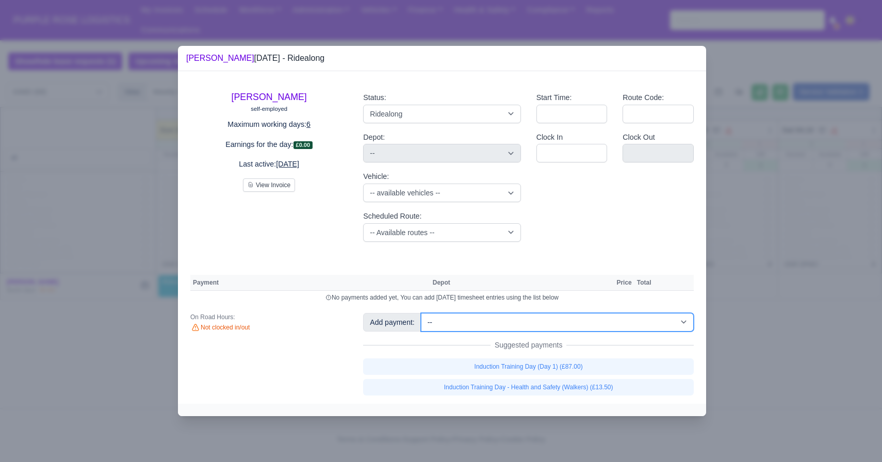
click at [493, 326] on select "-- Additional Hour Support (£14.50) Additional Hour Support (Walkers) (£13.50) …" at bounding box center [557, 322] width 273 height 19
click at [422, 313] on select "-- Additional Hour Support (£14.50) Additional Hour Support (Walkers) (£13.50) …" at bounding box center [557, 322] width 273 height 19
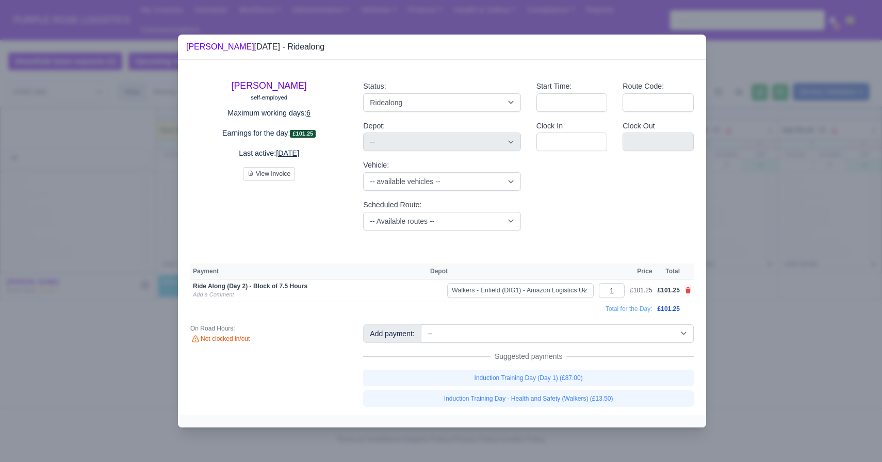
click at [688, 275] on div at bounding box center [441, 231] width 882 height 462
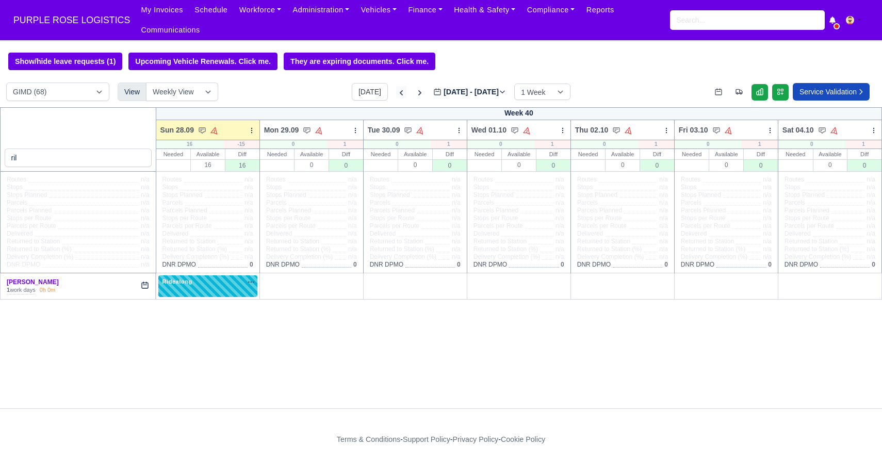
click at [396, 94] on icon at bounding box center [401, 93] width 10 height 10
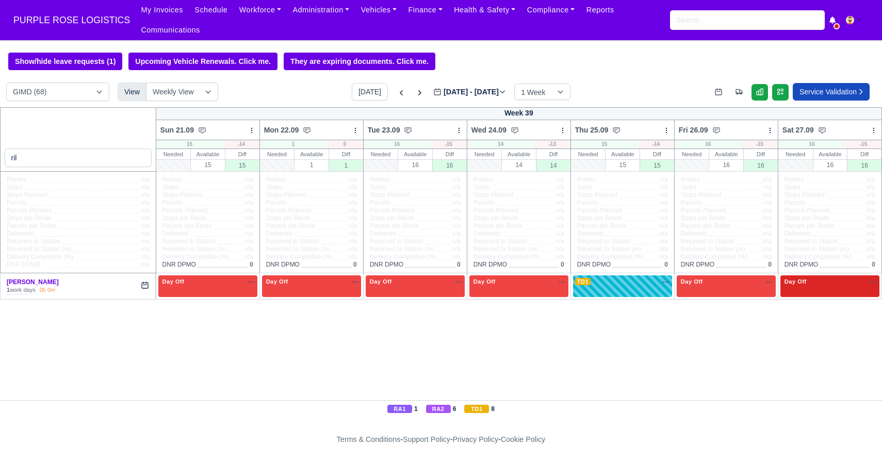
click at [688, 287] on div "Day Off Available" at bounding box center [830, 286] width 99 height 21
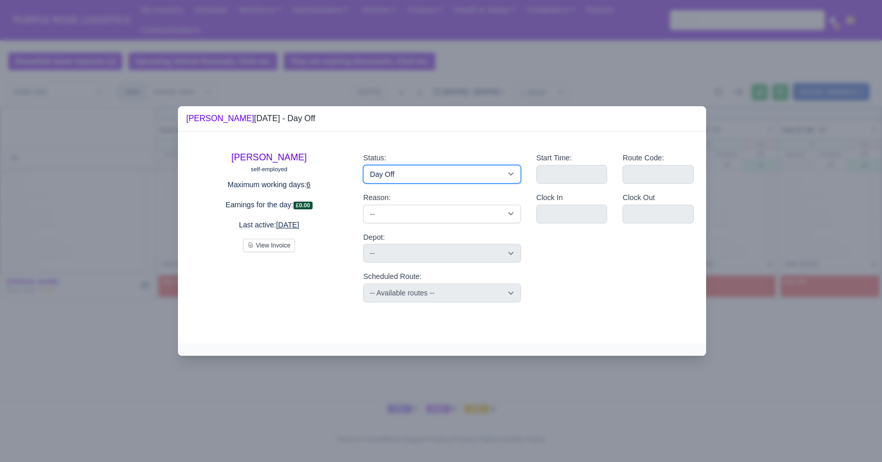
click at [435, 174] on select "Available Day Off Stand By Holiday Other Depot In Office OSM Ridealong Nursery …" at bounding box center [441, 174] width 157 height 19
click at [363, 165] on select "Available Day Off Stand By Holiday Other Depot In Office OSM Ridealong Nursery …" at bounding box center [441, 174] width 157 height 19
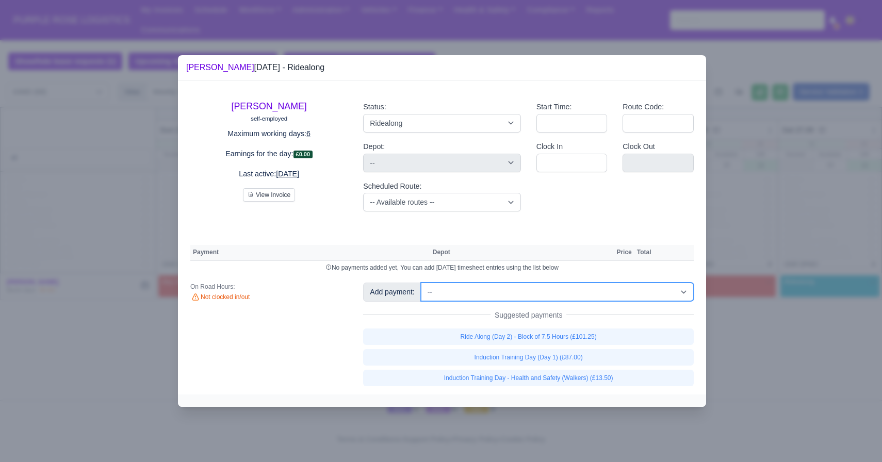
click at [521, 299] on select "-- Additional Hour Support (£14.50) Additional Hour Support (Walkers) (£13.50) …" at bounding box center [557, 292] width 273 height 19
click at [422, 283] on select "-- Additional Hour Support (£14.50) Additional Hour Support (Walkers) (£13.50) …" at bounding box center [557, 292] width 273 height 19
